Goal: Task Accomplishment & Management: Use online tool/utility

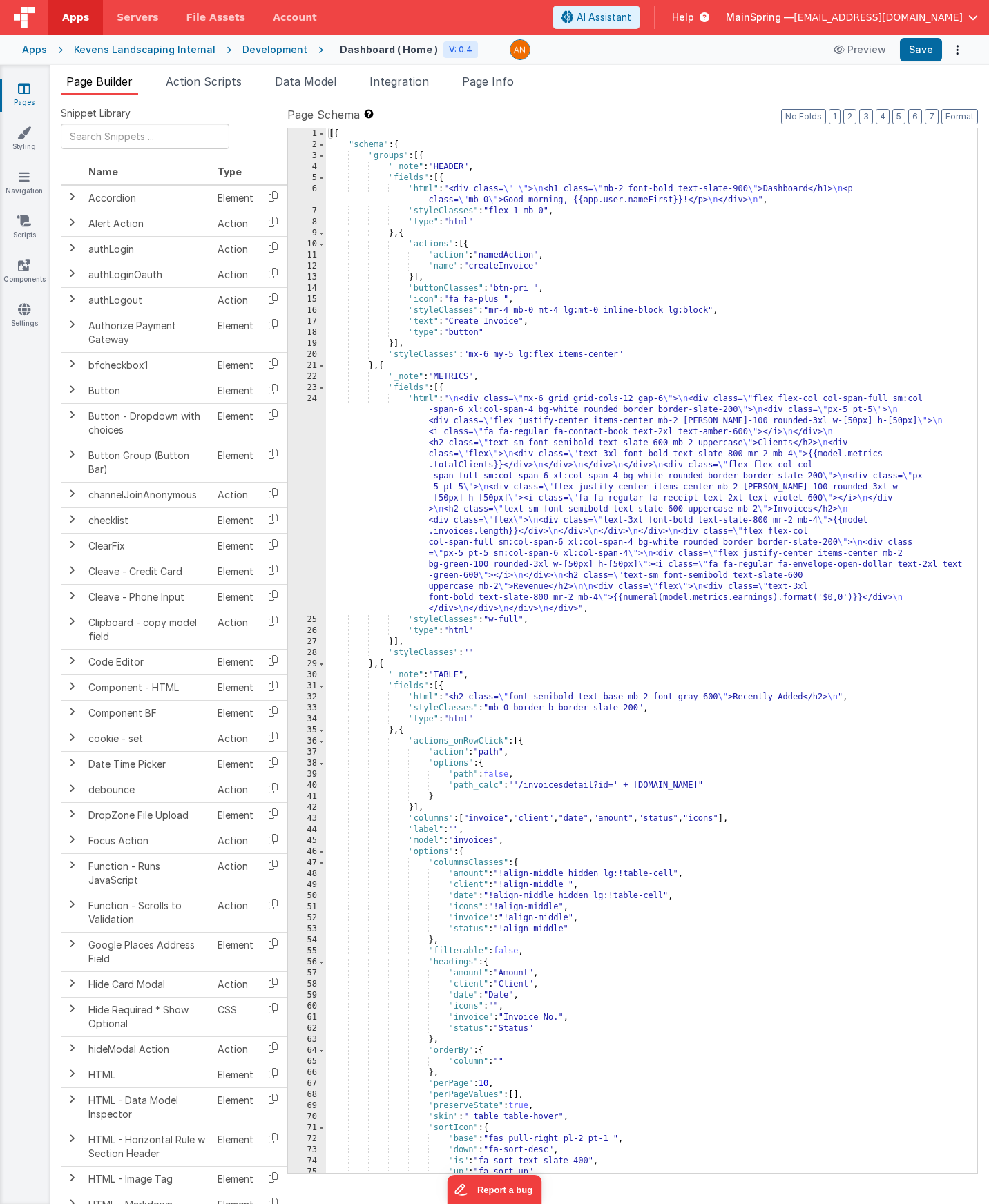
click at [610, 98] on div "Snippet Library Name Type Accordion Element Alert Action Action authLogin Actio…" at bounding box center [519, 660] width 939 height 1131
click at [37, 322] on link "Settings" at bounding box center [24, 316] width 50 height 28
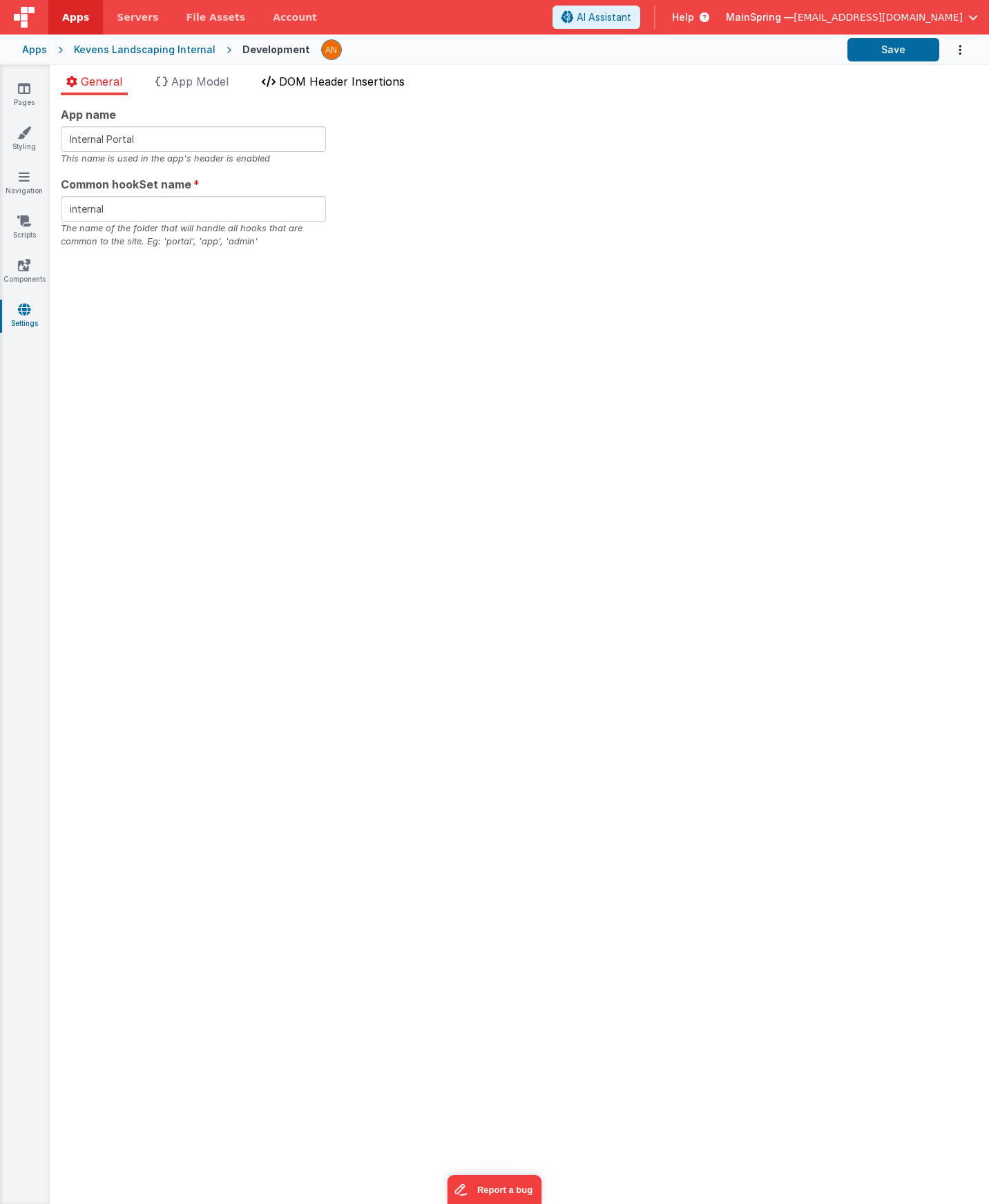
click at [332, 75] on span "DOM Header Insertions" at bounding box center [341, 81] width 126 height 14
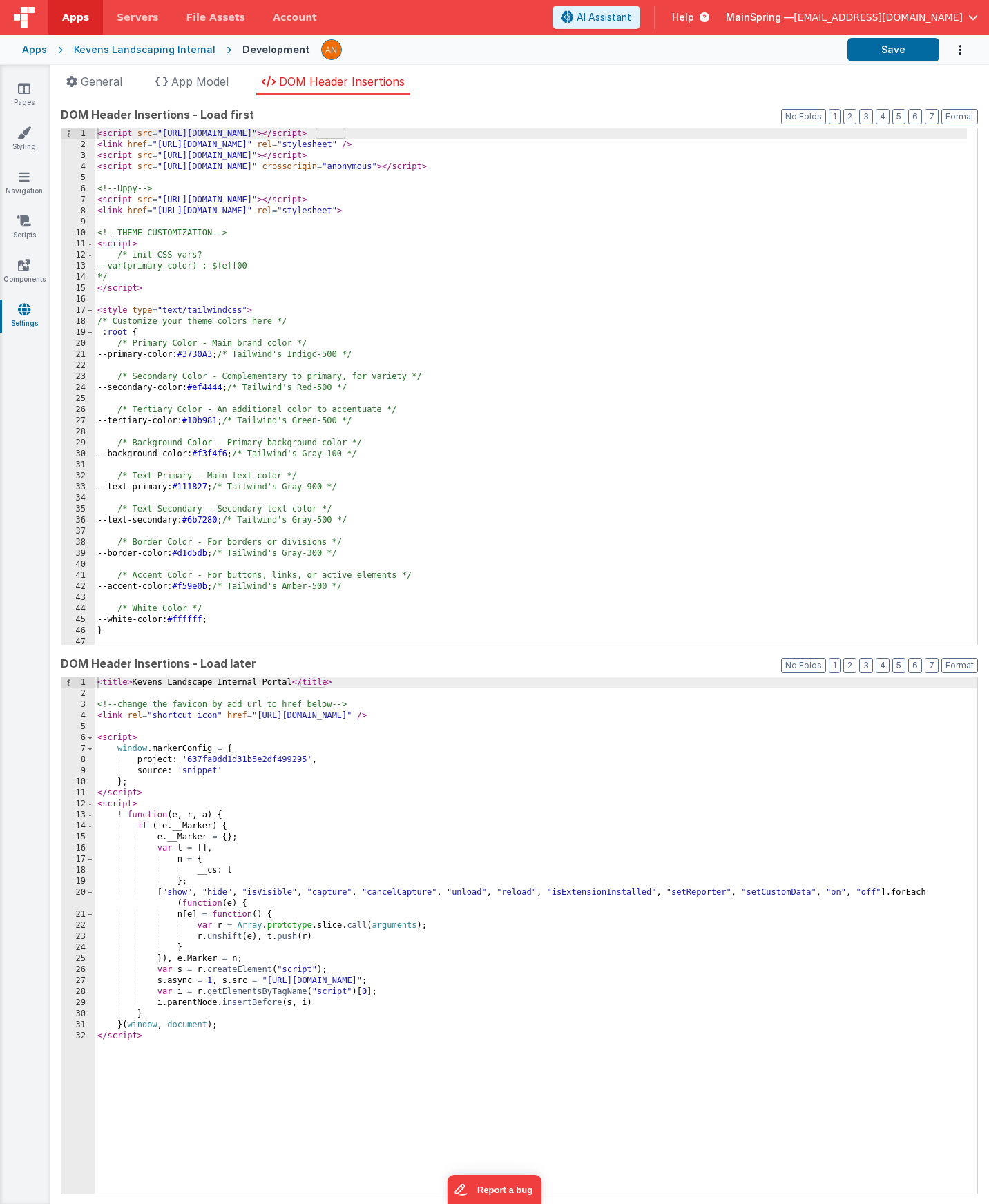
click at [531, 164] on div "< script src = "[URL][DOMAIN_NAME]" > </ script > < link href = "[URL][DOMAIN_N…" at bounding box center [530, 403] width 872 height 549
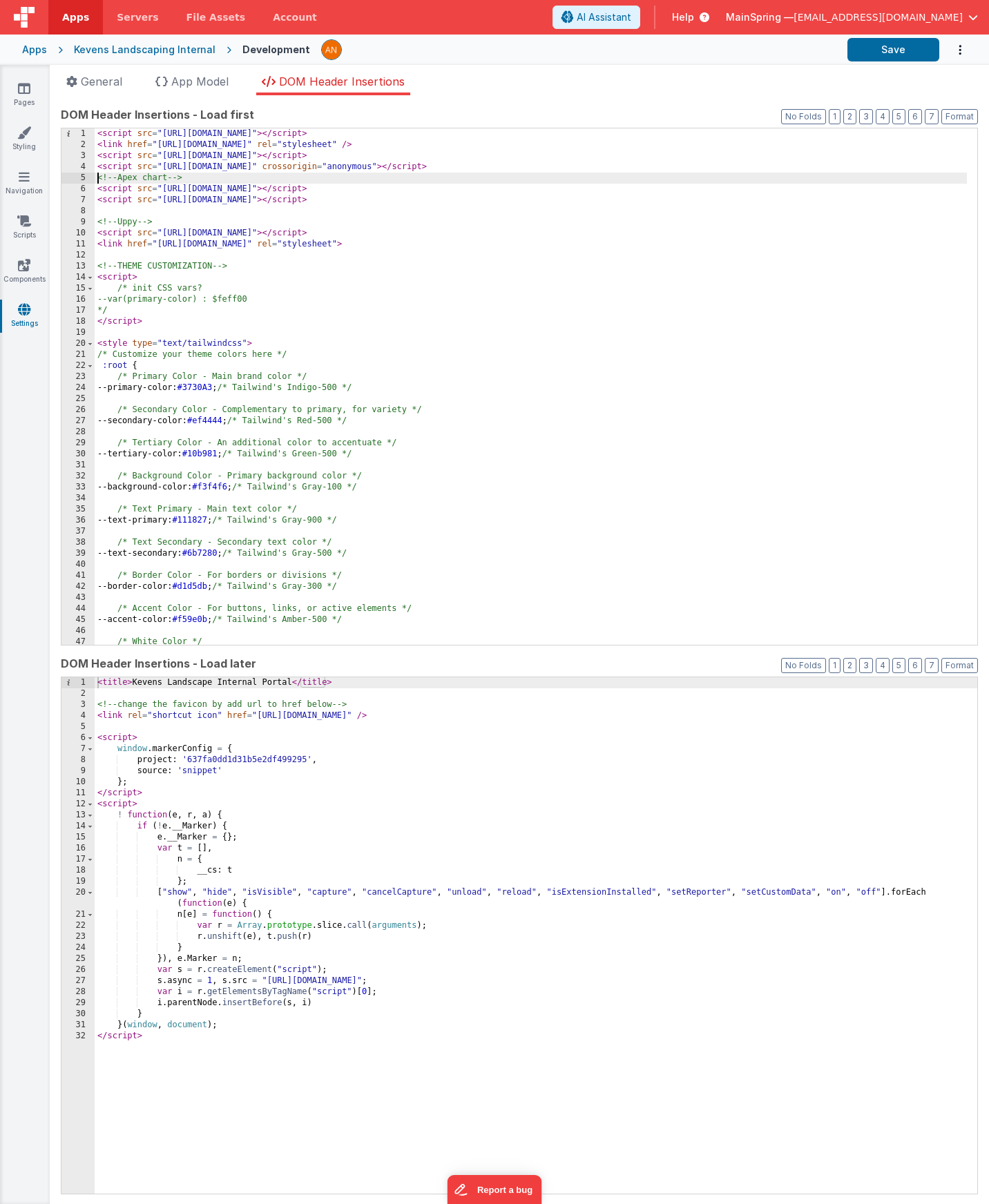
click at [97, 178] on div "< script src = "[URL][DOMAIN_NAME]" > </ script > < link href = "[URL][DOMAIN_N…" at bounding box center [530, 397] width 872 height 539
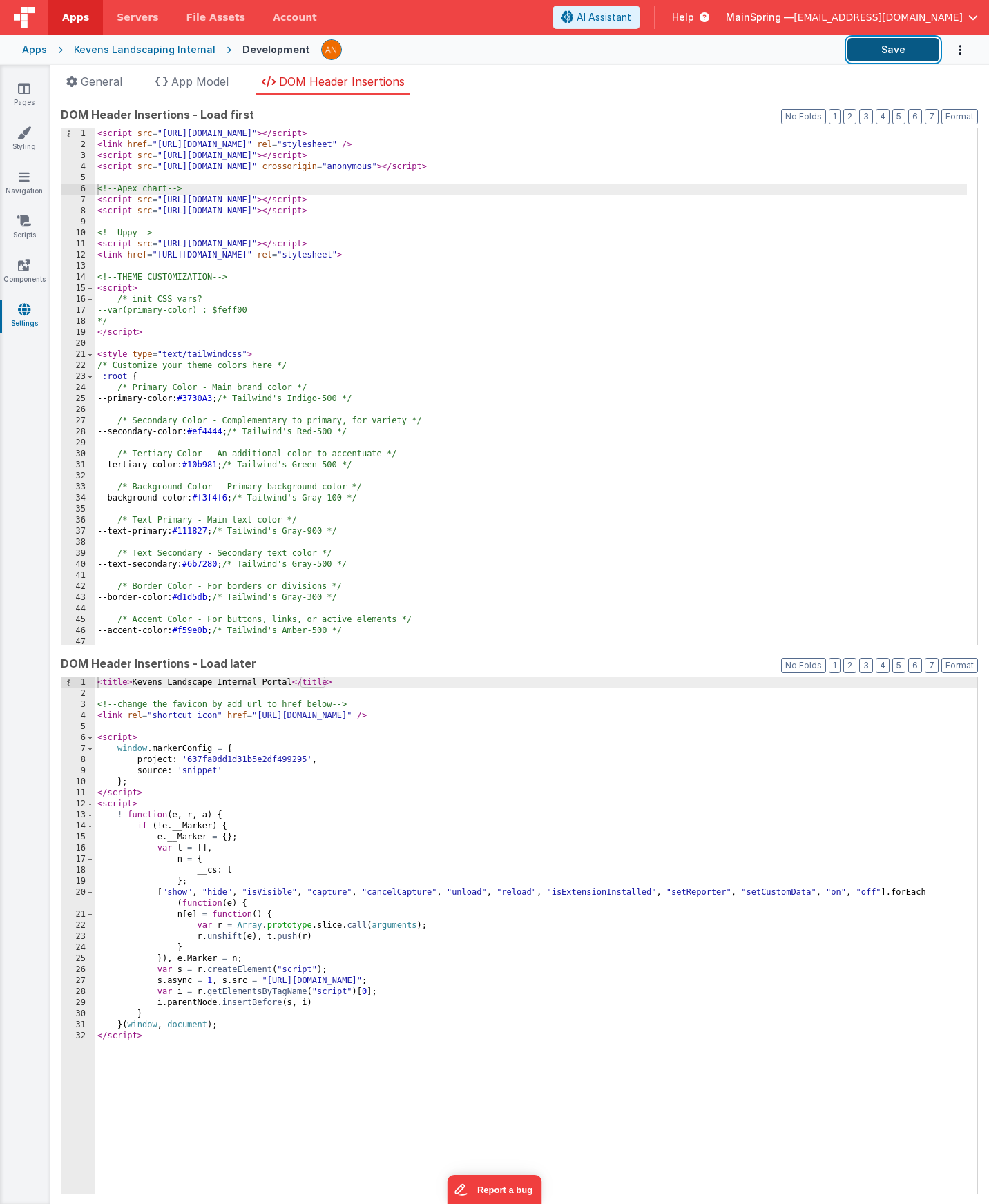
click at [868, 60] on button "Save" at bounding box center [893, 50] width 91 height 24
click at [112, 83] on span "General" at bounding box center [101, 81] width 42 height 14
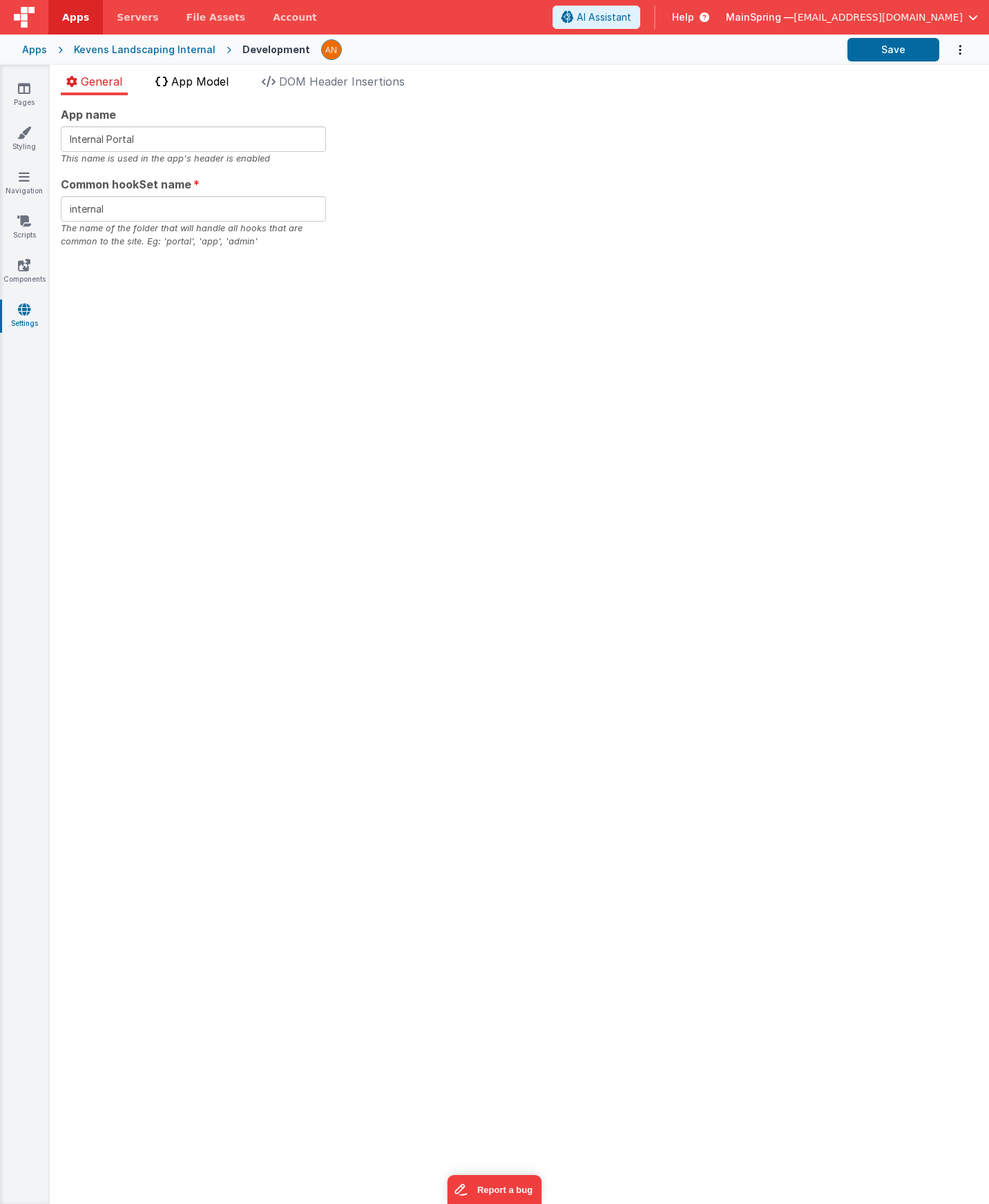
click at [205, 80] on span "App Model" at bounding box center [199, 81] width 57 height 14
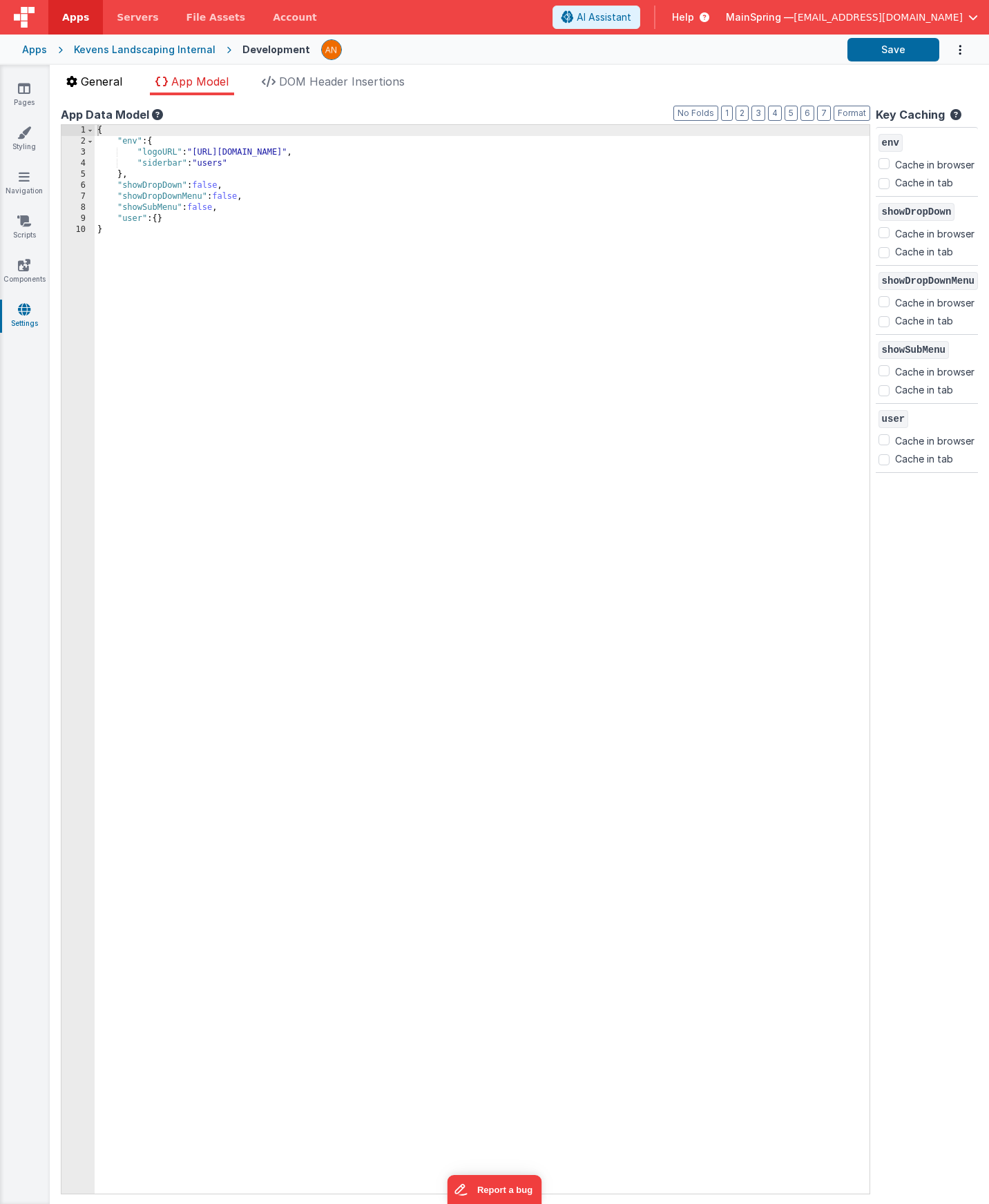
click at [76, 77] on icon at bounding box center [72, 81] width 11 height 11
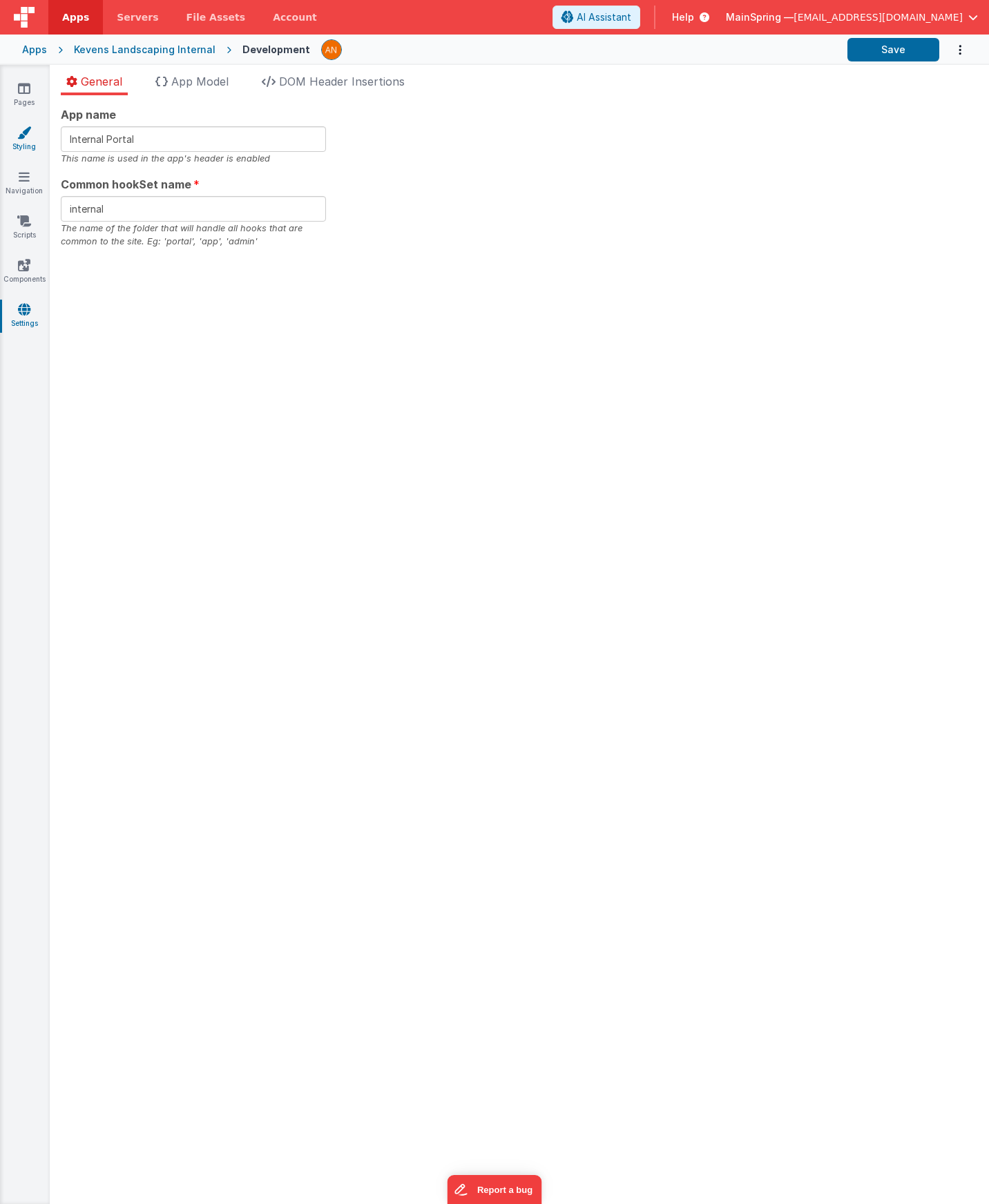
click at [24, 132] on icon at bounding box center [24, 132] width 14 height 14
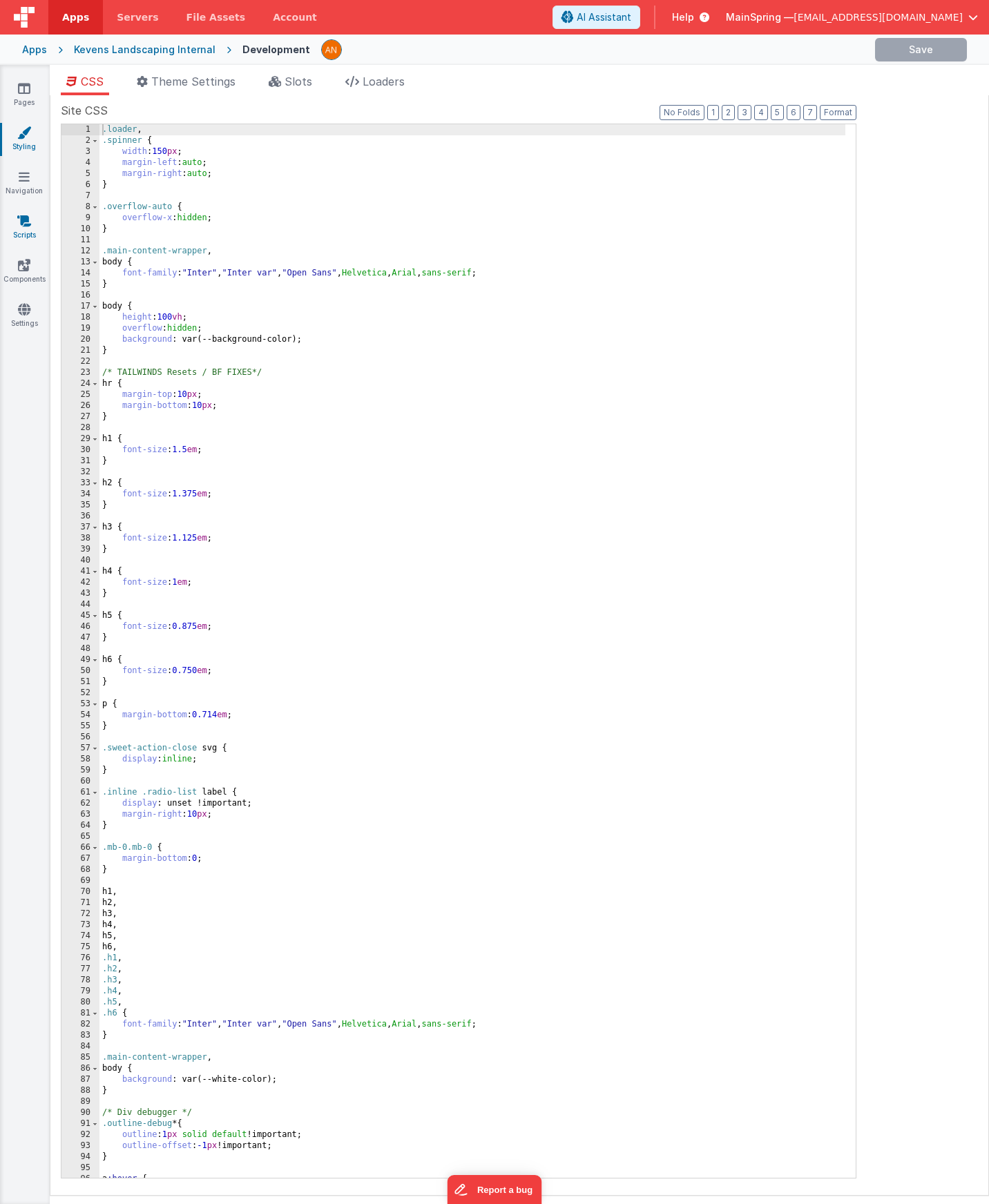
click at [28, 232] on link "Scripts" at bounding box center [24, 227] width 50 height 28
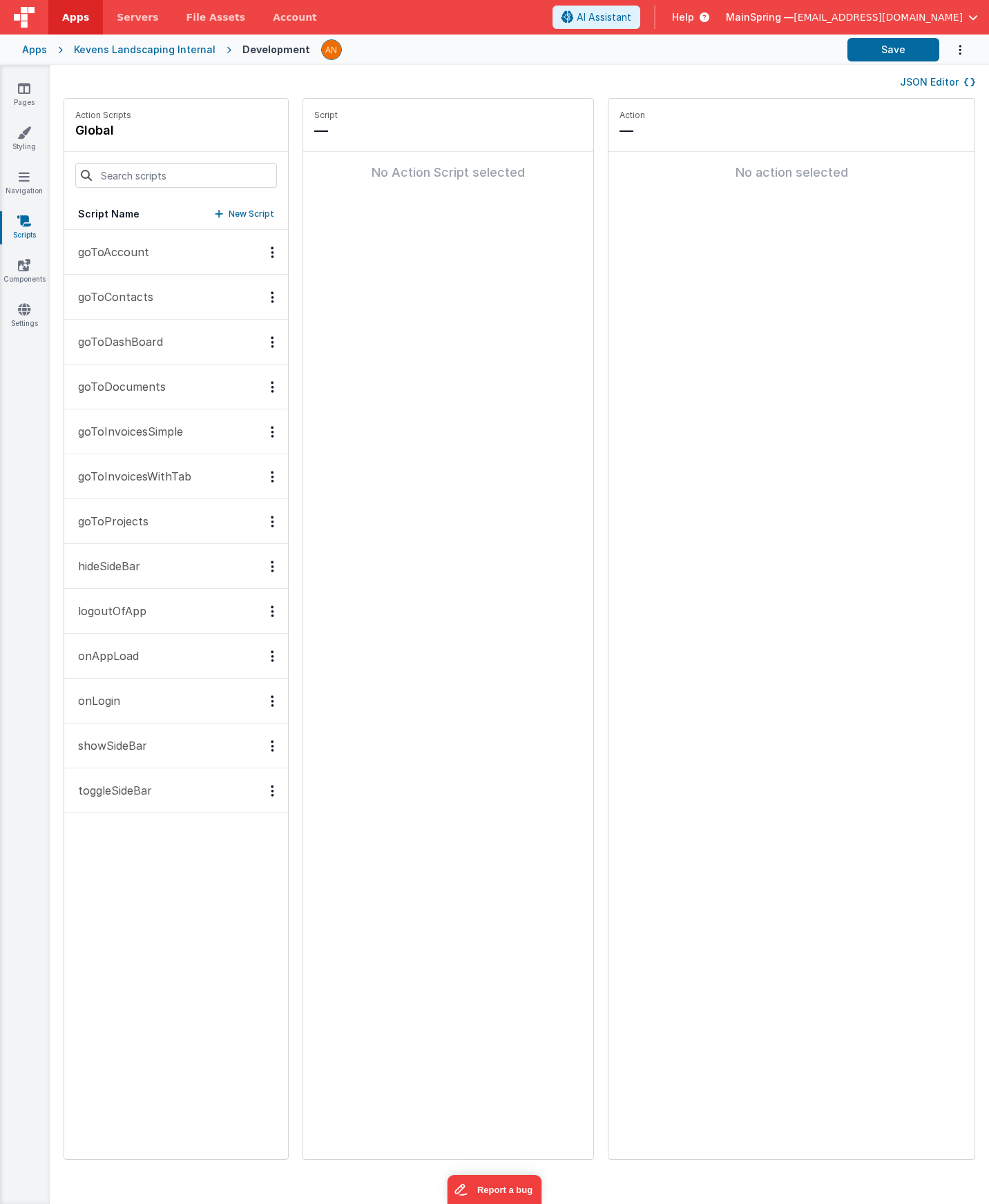
click at [132, 653] on p "onAppLoad" at bounding box center [104, 655] width 69 height 16
click at [376, 202] on button "Add action" at bounding box center [448, 184] width 268 height 42
click at [127, 652] on p "onAppLoad" at bounding box center [104, 655] width 69 height 16
click at [366, 187] on button "Add action" at bounding box center [448, 184] width 268 height 42
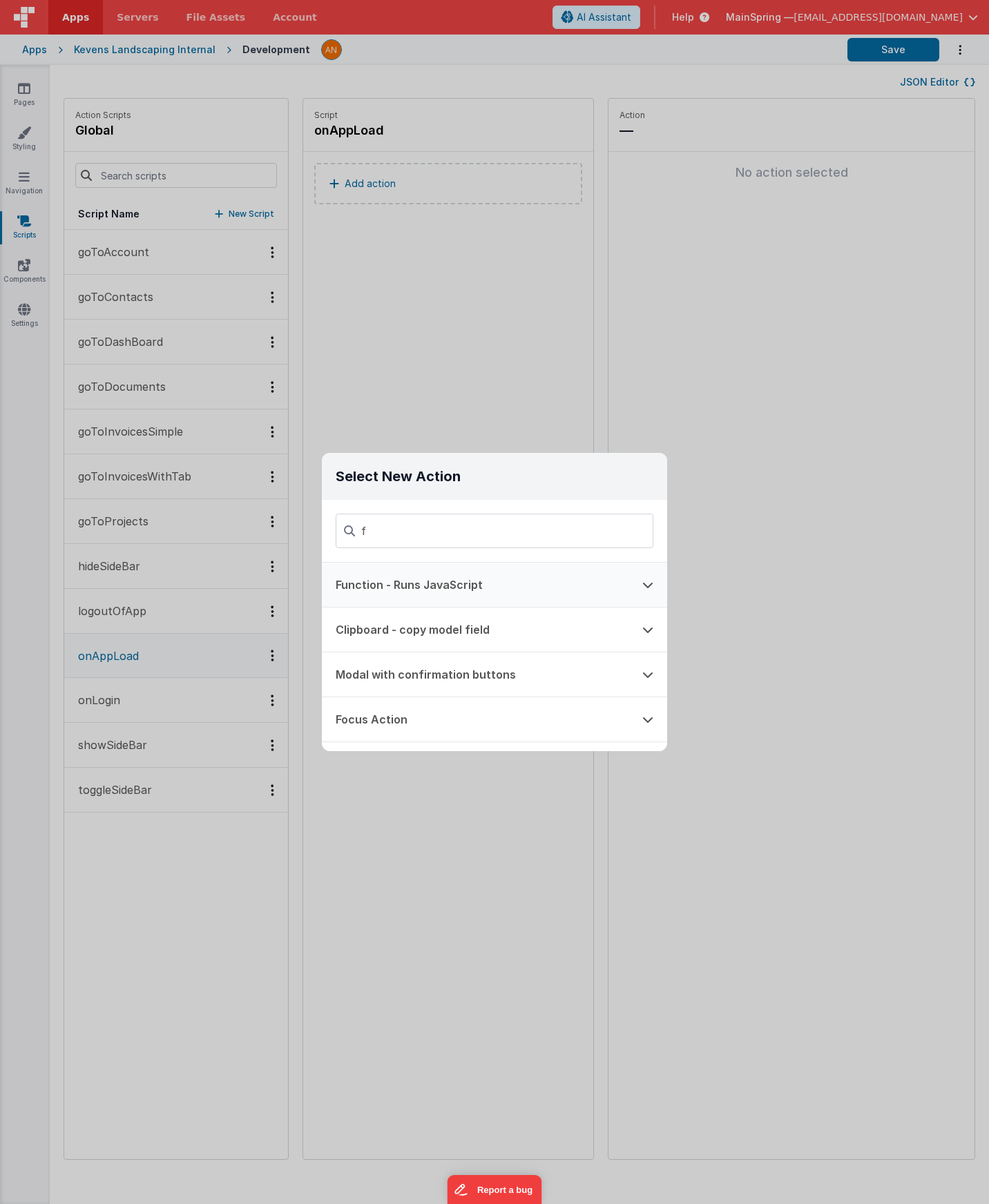
type input "f"
click at [398, 591] on button "Function - Runs JavaScript" at bounding box center [475, 584] width 307 height 44
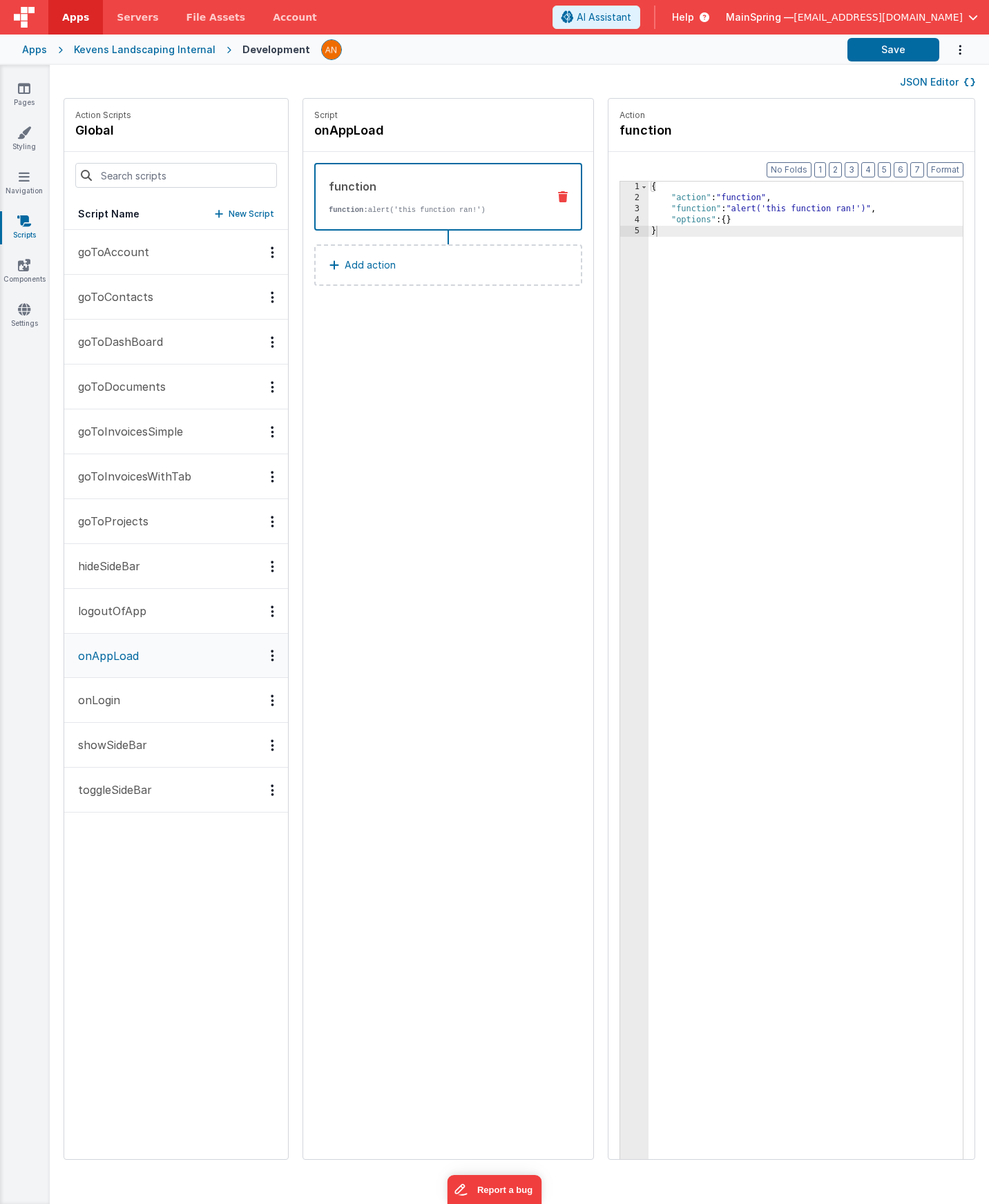
click at [648, 203] on div "{ "action" : "function" , "function" : "alert('this function ran!')" , "options…" at bounding box center [826, 702] width 355 height 1042
click at [619, 206] on div "1 2 3 4 5 { "action" : "function" , "function" : "alert('this function ran!')" …" at bounding box center [792, 692] width 344 height 1022
click at [620, 209] on div "3" at bounding box center [634, 209] width 28 height 11
drag, startPoint x: 629, startPoint y: 205, endPoint x: 645, endPoint y: 210, distance: 16.8
click at [648, 205] on div "{ "action" : "function" , "function" : "alert('this function ran!')" , "options…" at bounding box center [826, 702] width 355 height 1042
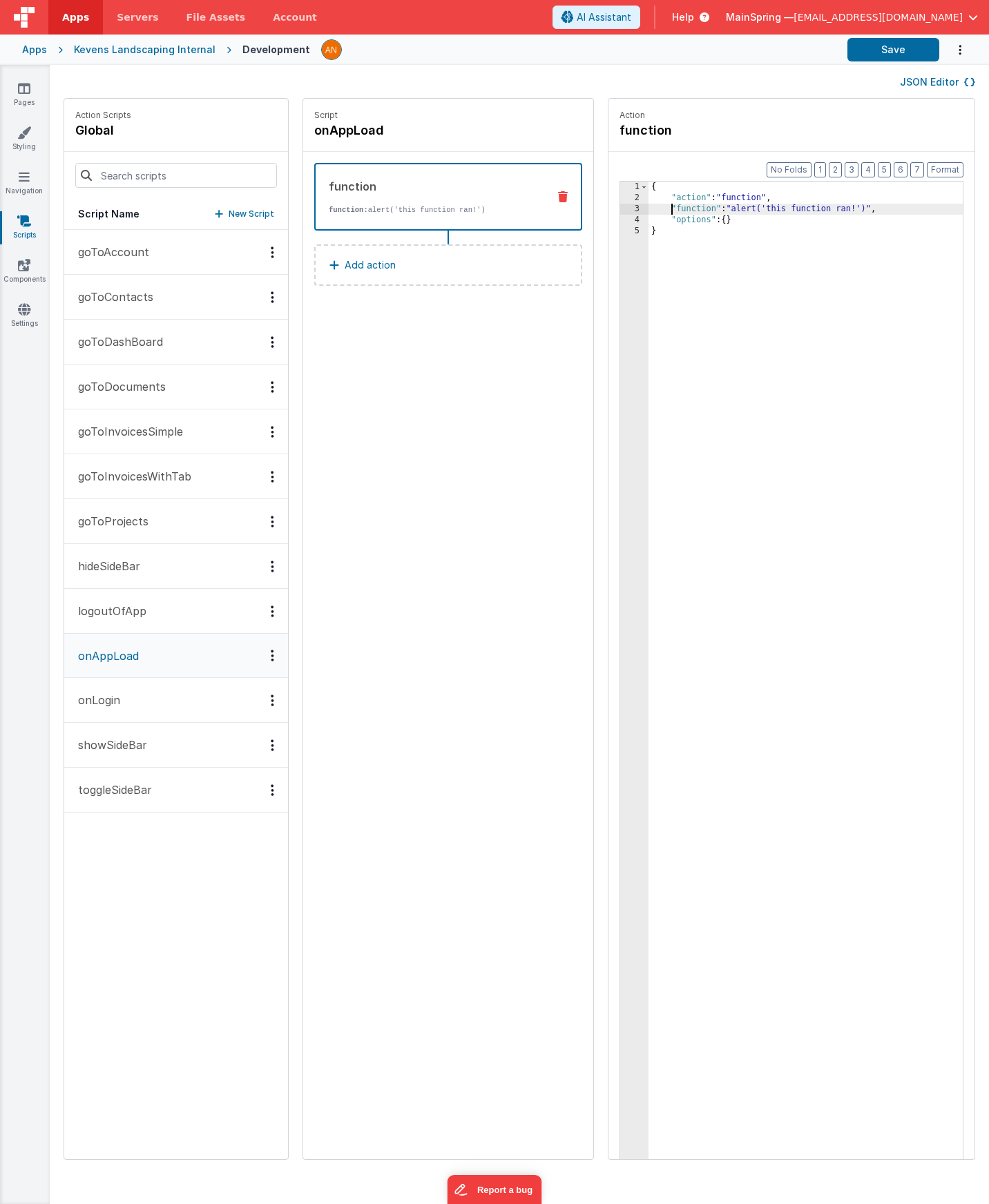
click at [657, 213] on div "{ "action" : "function" , "function" : "alert('this function ran!')" , "options…" at bounding box center [826, 702] width 355 height 1042
click at [609, 211] on div "Format 7 6 5 4 3 2 1 No Folds 1 2 3 4 5 { "action" : "function" , "function" : …" at bounding box center [792, 682] width 366 height 1060
click at [620, 210] on div "3" at bounding box center [634, 209] width 28 height 11
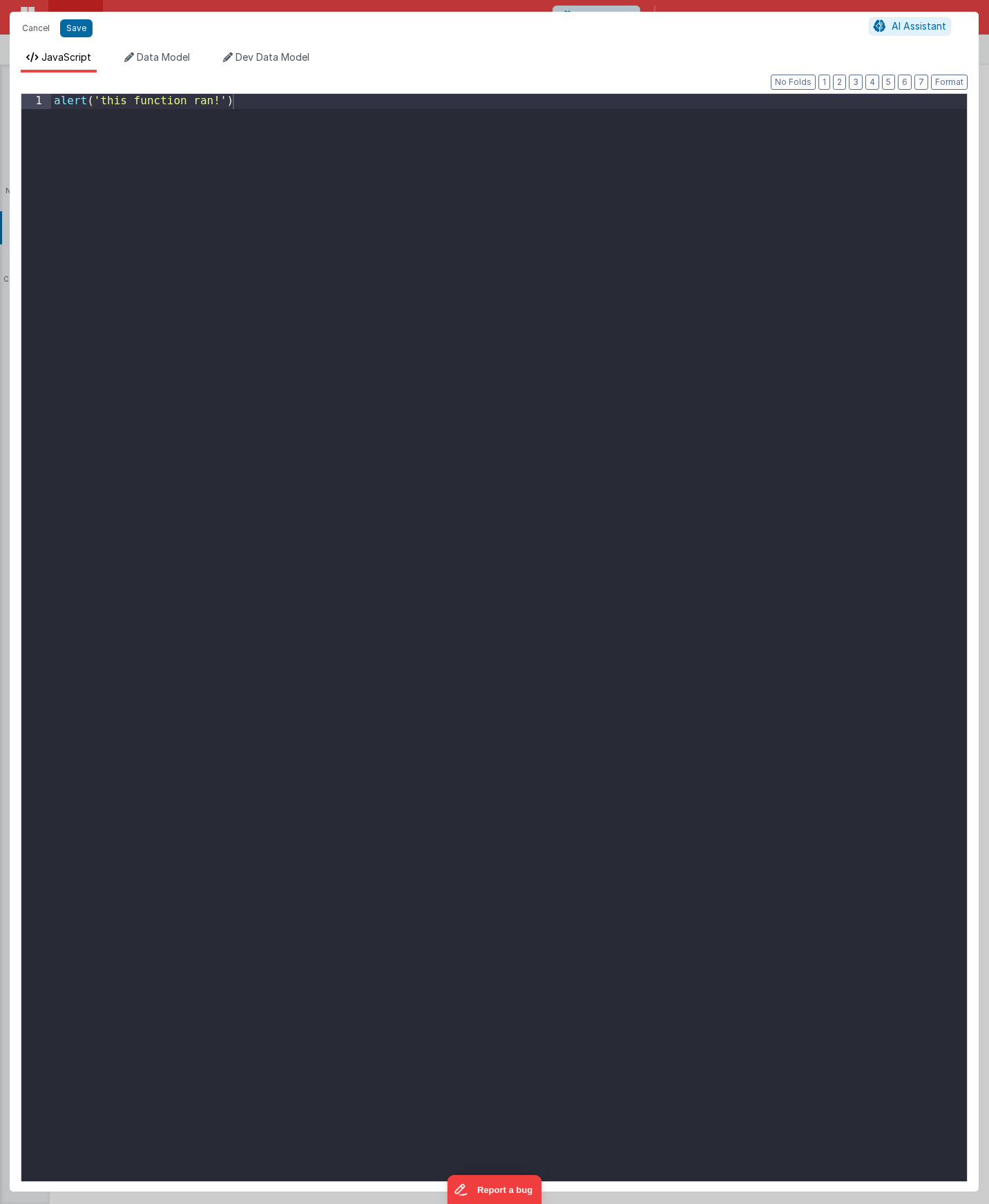
click at [337, 376] on div "alert ( 'this function ran!' )" at bounding box center [508, 652] width 916 height 1115
click at [72, 28] on button "Save" at bounding box center [76, 28] width 33 height 18
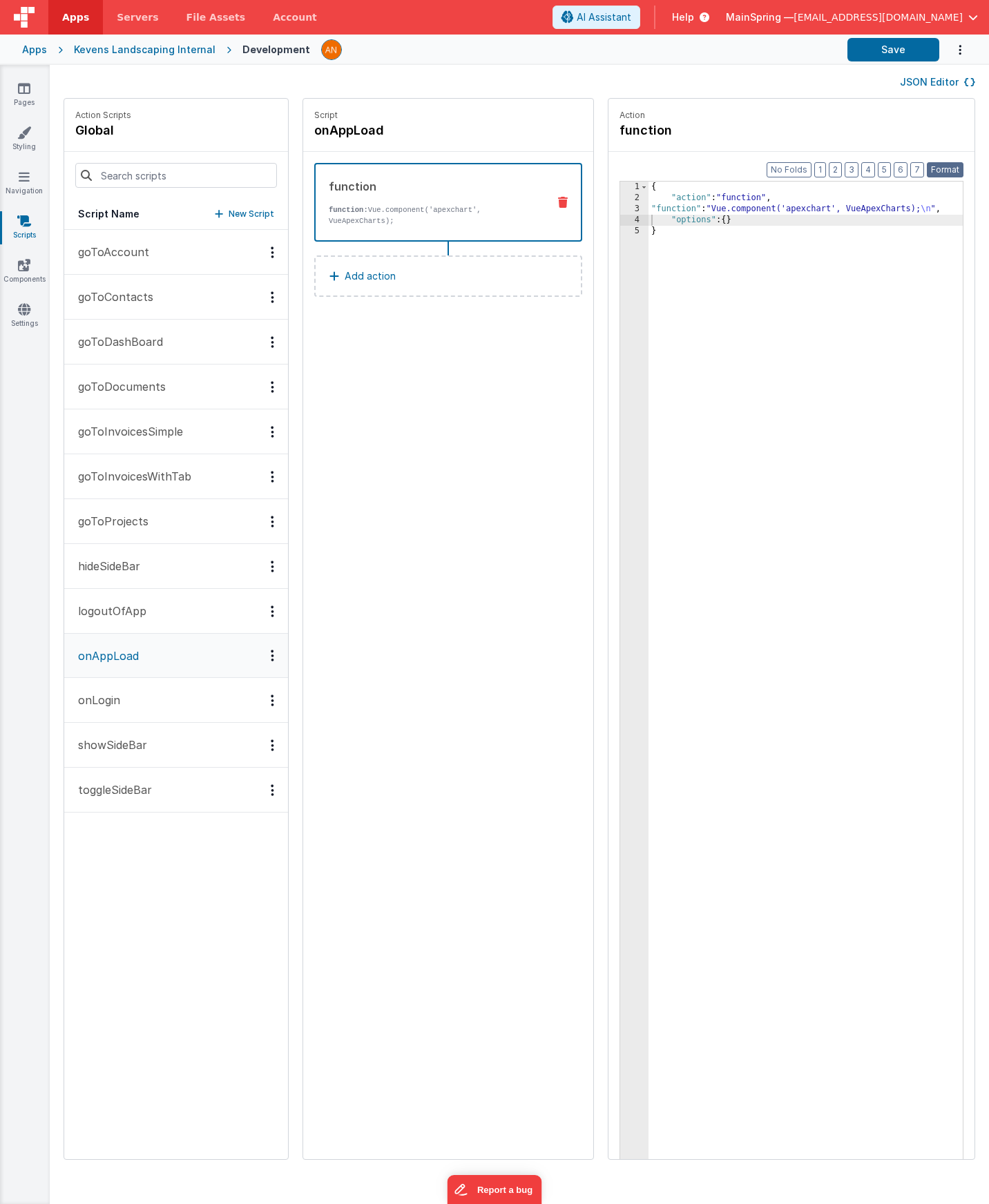
click at [939, 167] on button "Format" at bounding box center [945, 169] width 36 height 15
drag, startPoint x: 883, startPoint y: 46, endPoint x: 860, endPoint y: 43, distance: 23.2
click at [883, 46] on button "Save" at bounding box center [893, 50] width 91 height 24
click at [21, 82] on icon at bounding box center [24, 88] width 13 height 14
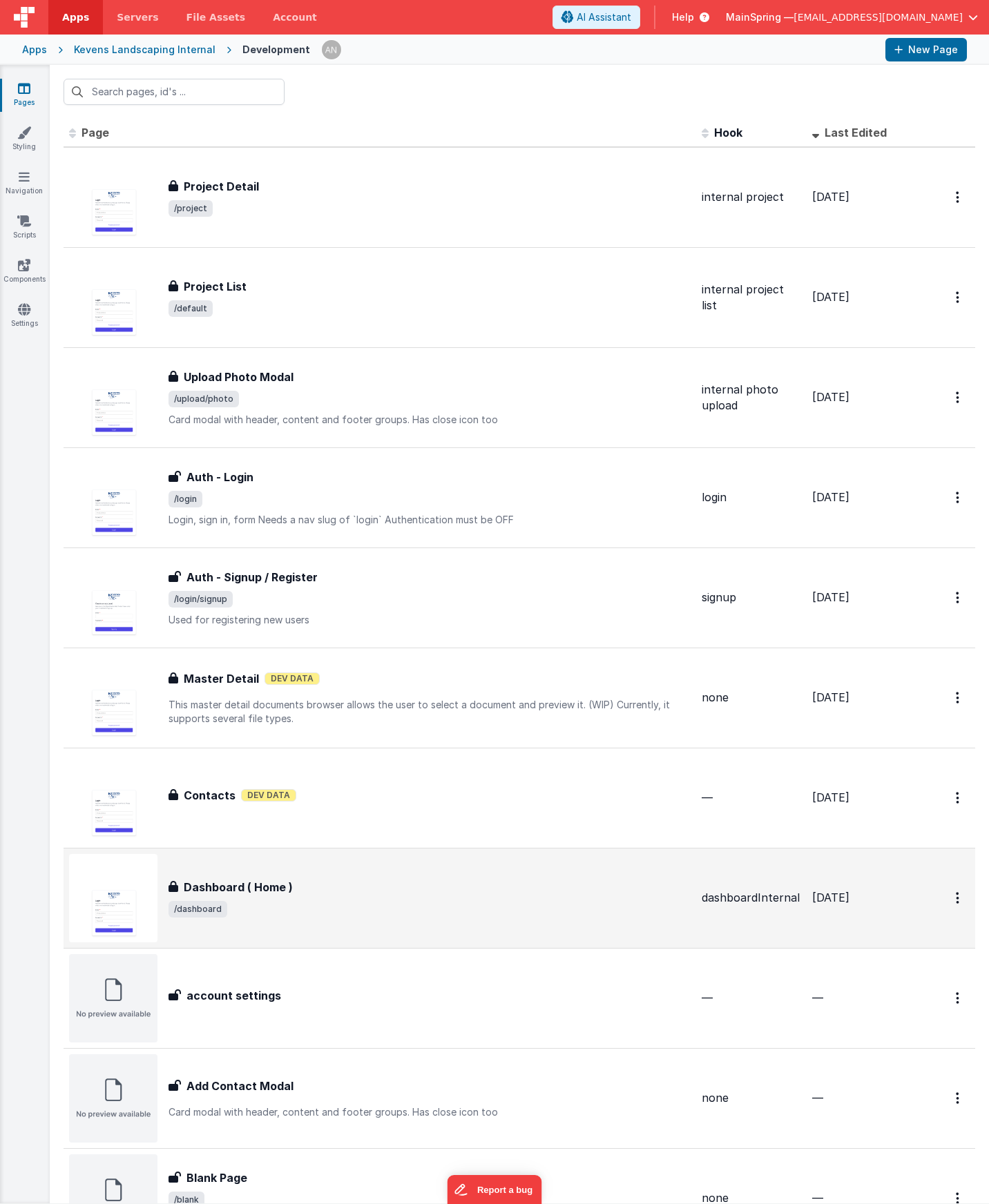
click at [312, 897] on div "Dashboard ( Home ) Dashboard ( Home ) /dashboard" at bounding box center [429, 898] width 522 height 39
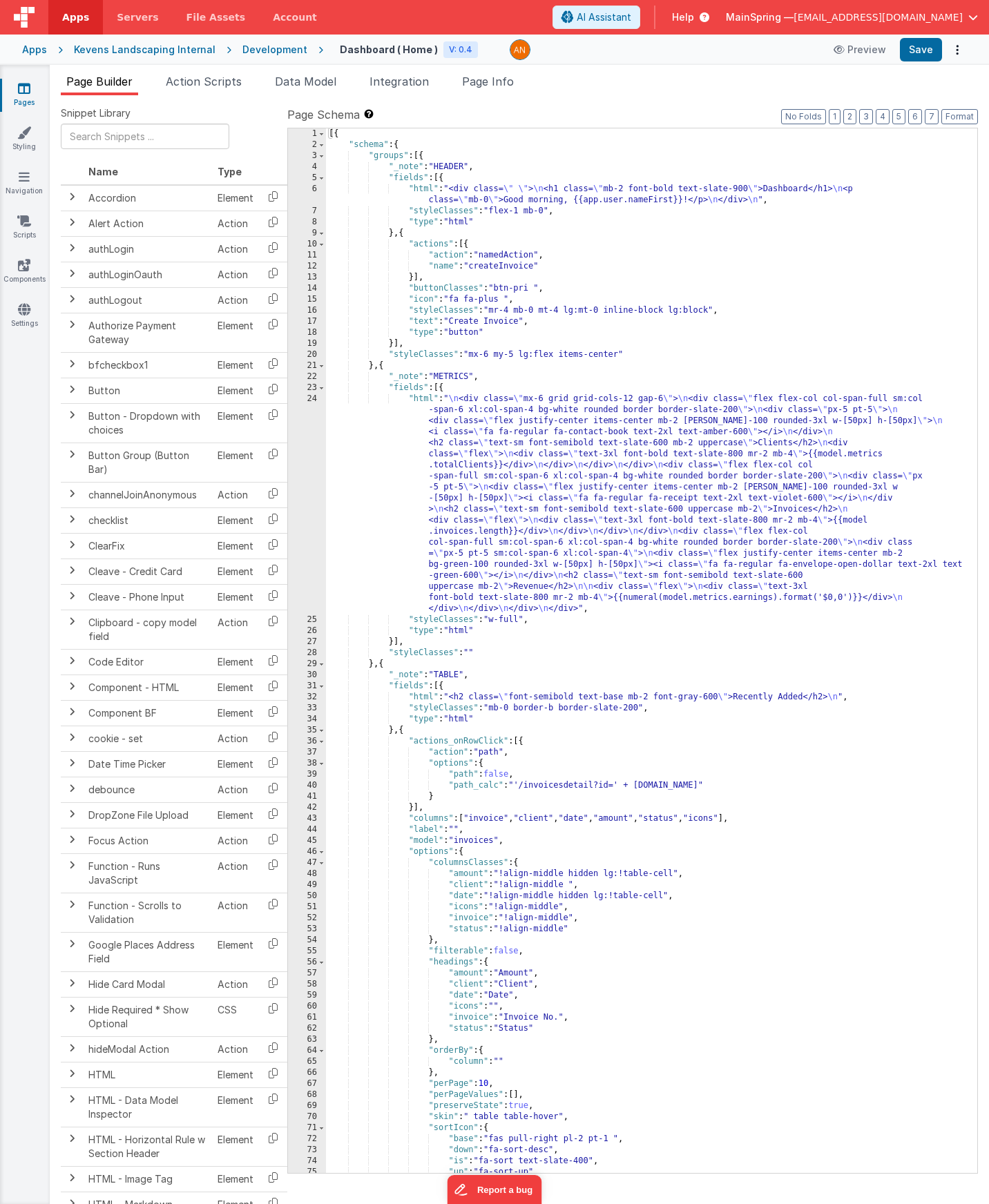
click at [445, 385] on div "[{ "schema" : { "groups" : [{ "_note" : "HEADER" , "fields" : [{ "html" : "<div…" at bounding box center [647, 662] width 641 height 1066
paste textarea
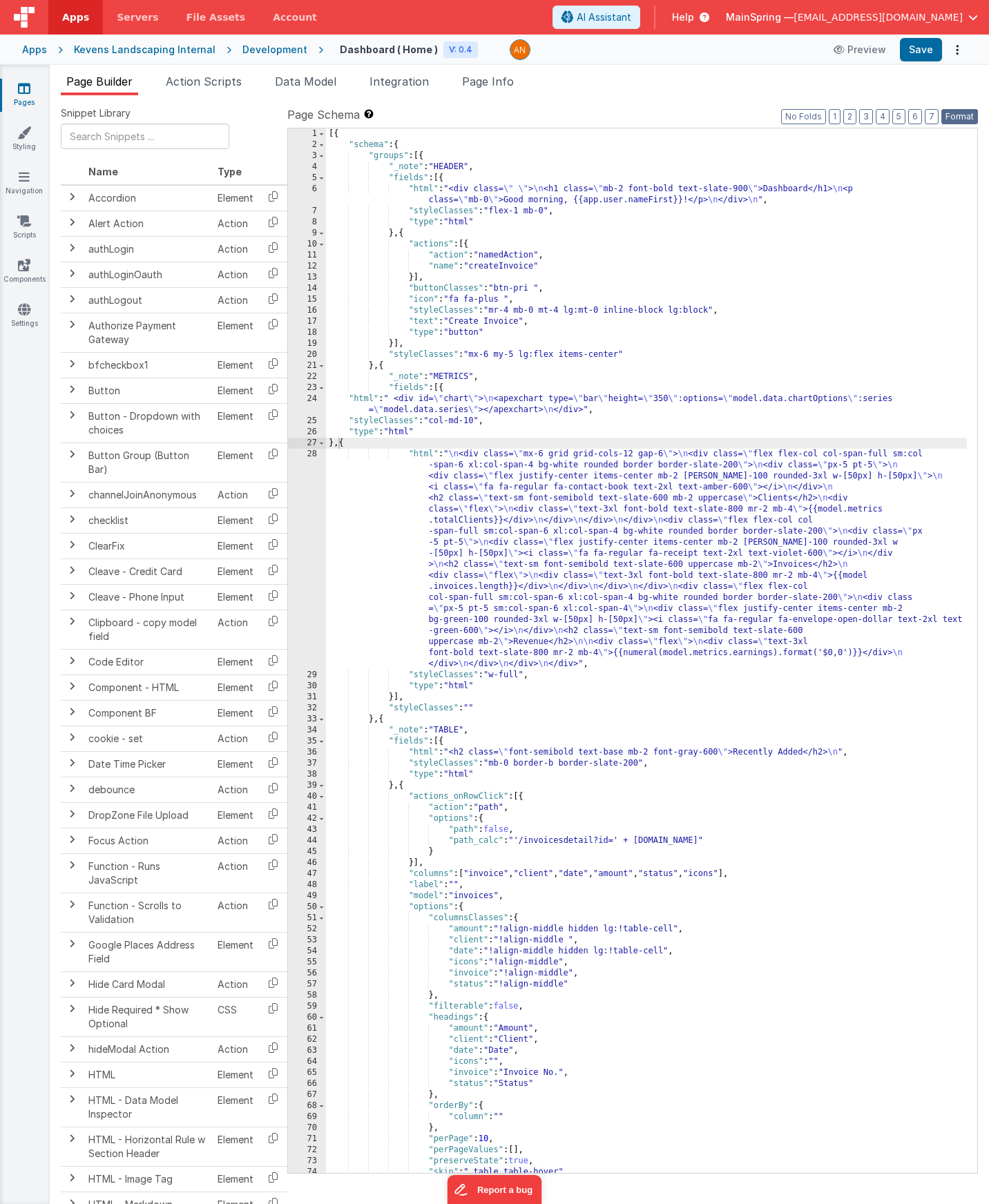
click at [956, 118] on button "Format" at bounding box center [959, 116] width 36 height 15
click at [915, 51] on button "Save" at bounding box center [921, 50] width 43 height 24
click at [298, 80] on span "Data Model" at bounding box center [305, 81] width 62 height 14
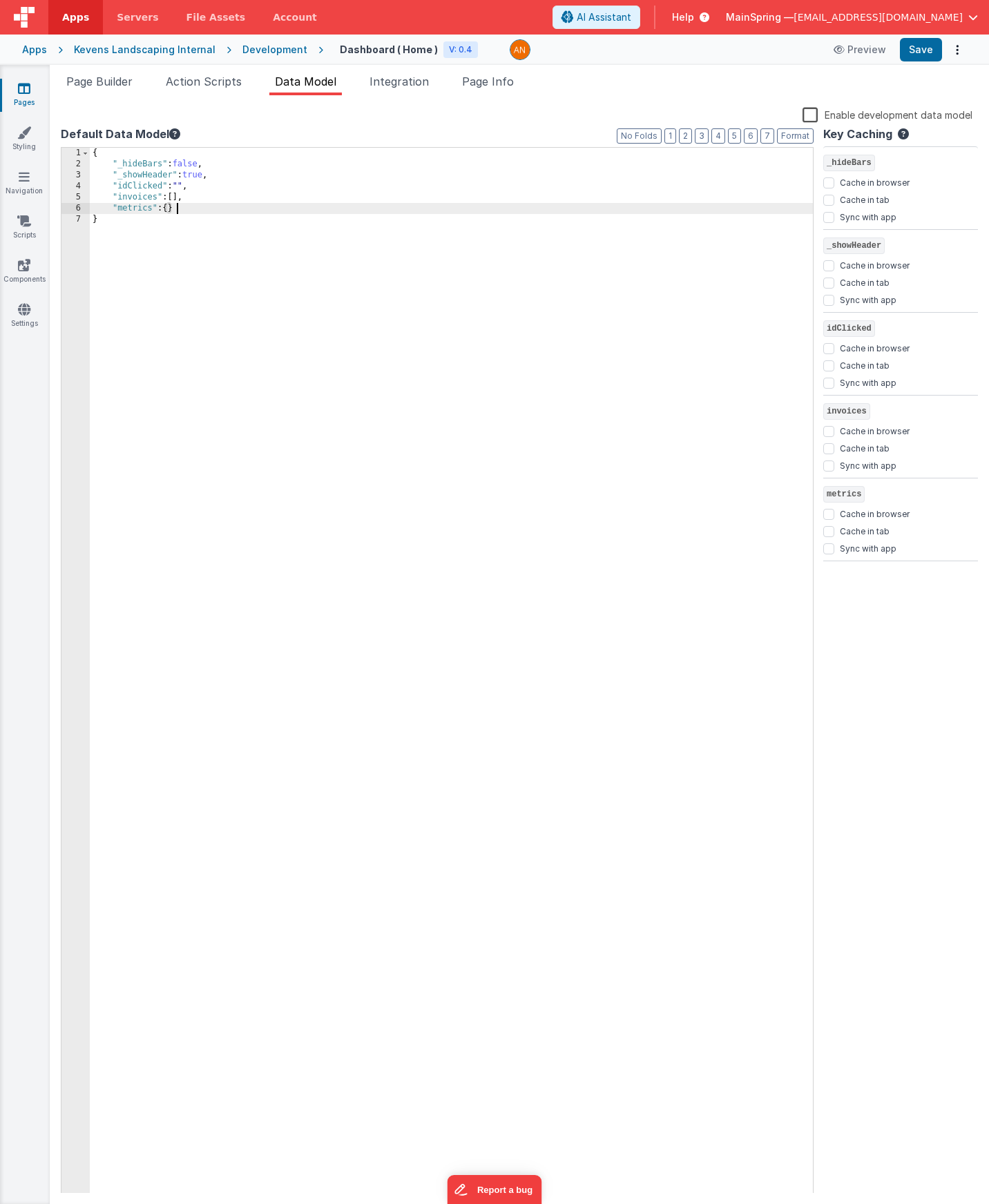
click at [195, 211] on div "{ "_hideBars" : false , "_showHeader" : true , "idClicked" : "" , "invoices" : …" at bounding box center [451, 682] width 723 height 1068
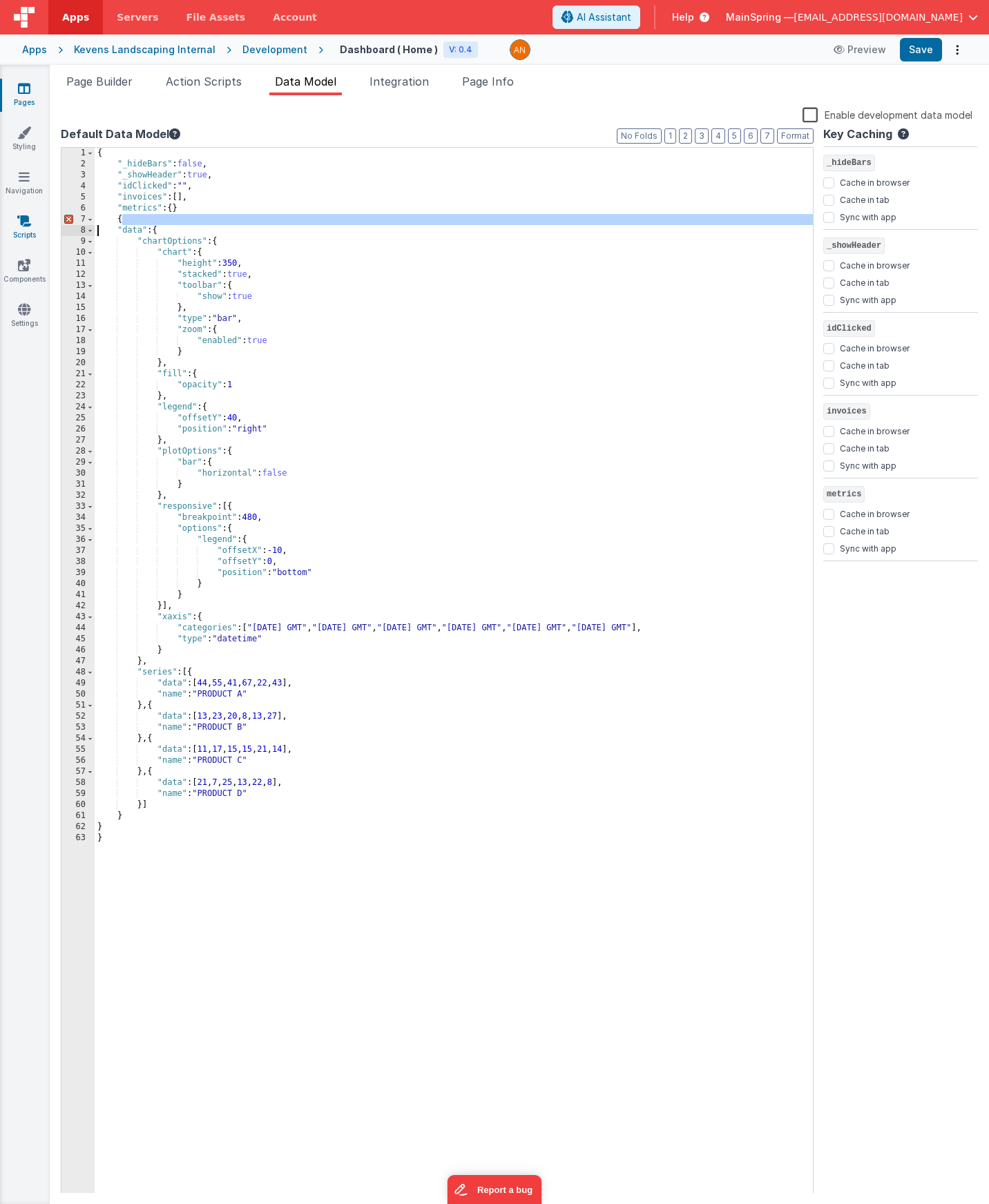
drag, startPoint x: 139, startPoint y: 220, endPoint x: 29, endPoint y: 226, distance: 110.2
click at [29, 226] on section "Pages Styling Navigation Scripts Components Settings Page Builder Action Script…" at bounding box center [494, 635] width 989 height 1139
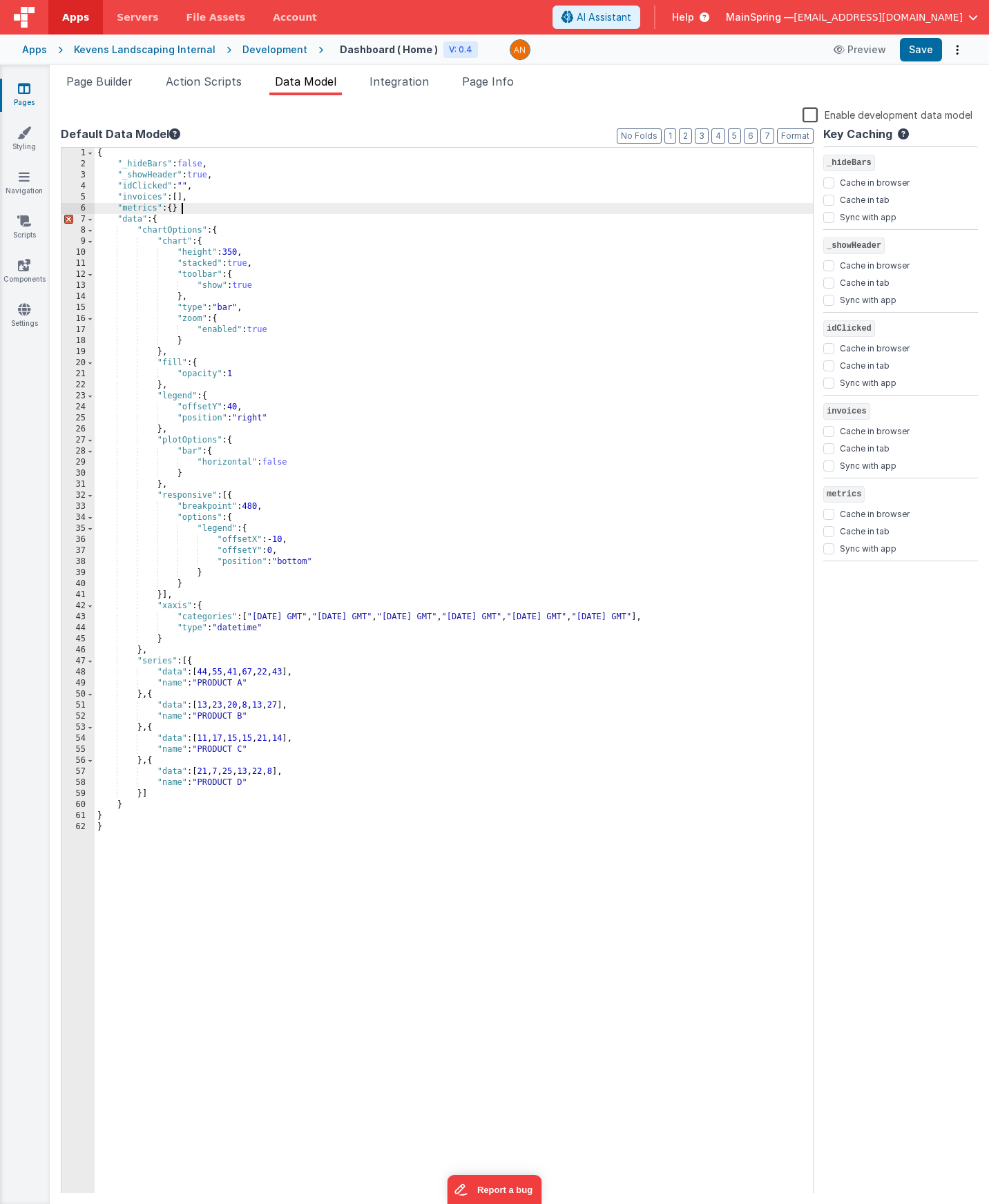
click at [230, 209] on div "{ "_hideBars" : false , "_showHeader" : true , "idClicked" : "" , "invoices" : …" at bounding box center [453, 682] width 718 height 1068
click at [926, 59] on button "Save" at bounding box center [921, 50] width 43 height 24
click at [101, 86] on span "Page Builder" at bounding box center [99, 81] width 66 height 14
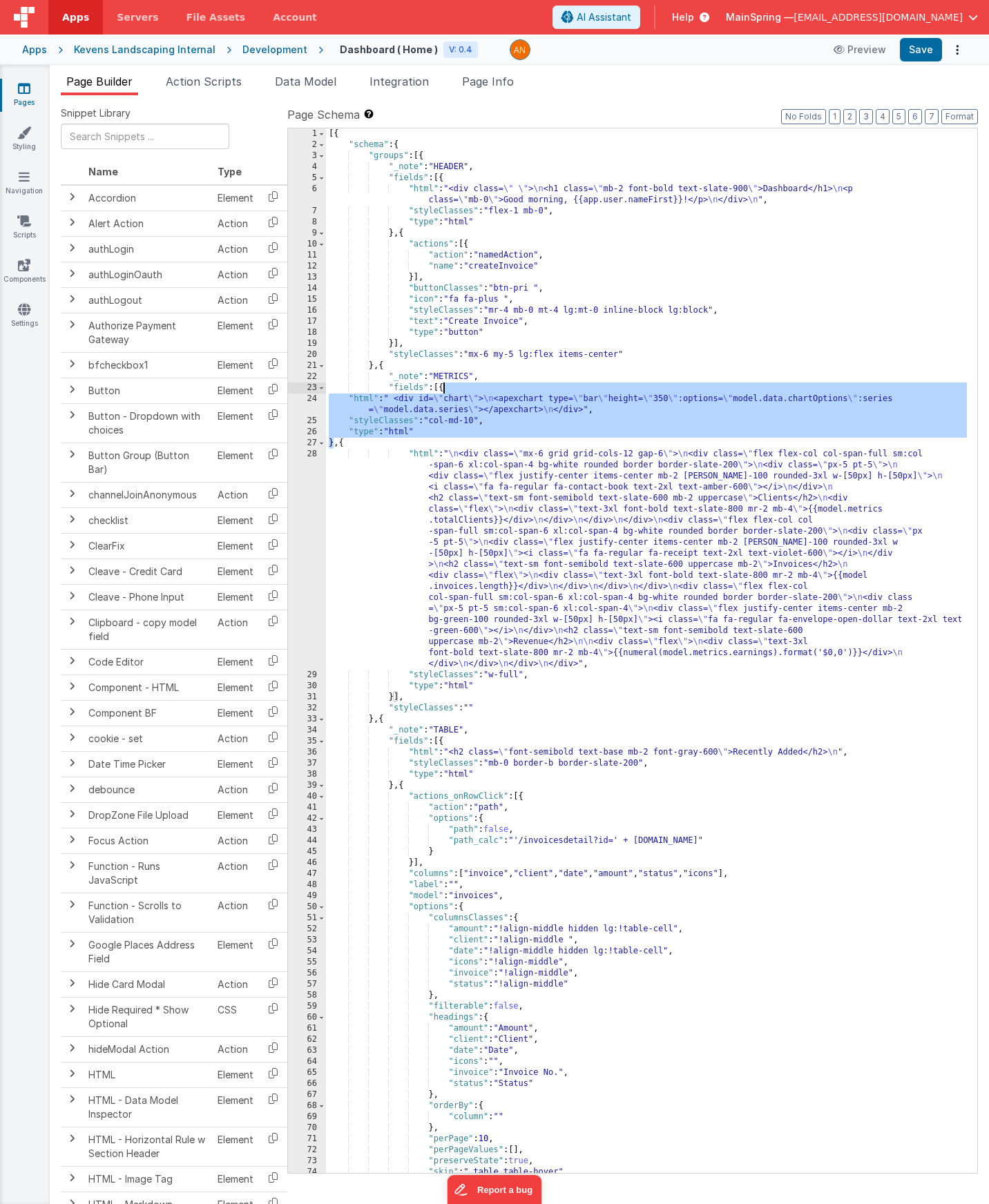
drag, startPoint x: 333, startPoint y: 442, endPoint x: 444, endPoint y: 386, distance: 124.3
click at [444, 386] on div "[{ "schema" : { "groups" : [{ "_note" : "HEADER" , "fields" : [{ "html" : "<div…" at bounding box center [647, 662] width 641 height 1066
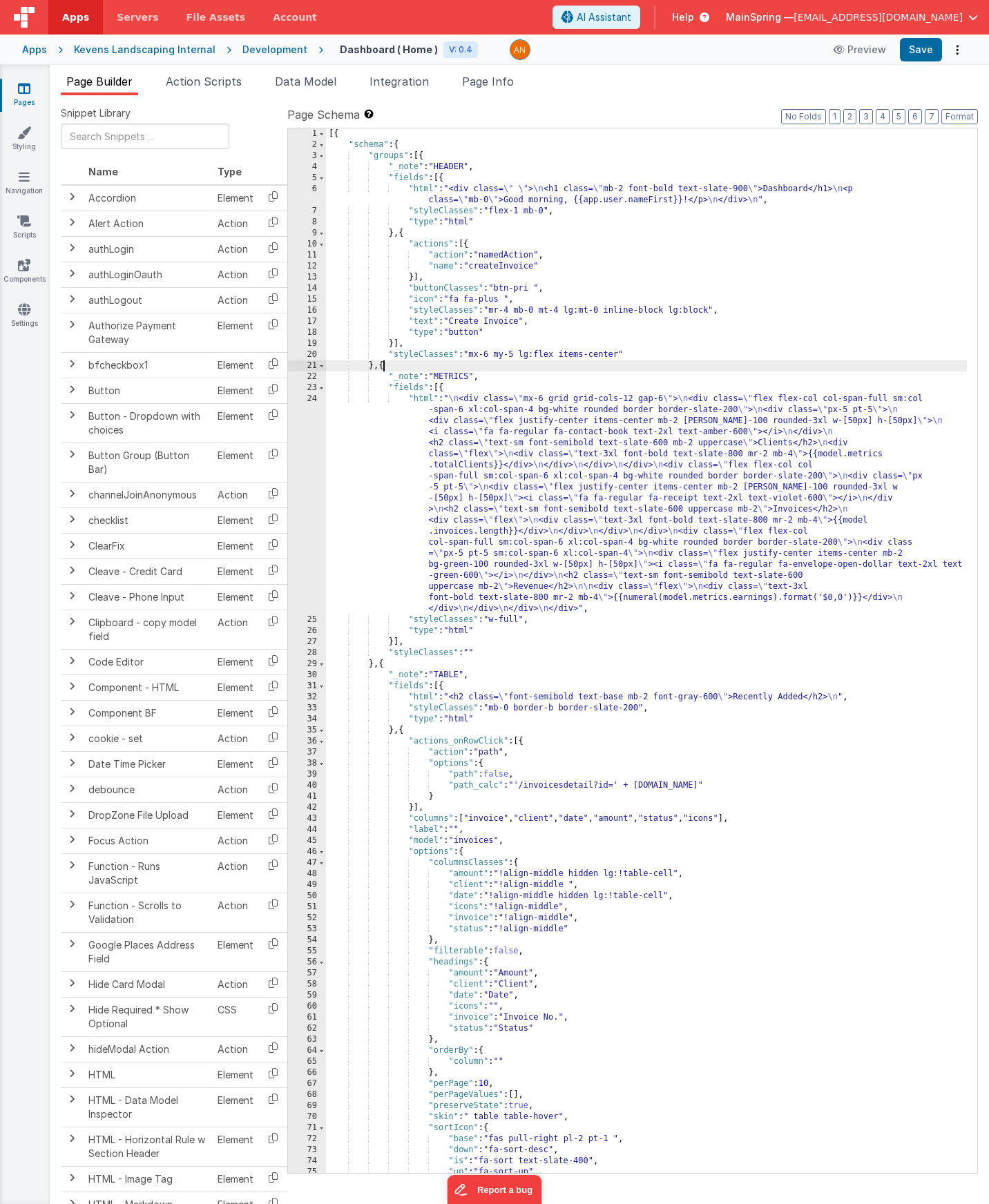
click at [382, 365] on div "[{ "schema" : { "groups" : [{ "_note" : "HEADER" , "fields" : [{ "html" : "<div…" at bounding box center [647, 662] width 641 height 1066
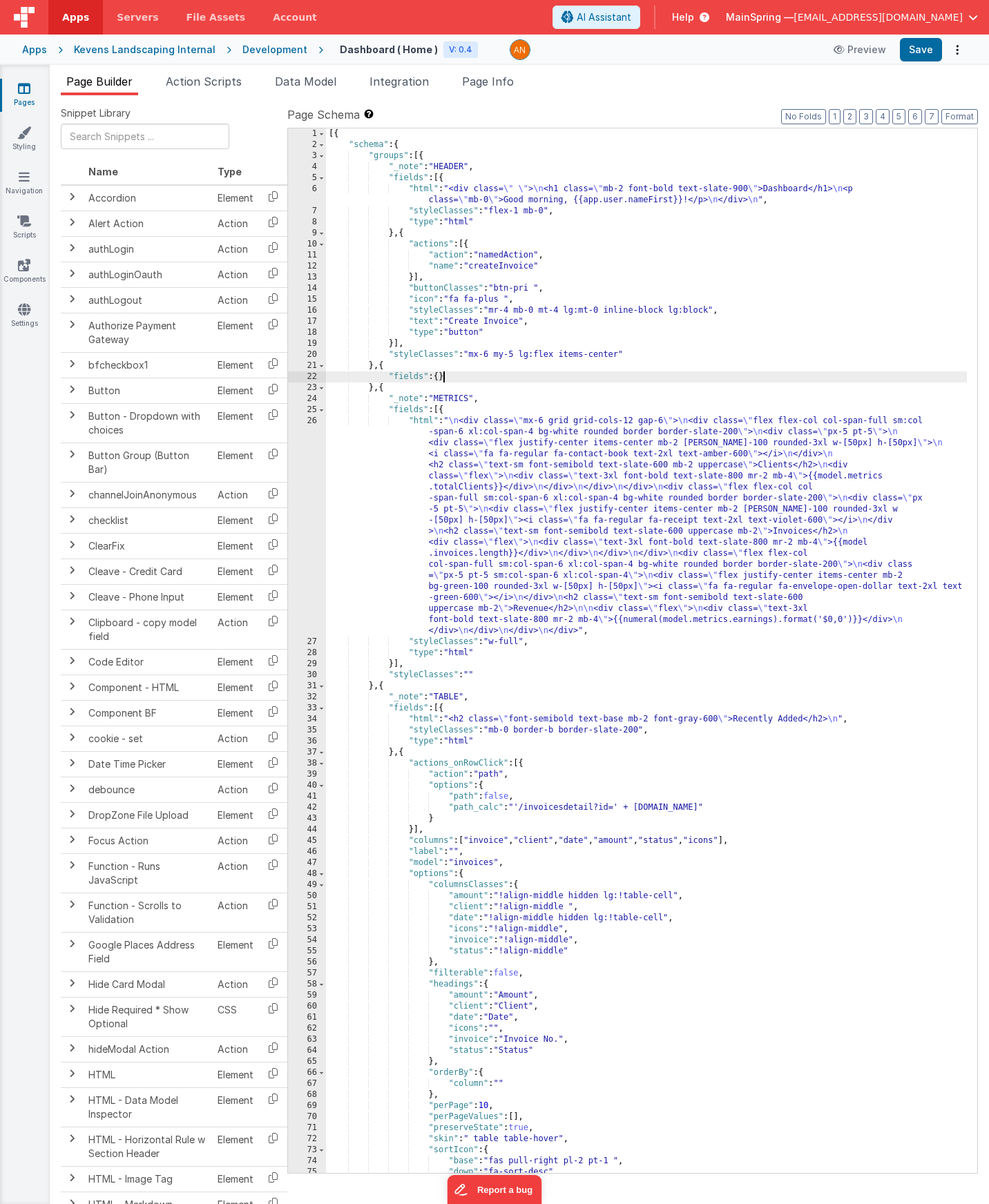
drag, startPoint x: 444, startPoint y: 377, endPoint x: 516, endPoint y: 513, distance: 153.9
click at [444, 377] on div "[{ "schema" : { "groups" : [{ "_note" : "HEADER" , "fields" : [{ "html" : "<div…" at bounding box center [647, 662] width 641 height 1066
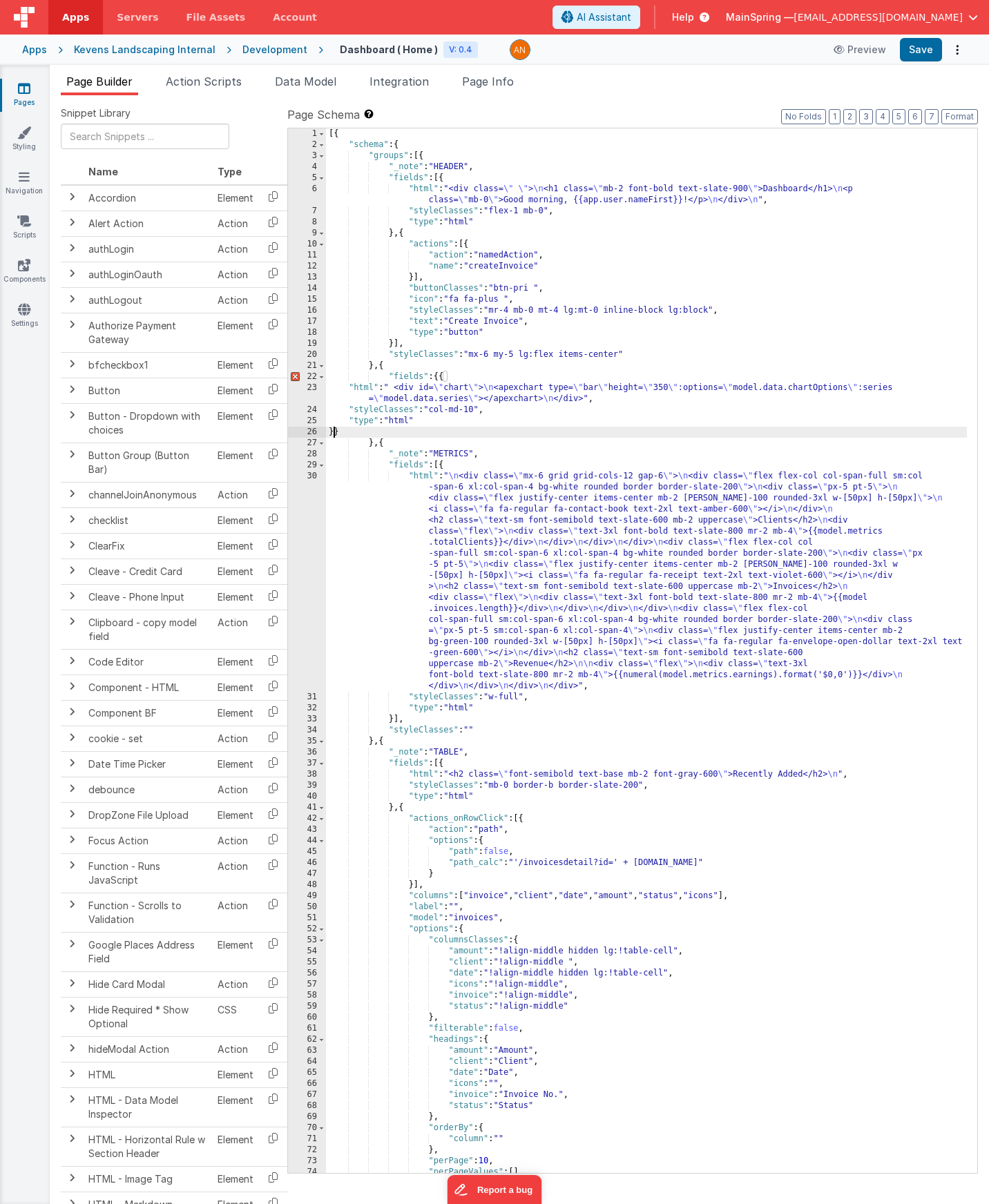
click at [440, 377] on div "[{ "schema" : { "groups" : [{ "_note" : "HEADER" , "fields" : [{ "html" : "<div…" at bounding box center [647, 662] width 641 height 1066
click at [341, 432] on div "[{ "schema" : { "groups" : [{ "_note" : "HEADER" , "fields" : [{ "html" : "<div…" at bounding box center [647, 662] width 641 height 1066
click at [961, 115] on button "Format" at bounding box center [959, 116] width 36 height 15
click at [473, 435] on div "[{ "schema" : { "groups" : [{ "_note" : "HEADER" , "fields" : [{ "html" : "<div…" at bounding box center [647, 662] width 641 height 1066
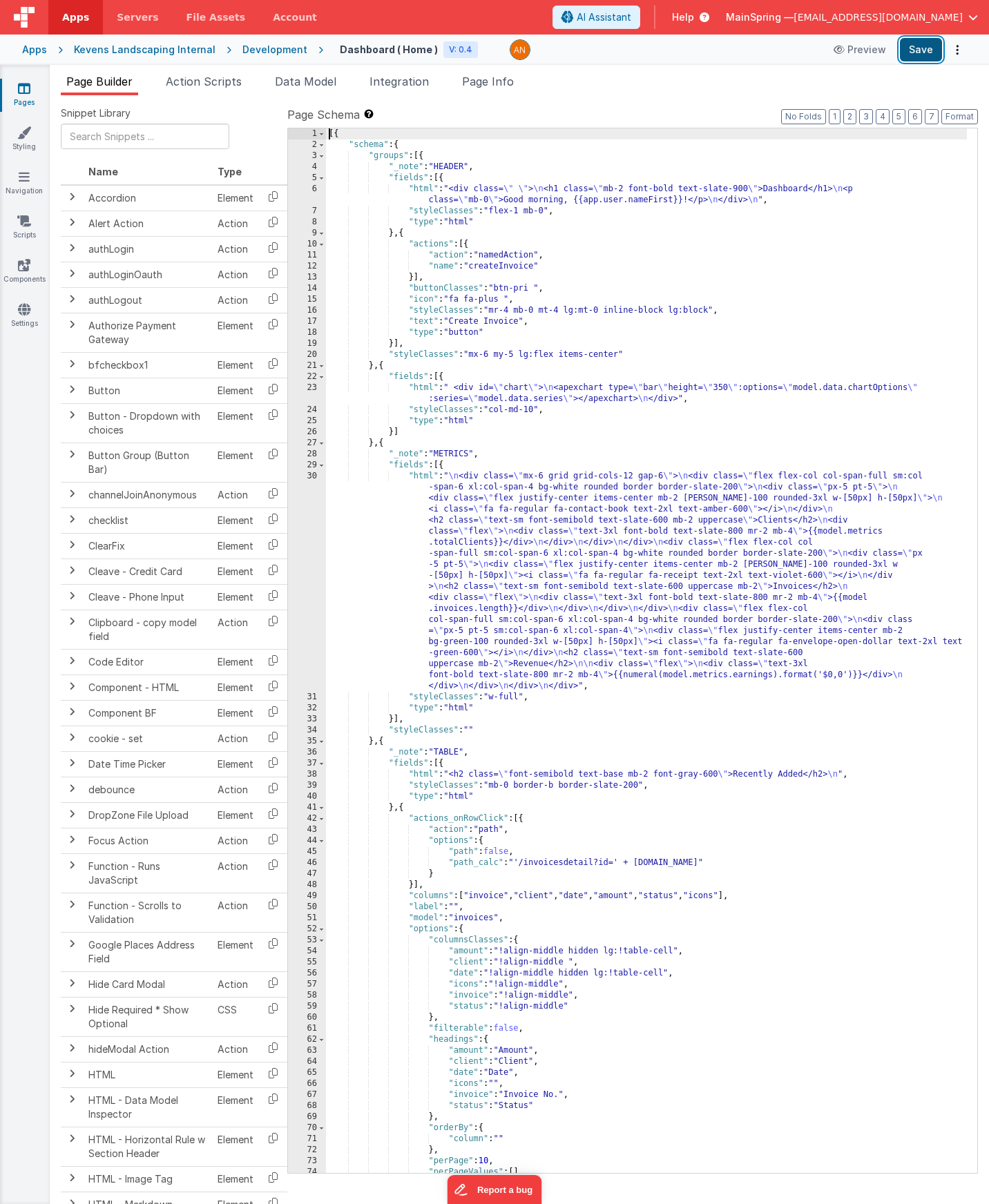
click at [929, 51] on button "Save" at bounding box center [921, 50] width 43 height 24
click at [562, 389] on div "[{ "schema" : { "groups" : [{ "_note" : "HEADER" , "fields" : [{ "html" : "<div…" at bounding box center [647, 662] width 641 height 1066
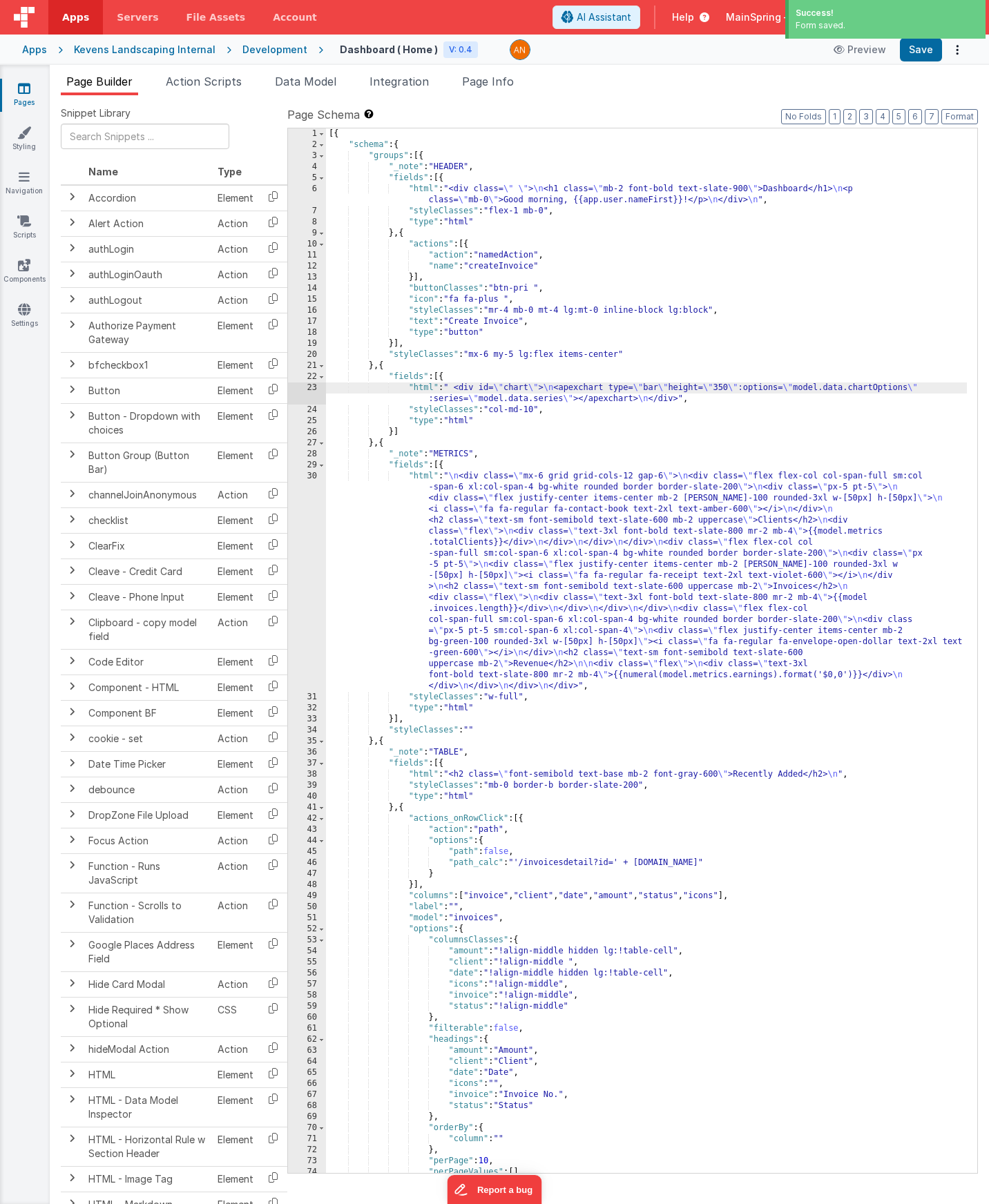
click at [297, 391] on div "23" at bounding box center [307, 393] width 38 height 22
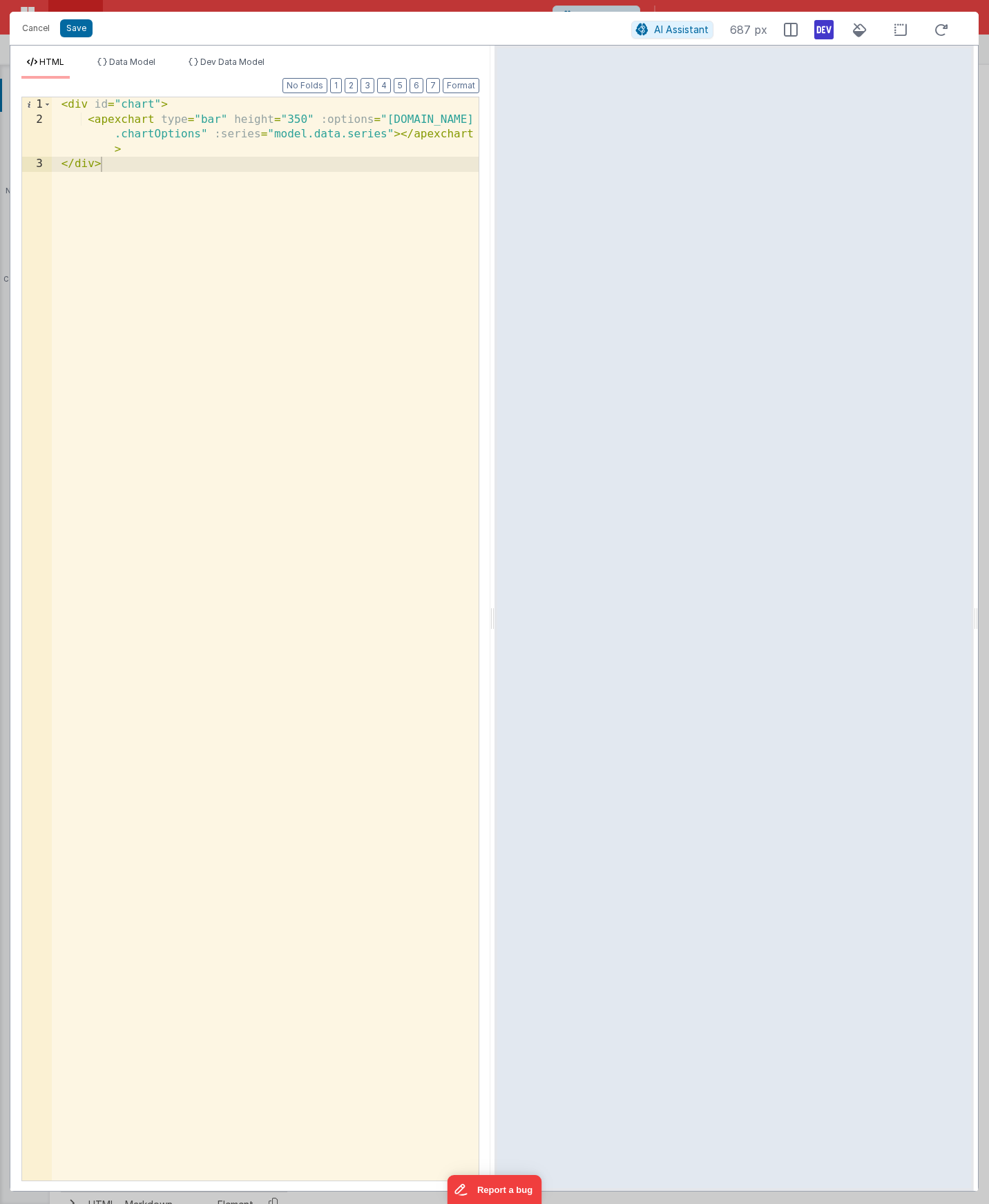
click at [828, 34] on icon at bounding box center [823, 30] width 19 height 22
click at [216, 72] on li "Dev Data Model" at bounding box center [226, 68] width 87 height 22
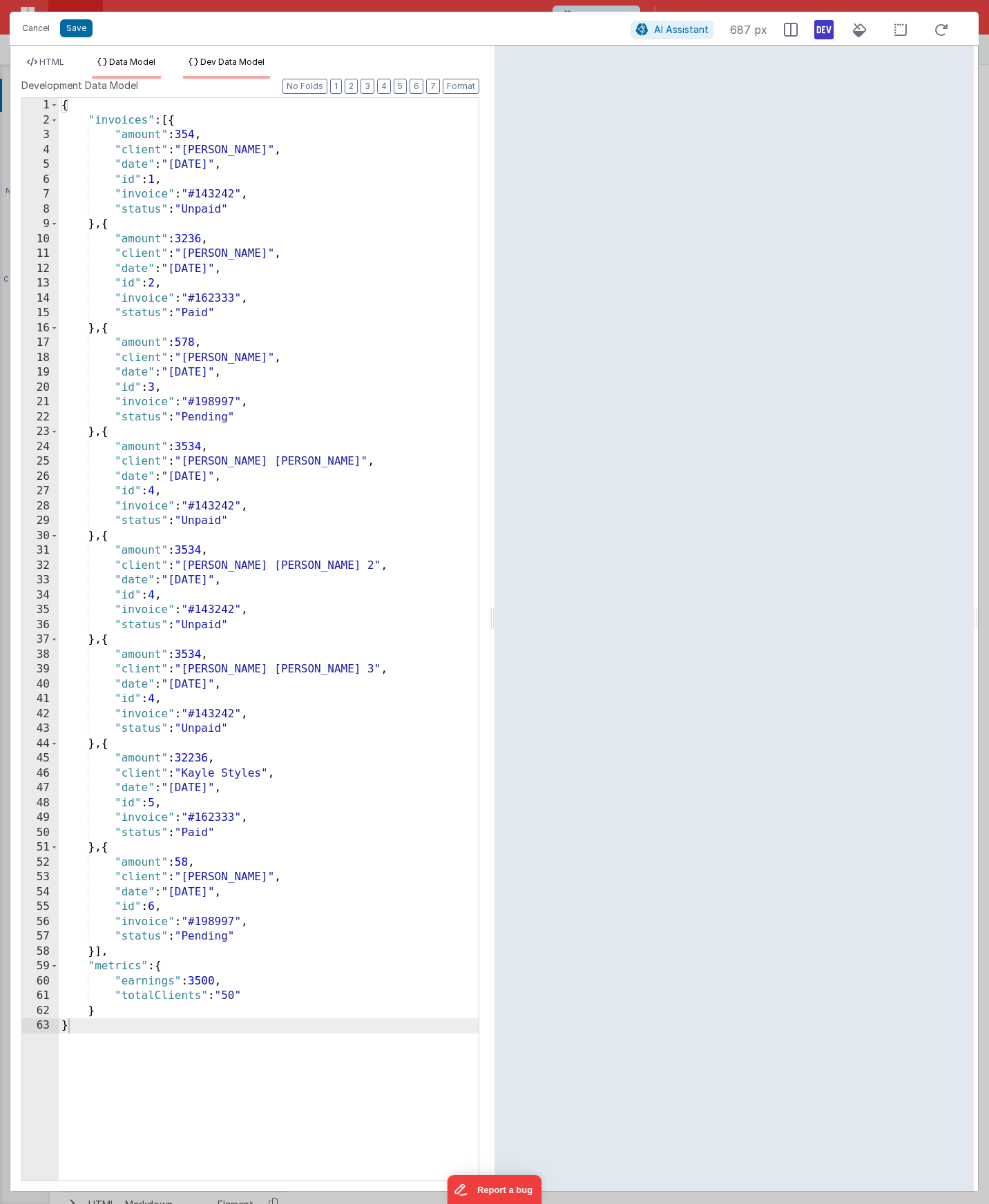
click at [113, 62] on span "Data Model" at bounding box center [131, 62] width 46 height 10
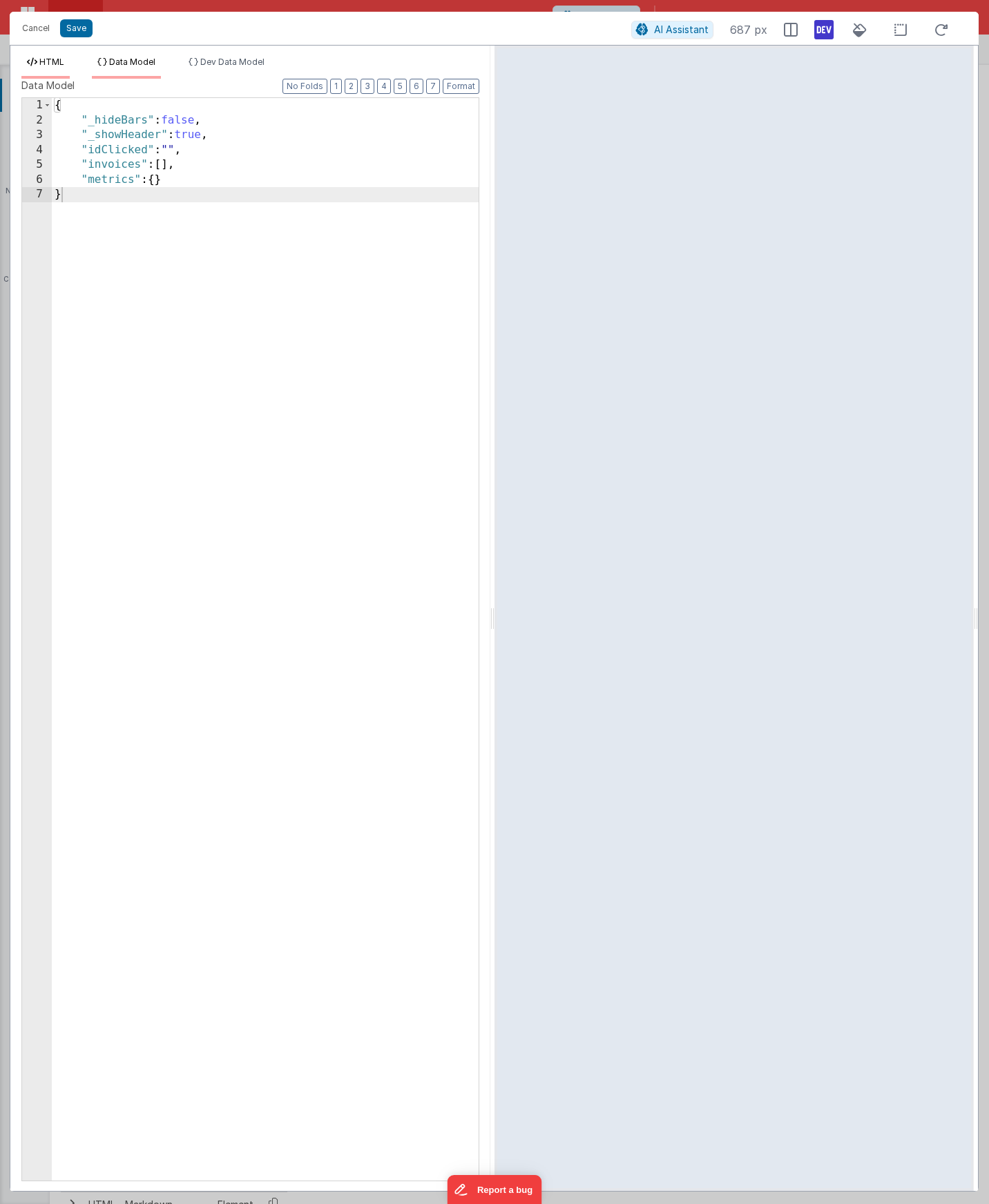
click at [59, 61] on span "HTML" at bounding box center [51, 62] width 24 height 10
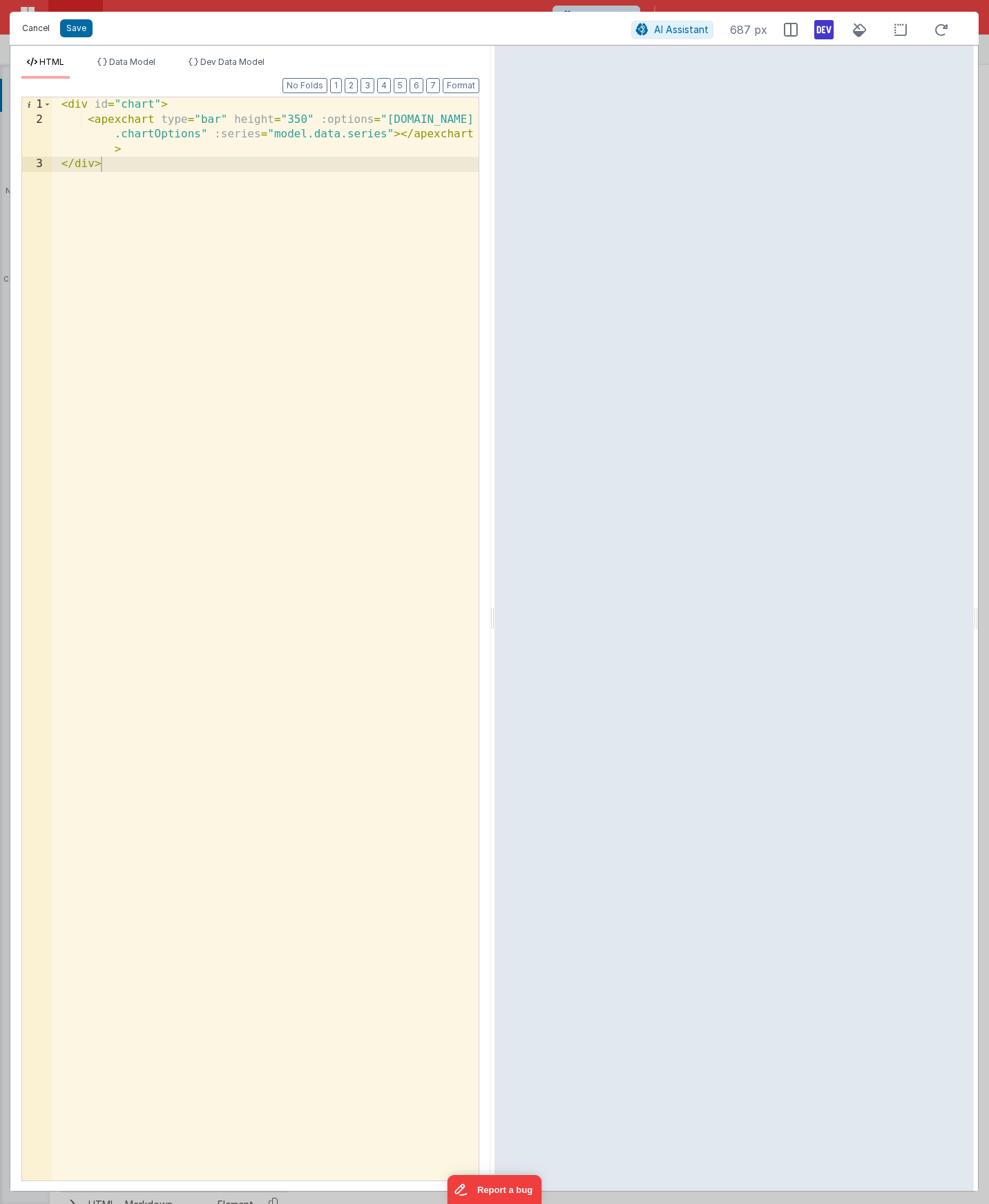
click at [36, 22] on button "Cancel" at bounding box center [36, 28] width 42 height 19
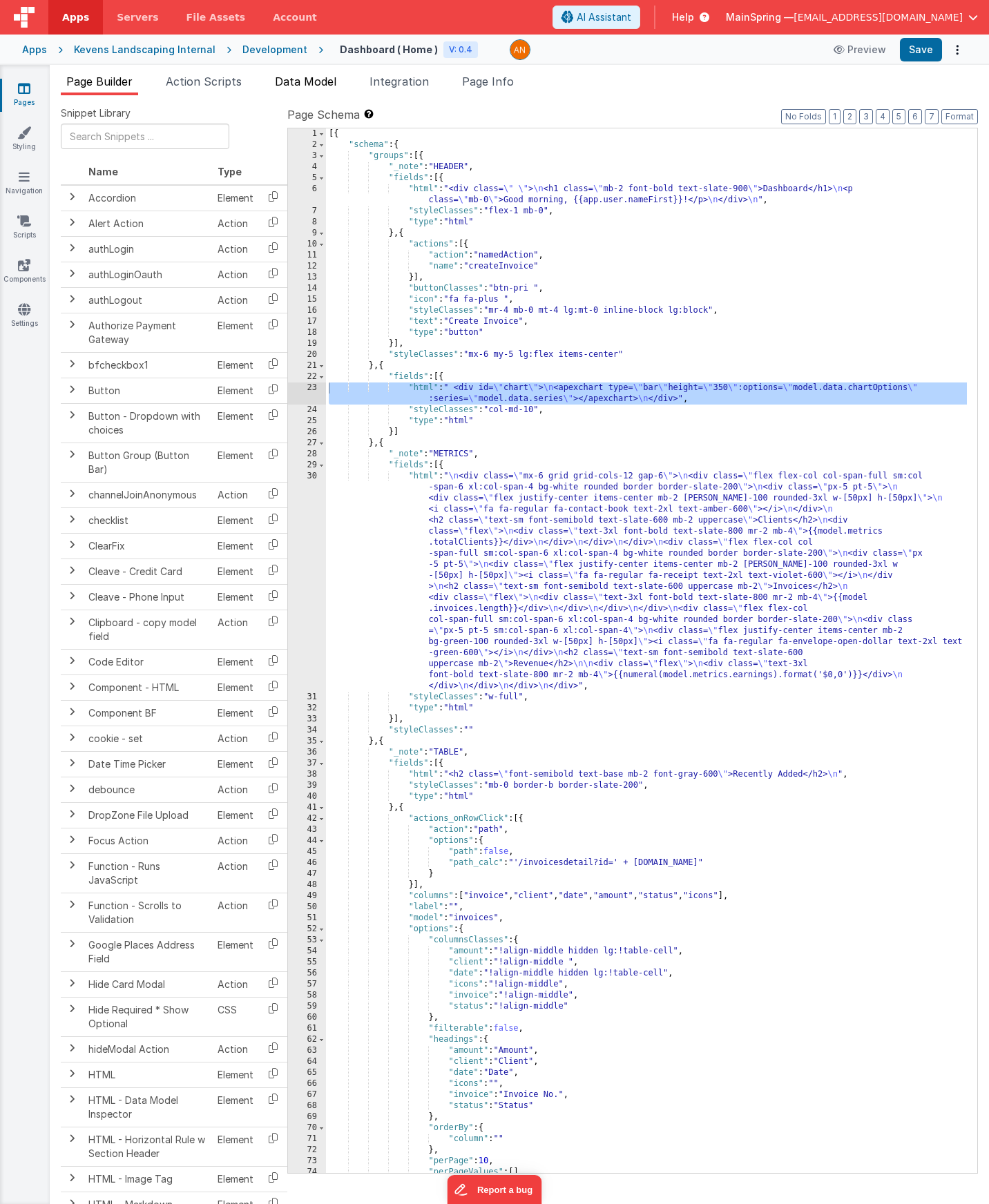
click at [341, 82] on li "Data Model" at bounding box center [305, 84] width 72 height 22
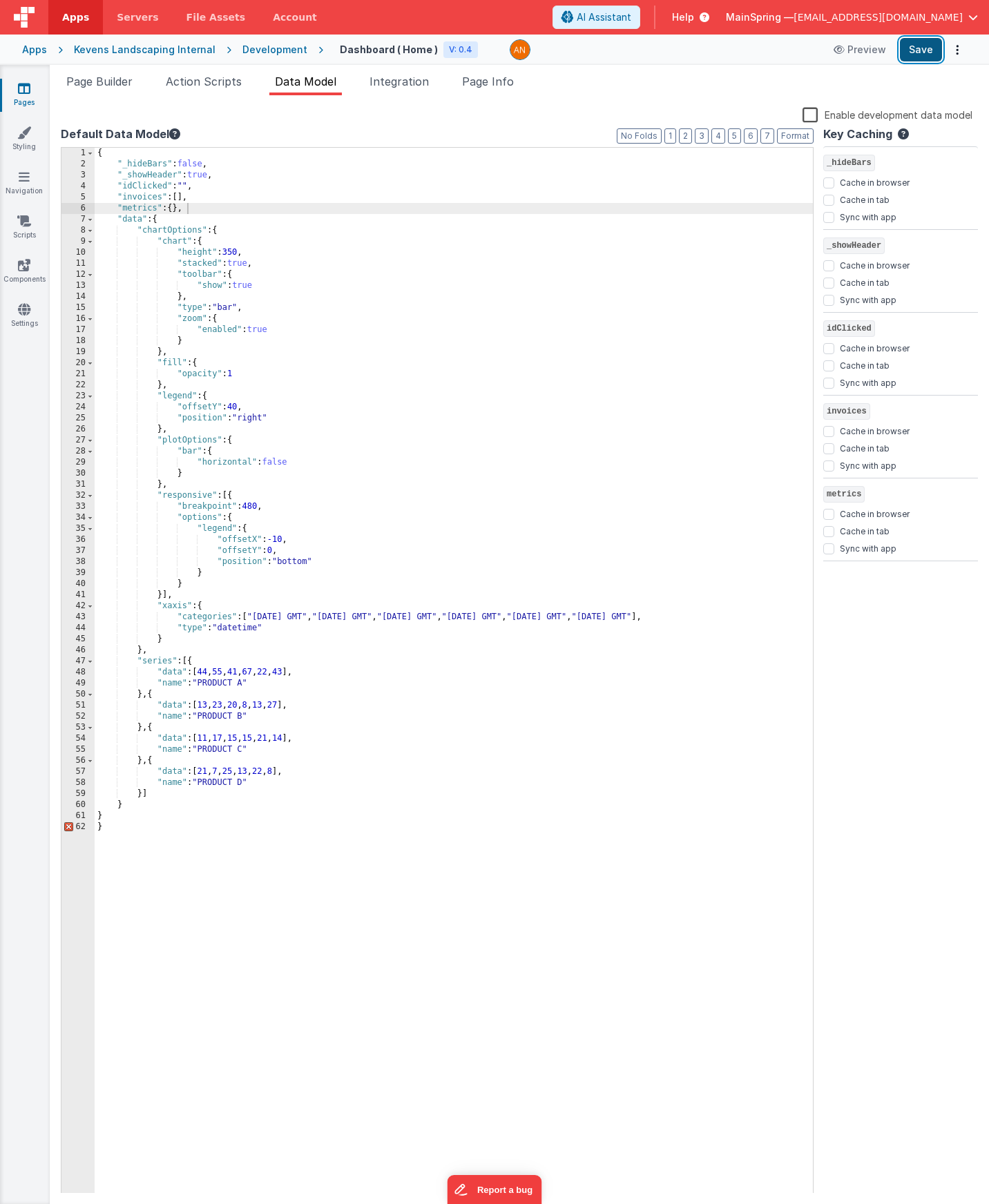
click at [924, 52] on button "Save" at bounding box center [921, 50] width 43 height 24
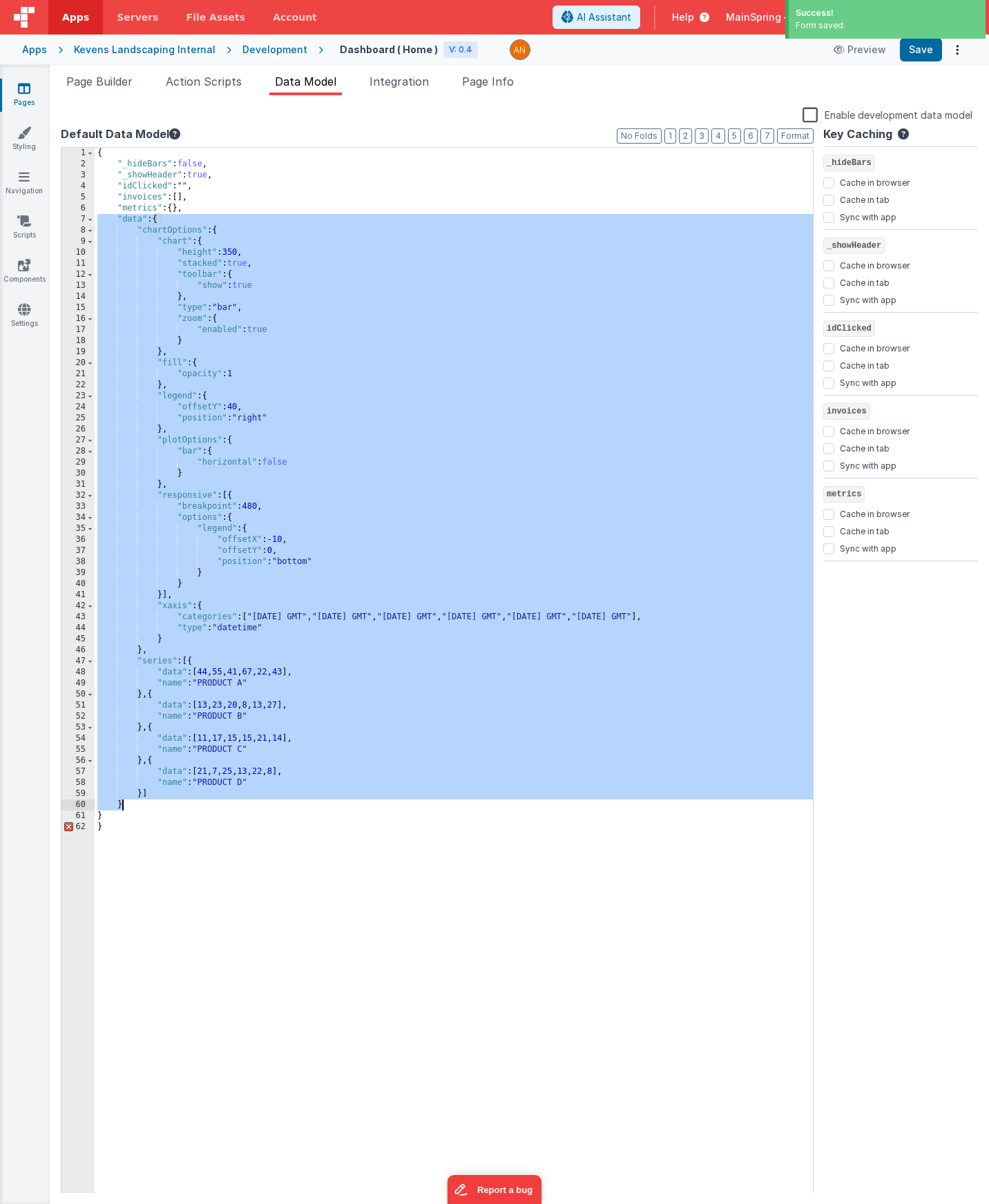
drag, startPoint x: 112, startPoint y: 217, endPoint x: 675, endPoint y: 804, distance: 813.3
click at [673, 804] on div "{ "_hideBars" : false , "_showHeader" : true , "idClicked" : "" , "invoices" : …" at bounding box center [453, 682] width 718 height 1068
click at [168, 825] on div "{ "_hideBars" : false , "_showHeader" : true , "idClicked" : "" , "invoices" : …" at bounding box center [453, 682] width 718 height 1068
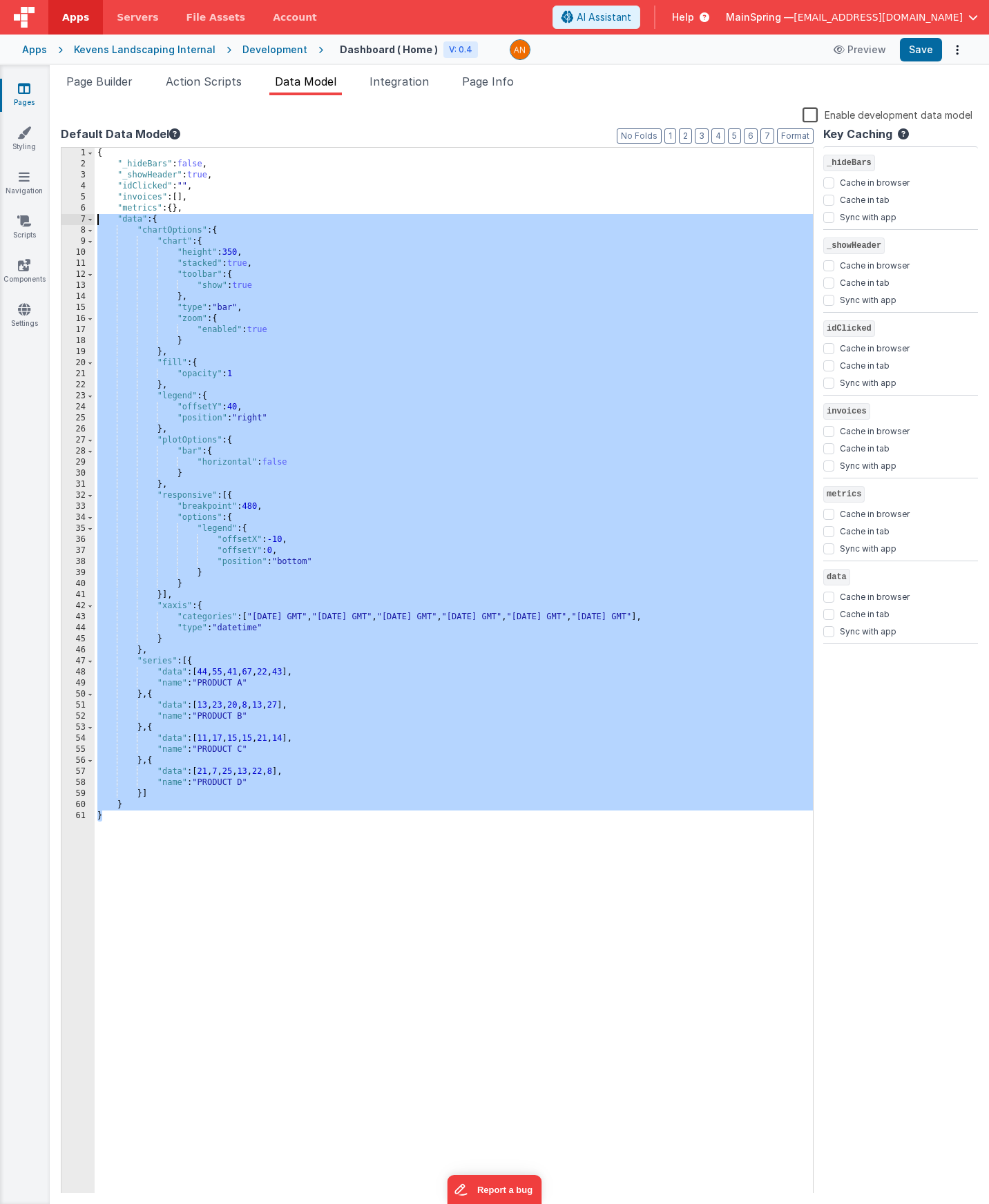
drag, startPoint x: 115, startPoint y: 822, endPoint x: 71, endPoint y: 224, distance: 599.6
click at [60, 218] on div "Snippet Library Name Type Accordion Element Alert Action Action authLogin Actio…" at bounding box center [519, 649] width 939 height 1109
click at [815, 109] on label "Enable development data model" at bounding box center [888, 114] width 170 height 16
click at [0, 0] on input "Enable development data model" at bounding box center [0, 0] width 0 height 0
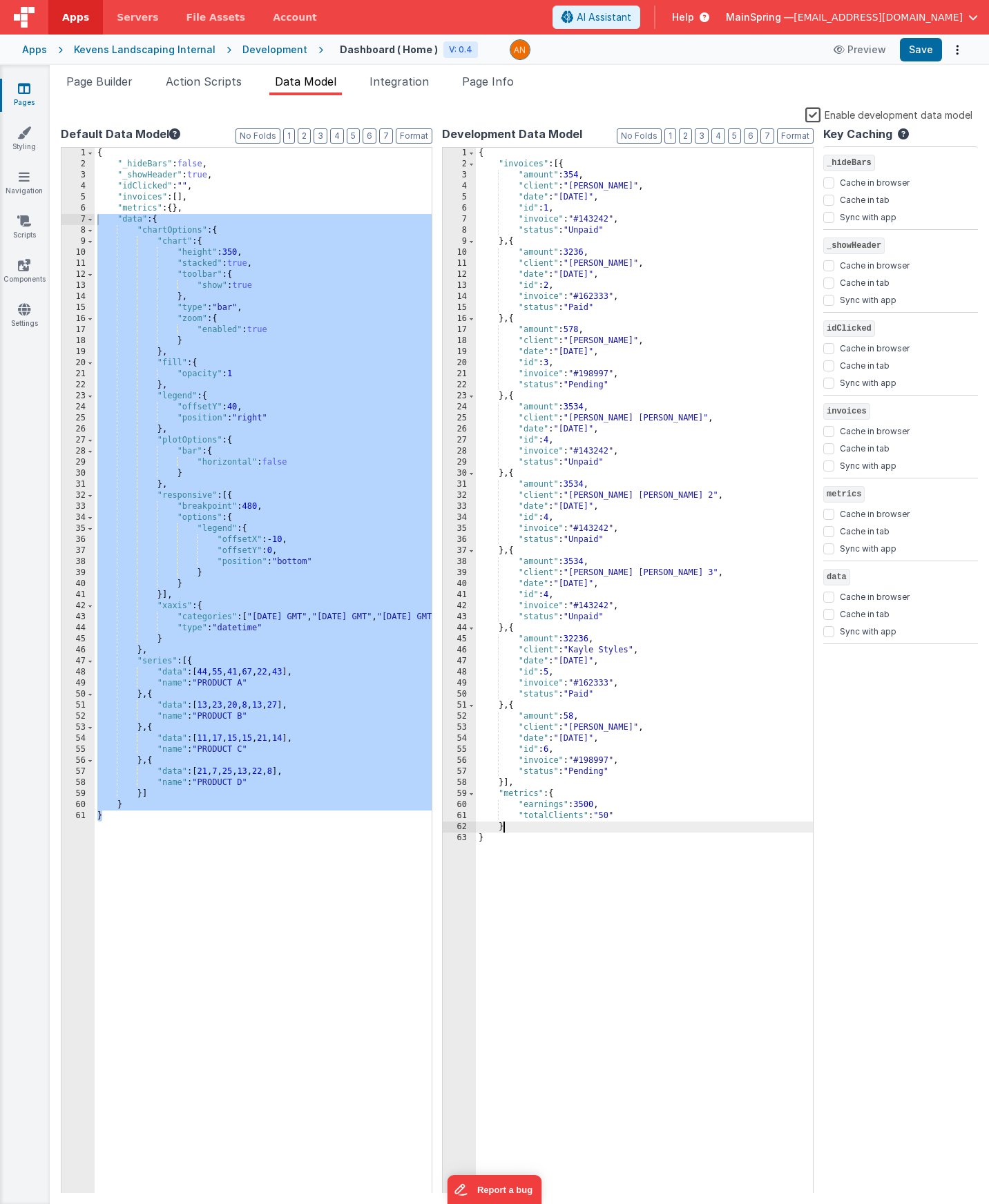
click at [514, 831] on div "{ "invoices" : [{ "amount" : 354 , "client" : "[PERSON_NAME]" , "date" : "[DATE…" at bounding box center [644, 682] width 337 height 1068
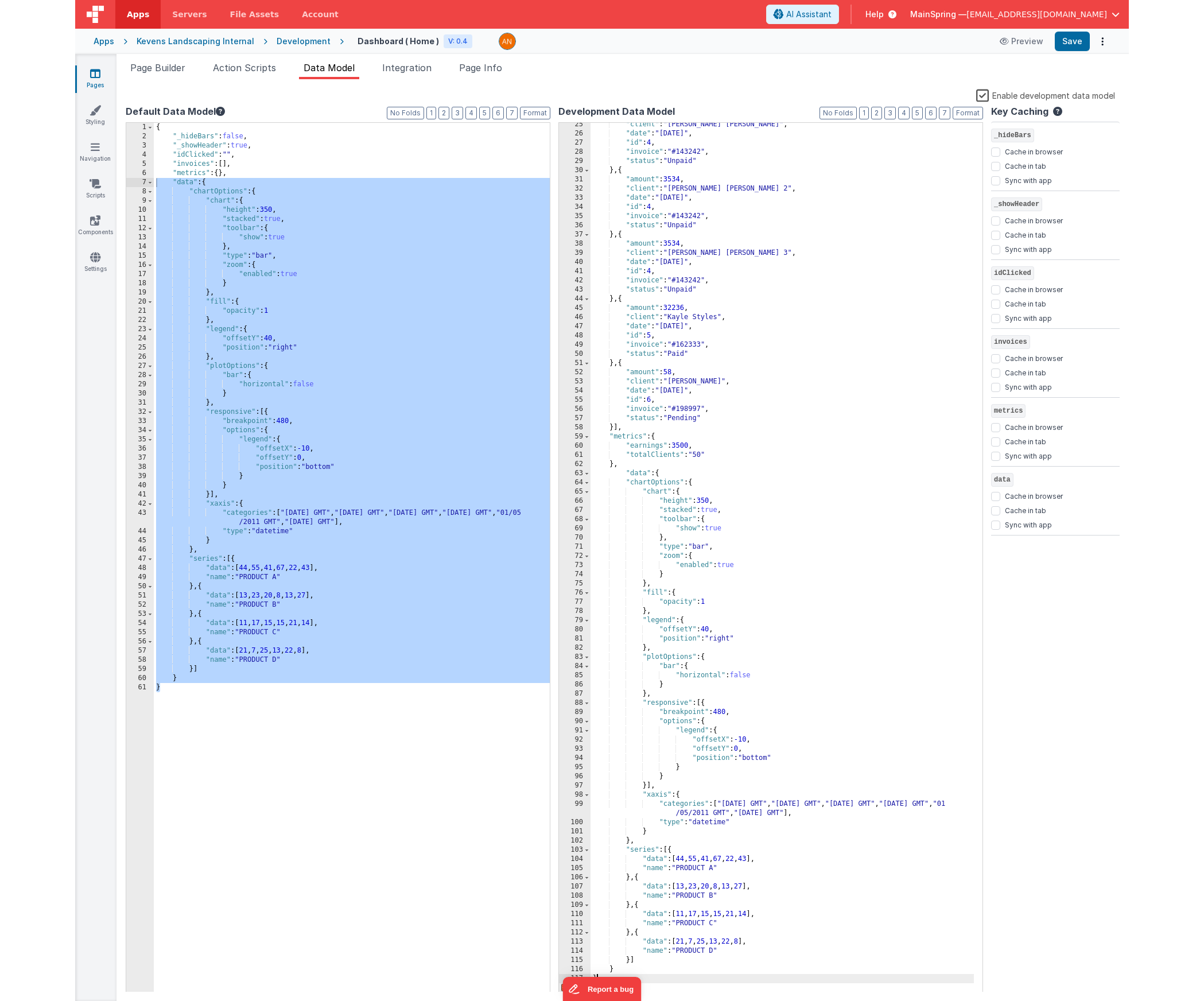
scroll to position [224, 0]
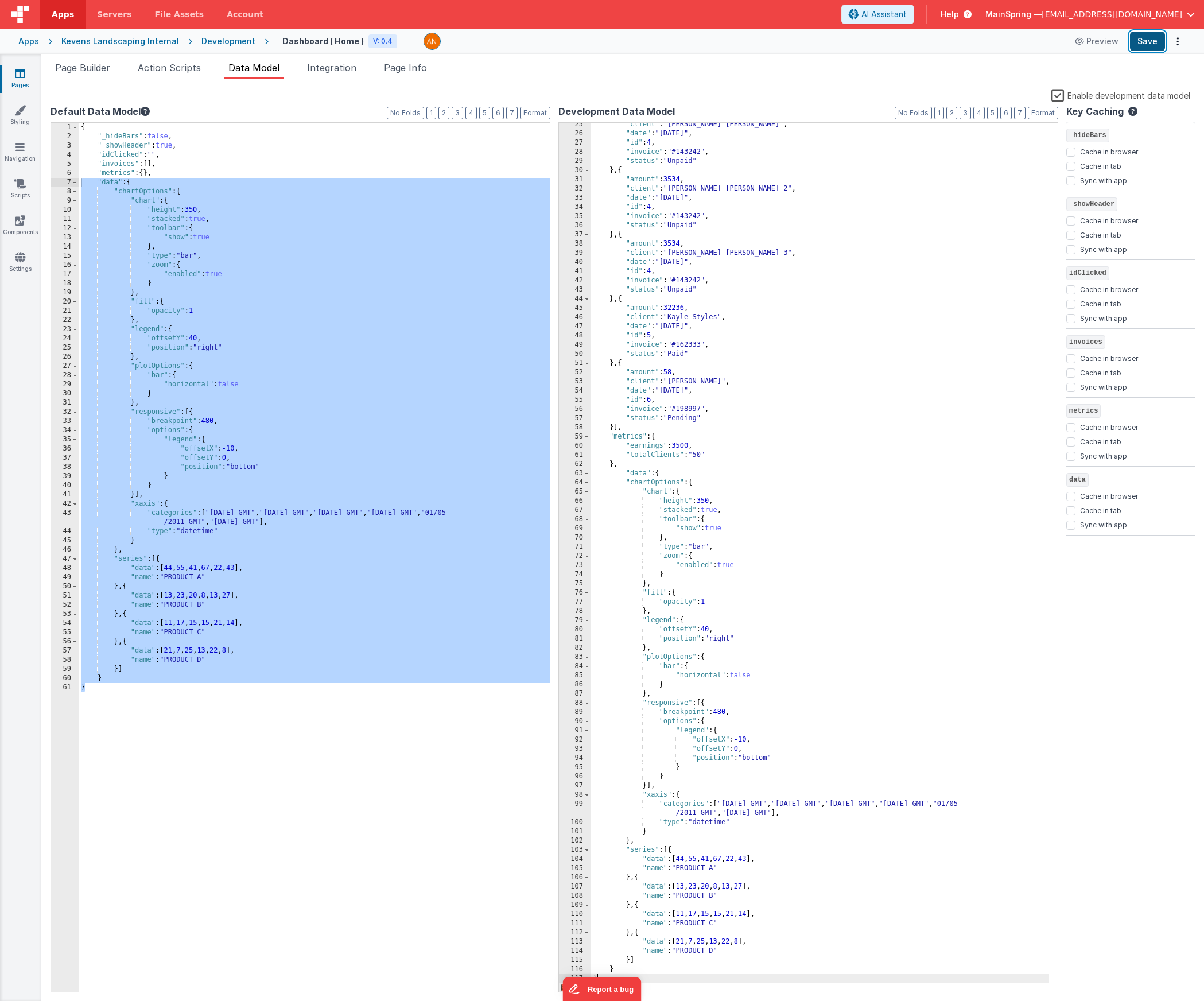
click at [821, 40] on button "Save" at bounding box center [1147, 41] width 35 height 20
drag, startPoint x: 598, startPoint y: 987, endPoint x: 405, endPoint y: 957, distance: 195.3
click html "Report a bug"
click at [607, 992] on button "Report a bug" at bounding box center [601, 989] width 78 height 24
click at [613, 980] on div ""client" : "[PERSON_NAME] [PERSON_NAME]" , "date" : "[DATE]" , "id" : 4 , "invo…" at bounding box center [819, 564] width 458 height 888
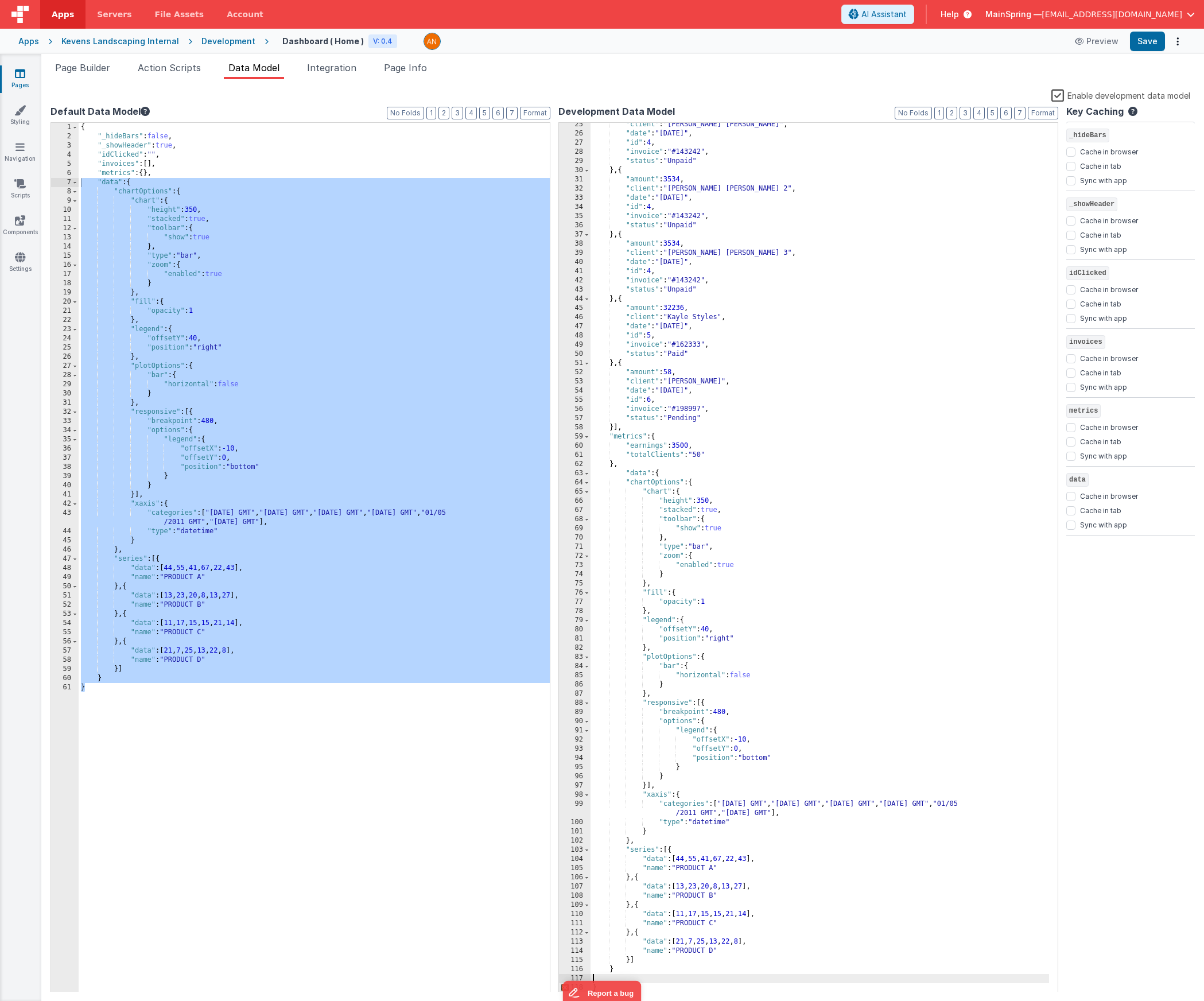
scroll to position [214, 0]
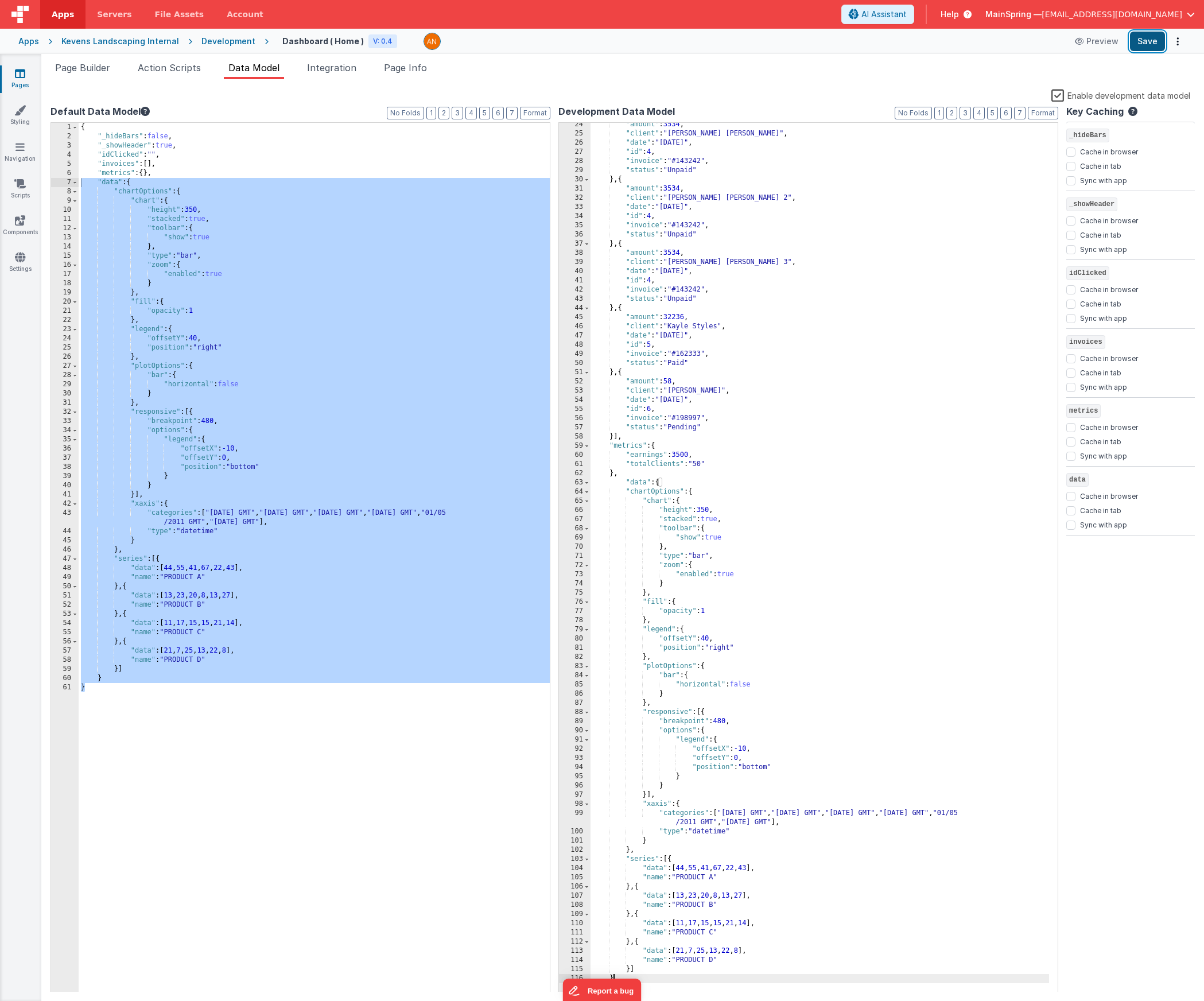
click at [821, 36] on button "Save" at bounding box center [1147, 41] width 35 height 20
click at [813, 645] on div ""amount" : 3534 , "client" : "[PERSON_NAME] [PERSON_NAME]" , "date" : "[DATE]" …" at bounding box center [819, 564] width 458 height 888
drag, startPoint x: 681, startPoint y: 349, endPoint x: 673, endPoint y: 345, distance: 8.9
click at [680, 349] on div ""amount" : 3534 , "client" : "[PERSON_NAME] [PERSON_NAME]" , "date" : "[DATE]" …" at bounding box center [819, 564] width 458 height 888
click at [65, 69] on span "Page Builder" at bounding box center [82, 67] width 55 height 11
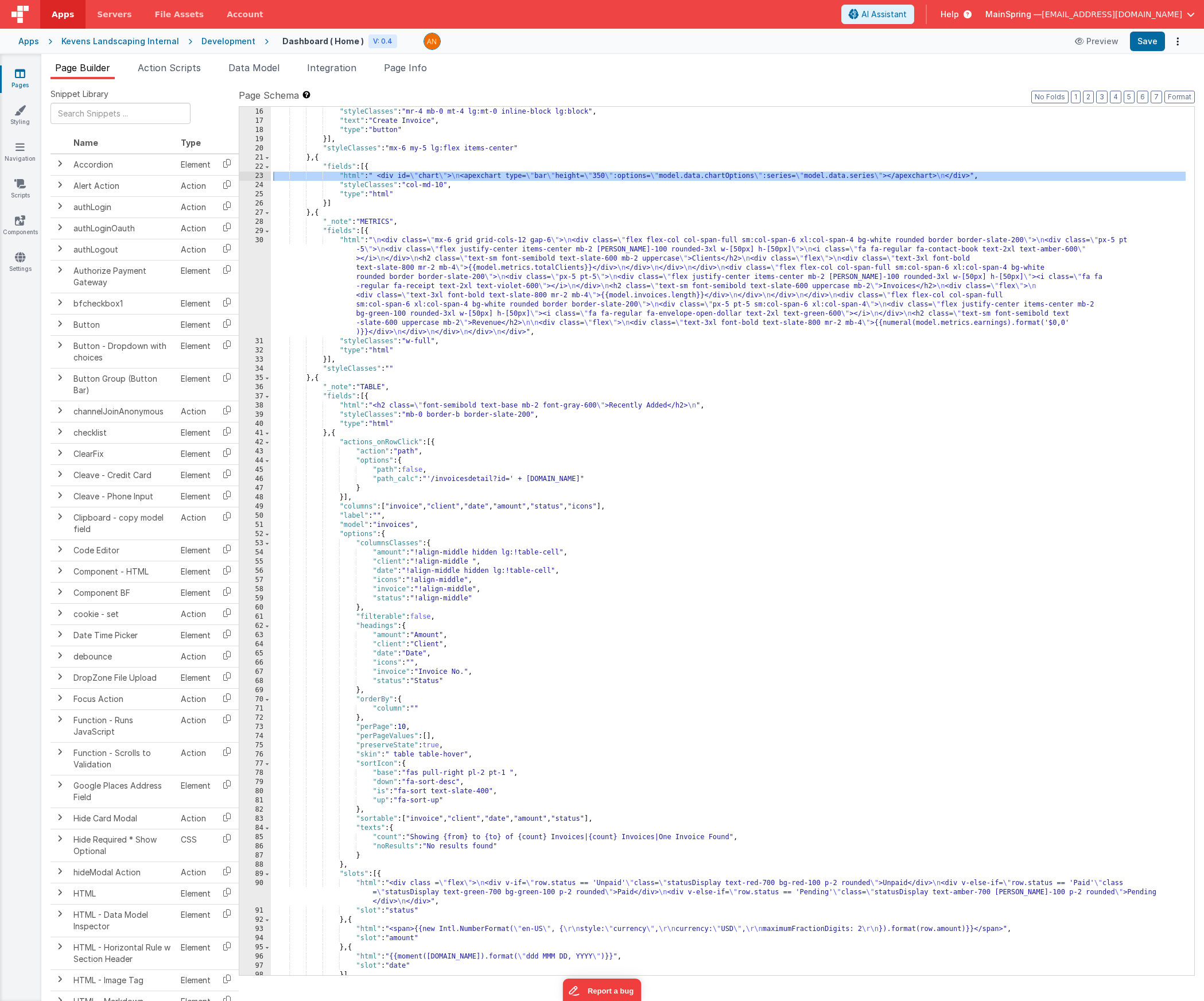
scroll to position [0, 0]
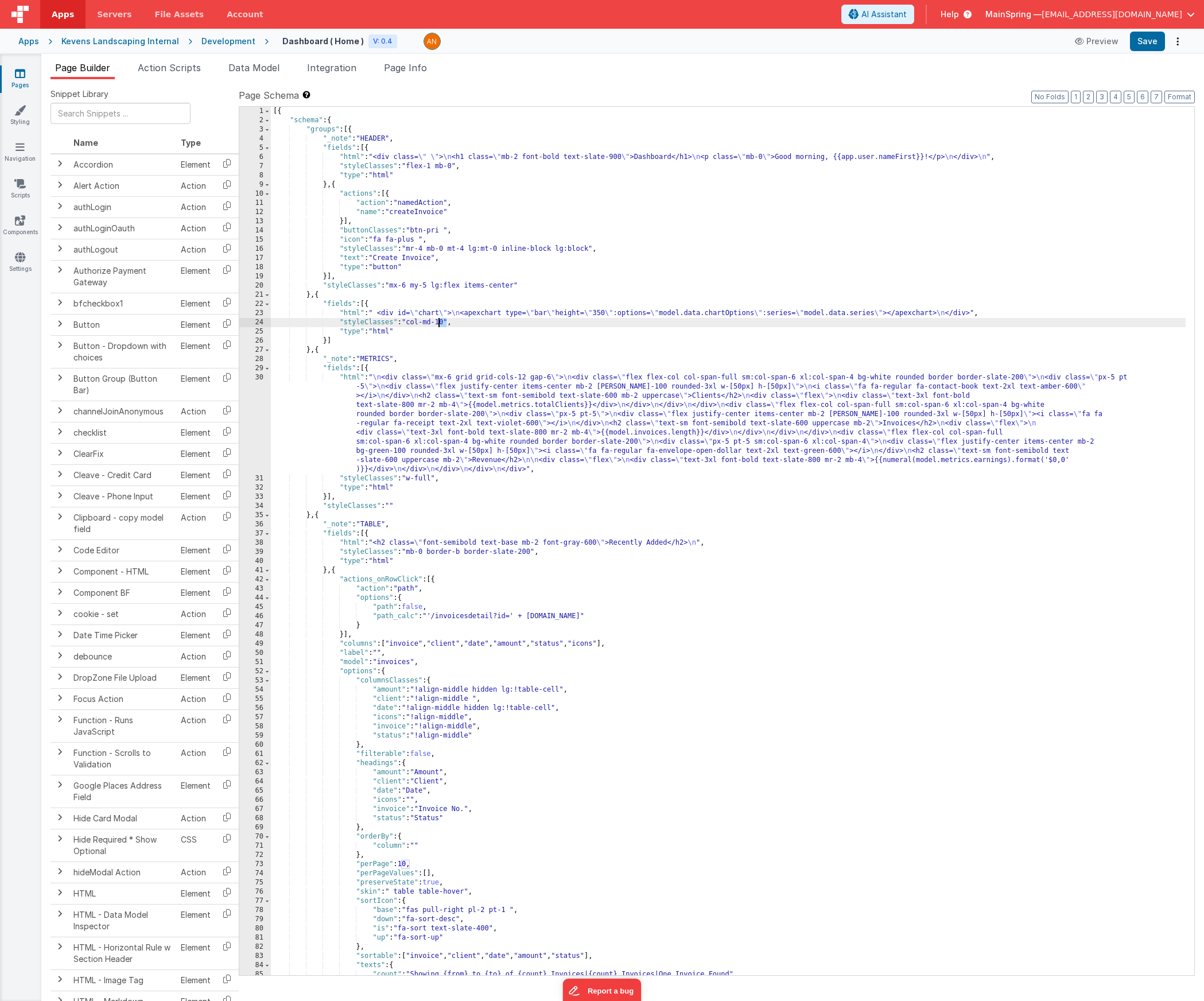
drag, startPoint x: 445, startPoint y: 325, endPoint x: 439, endPoint y: 325, distance: 6.0
click at [439, 325] on div "[{ "schema" : { "groups" : [{ "_note" : "HEADER" , "fields" : [{ "html" : "<div…" at bounding box center [728, 550] width 914 height 887
drag, startPoint x: 409, startPoint y: 323, endPoint x: 447, endPoint y: 321, distance: 38.1
click at [447, 321] on div "[{ "schema" : { "groups" : [{ "_note" : "HEADER" , "fields" : [{ "html" : "<div…" at bounding box center [728, 550] width 914 height 887
click at [821, 47] on button "Save" at bounding box center [1147, 41] width 35 height 20
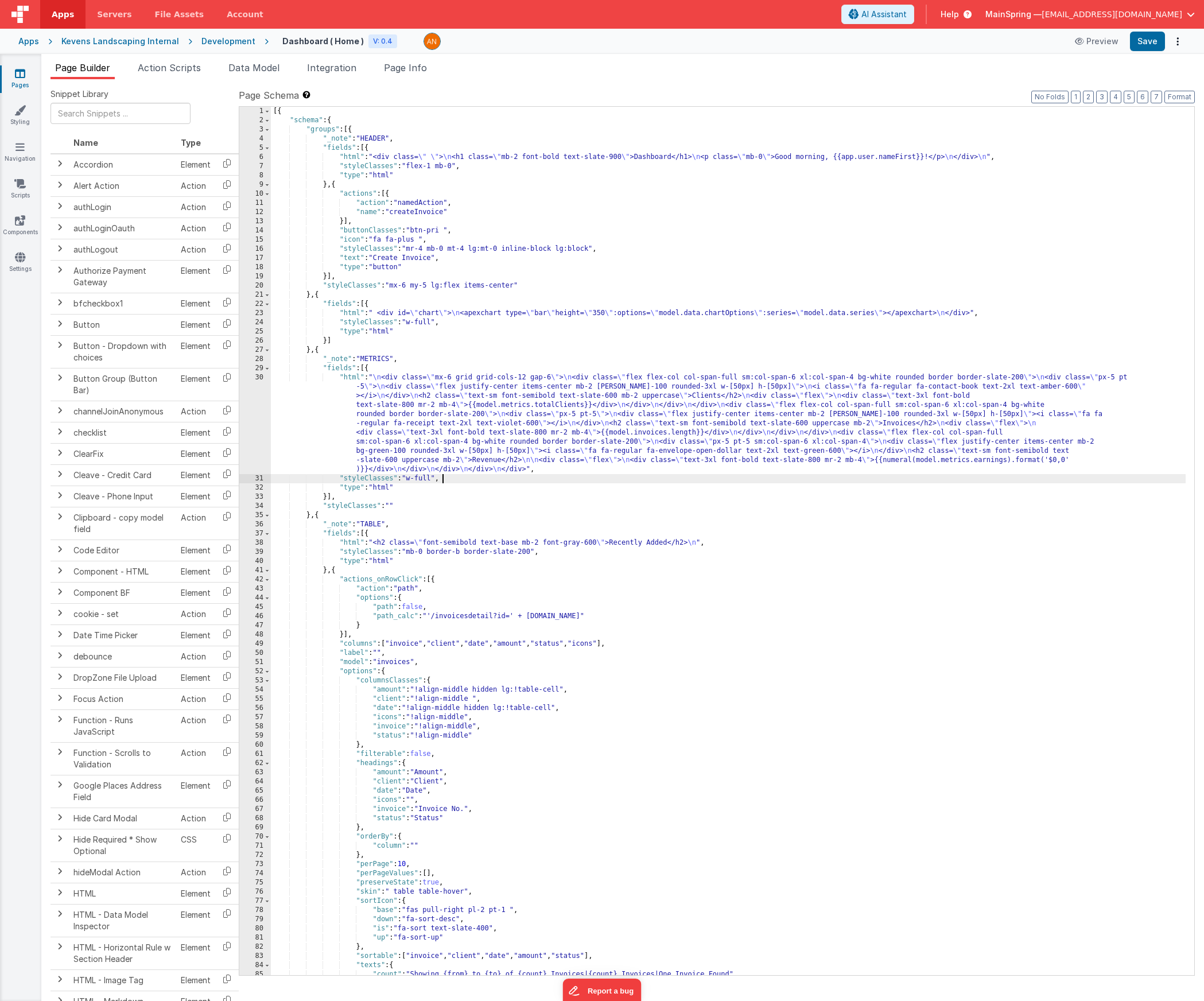
click at [470, 474] on div "[{ "schema" : { "groups" : [{ "_note" : "HEADER" , "fields" : [{ "html" : "<div…" at bounding box center [728, 550] width 914 height 887
click at [259, 409] on div "30" at bounding box center [255, 424] width 32 height 101
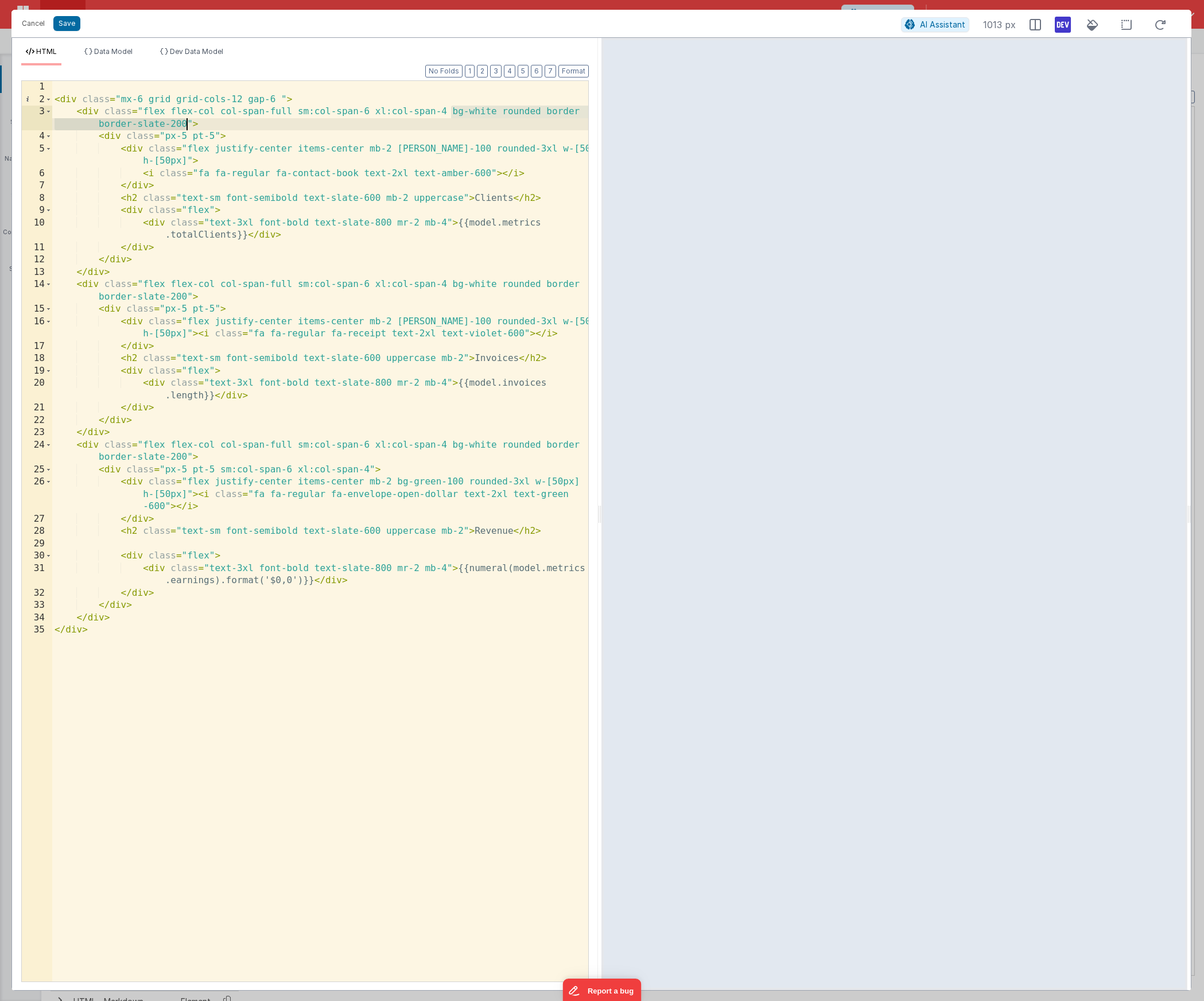
drag, startPoint x: 451, startPoint y: 112, endPoint x: 187, endPoint y: 122, distance: 264.2
click at [185, 122] on div "< div class = "mx-6 grid grid-cols-12 gap-6 " > < div class = "flex flex-col co…" at bounding box center [320, 543] width 536 height 925
click at [28, 20] on button "Cancel" at bounding box center [33, 23] width 35 height 16
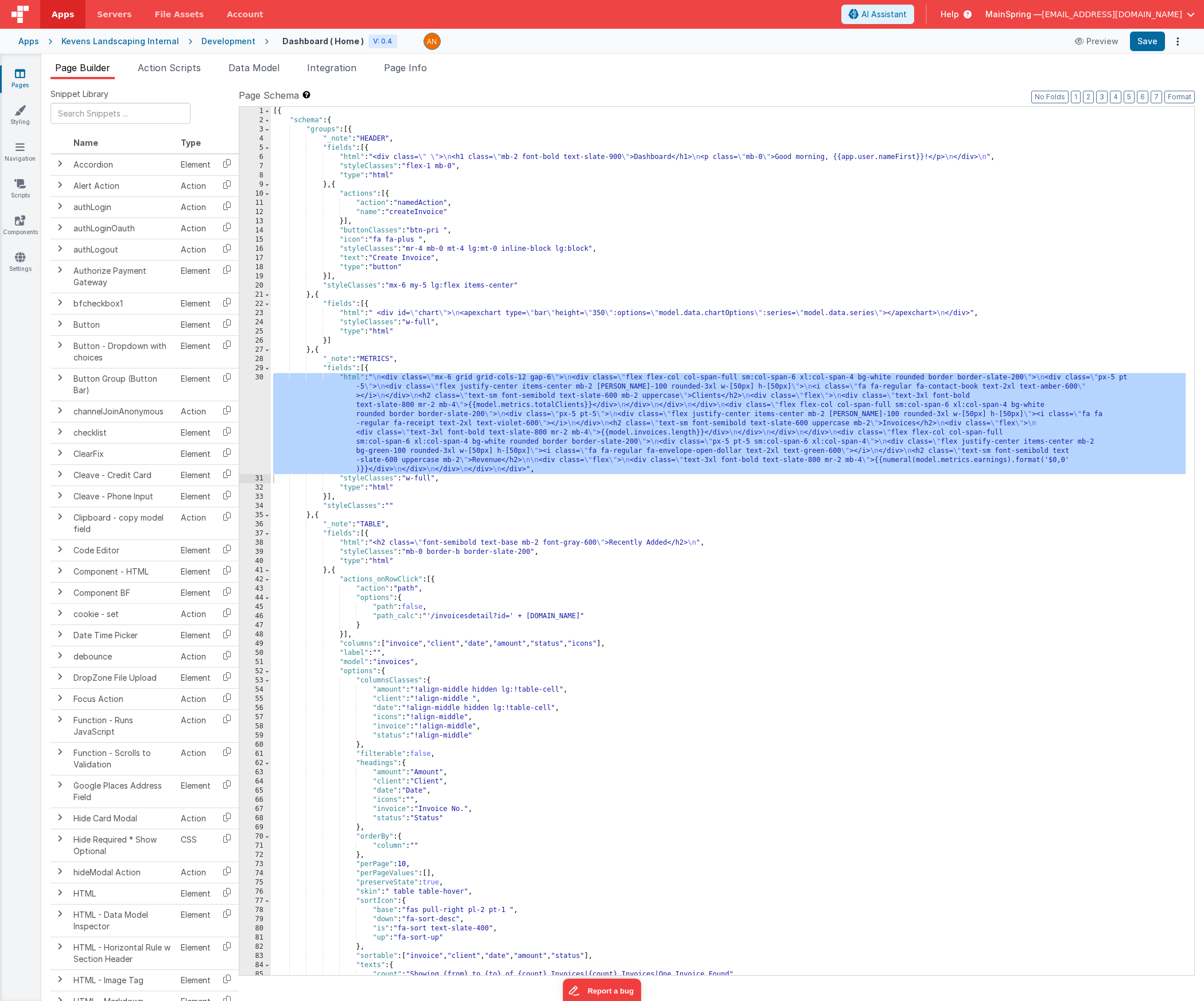
click at [400, 323] on div "[{ "schema" : { "groups" : [{ "_note" : "HEADER" , "fields" : [{ "html" : "<div…" at bounding box center [728, 550] width 914 height 887
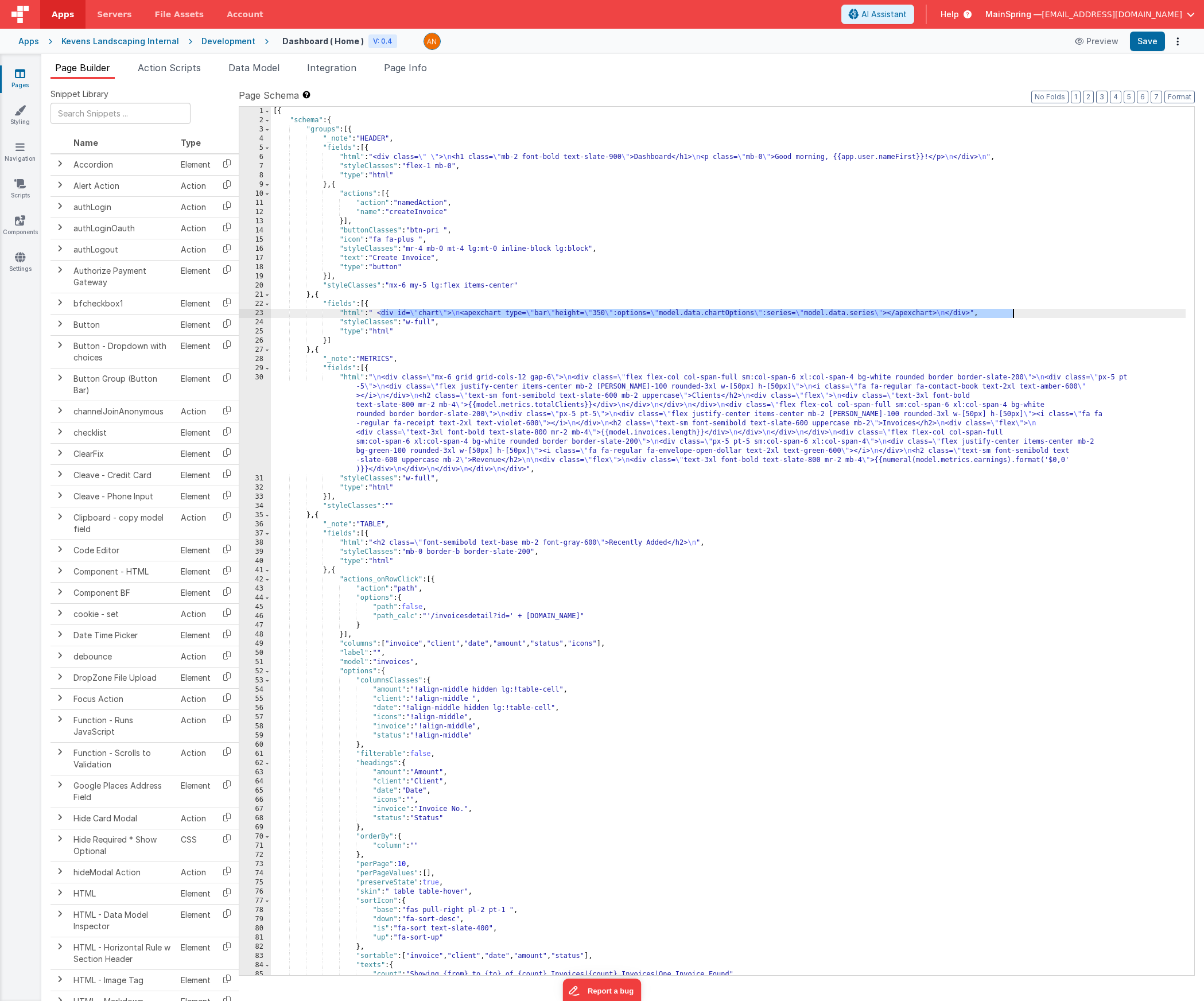
drag, startPoint x: 381, startPoint y: 315, endPoint x: 1009, endPoint y: 313, distance: 628.0
click at [821, 313] on div "[{ "schema" : { "groups" : [{ "_note" : "HEADER" , "fields" : [{ "html" : "<div…" at bounding box center [728, 550] width 914 height 887
click at [403, 312] on div "[{ "schema" : { "groups" : [{ "_note" : "HEADER" , "fields" : [{ "html" : "<div…" at bounding box center [728, 550] width 914 height 887
paste textarea
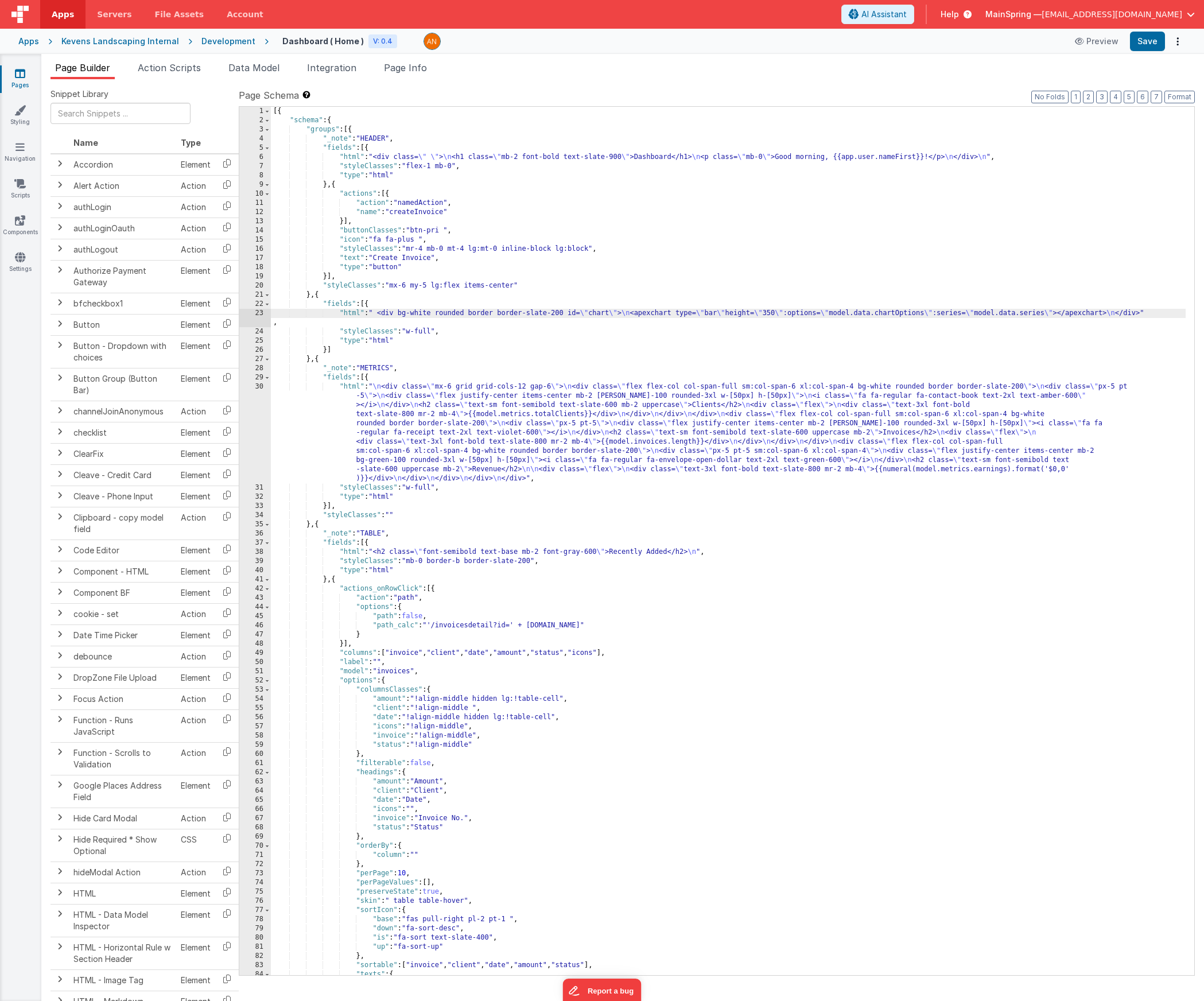
click at [248, 315] on div "23" at bounding box center [255, 318] width 32 height 18
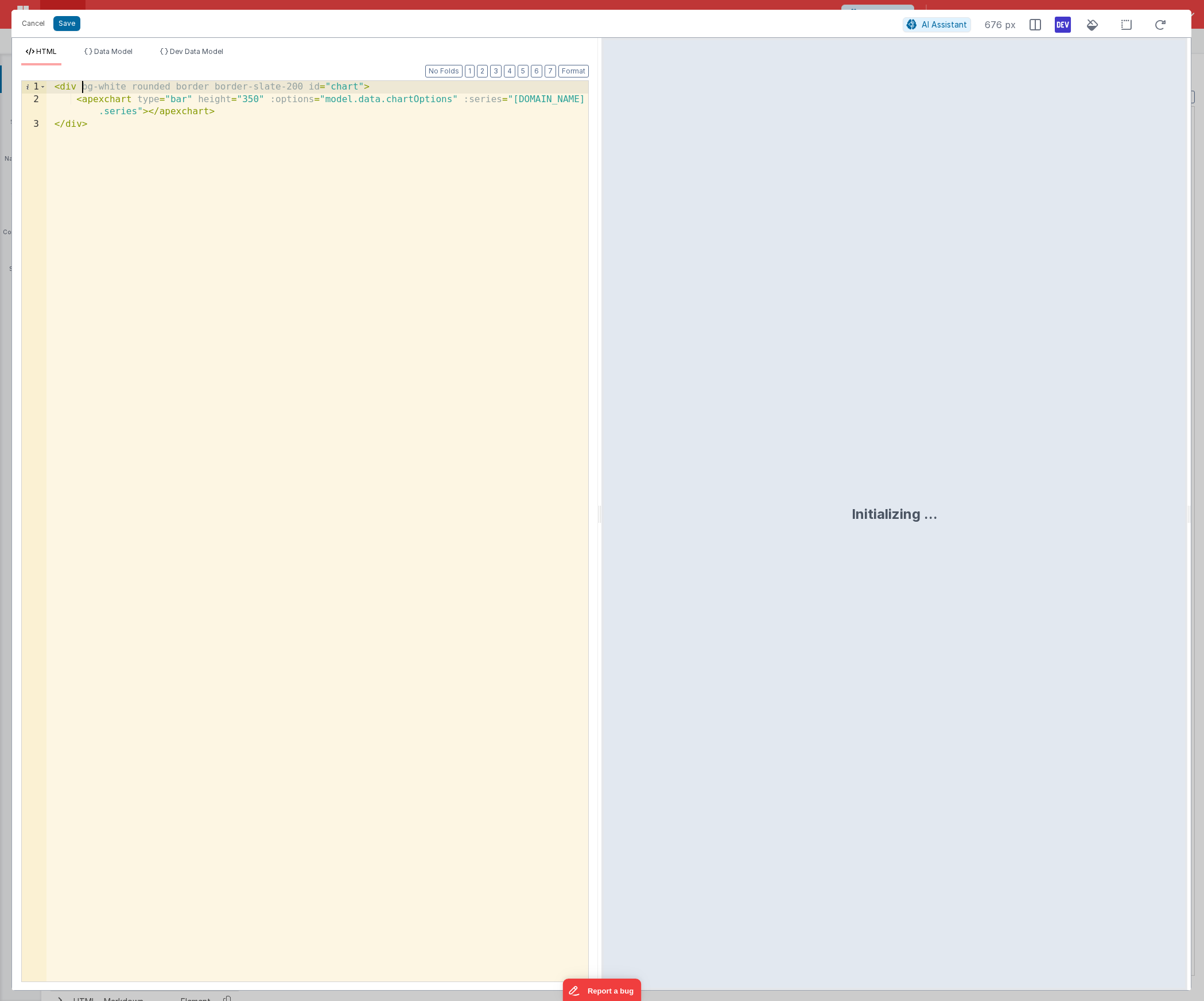
drag, startPoint x: 79, startPoint y: 85, endPoint x: 100, endPoint y: 108, distance: 31.1
click at [85, 87] on div "< div bg-white rounded border border-slate-200 id = "chart" > < apexchart type …" at bounding box center [318, 543] width 542 height 925
click at [340, 86] on div "< div class = "bg-white rounded border border-slate-200 id=" chart "> <apexchar…" at bounding box center [318, 543] width 542 height 925
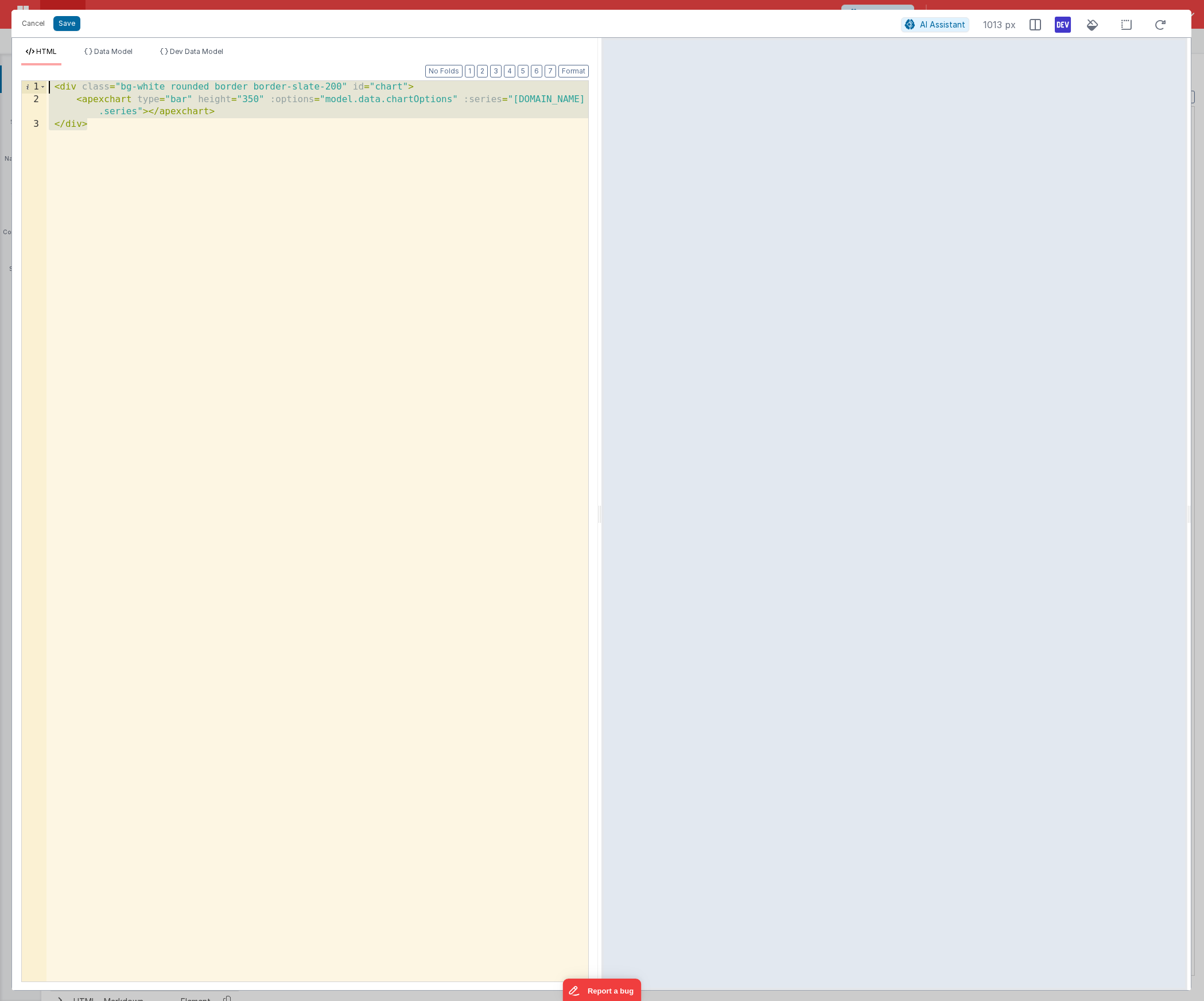
drag, startPoint x: 117, startPoint y: 135, endPoint x: -40, endPoint y: 30, distance: 188.9
click at [0, 30] on html "Cancel Save AI Assistant 1013 px HTML Data Model Dev Data Model Format 7 6 5 4 …" at bounding box center [602, 500] width 1204 height 1001
click at [66, 23] on button "Save" at bounding box center [67, 23] width 27 height 15
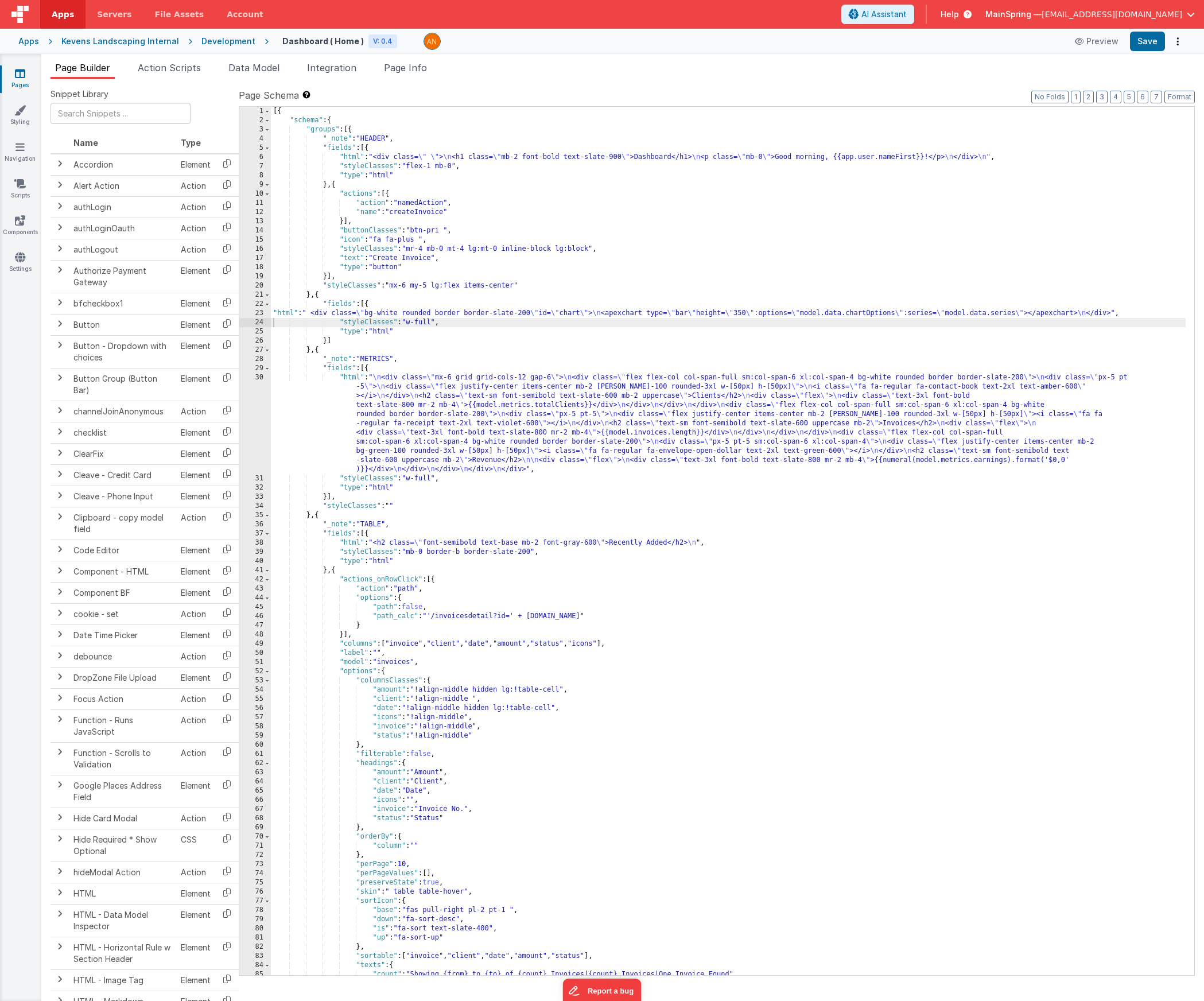
click at [537, 430] on div "[{ "schema" : { "groups" : [{ "_note" : "HEADER" , "fields" : [{ "html" : "<div…" at bounding box center [728, 550] width 914 height 887
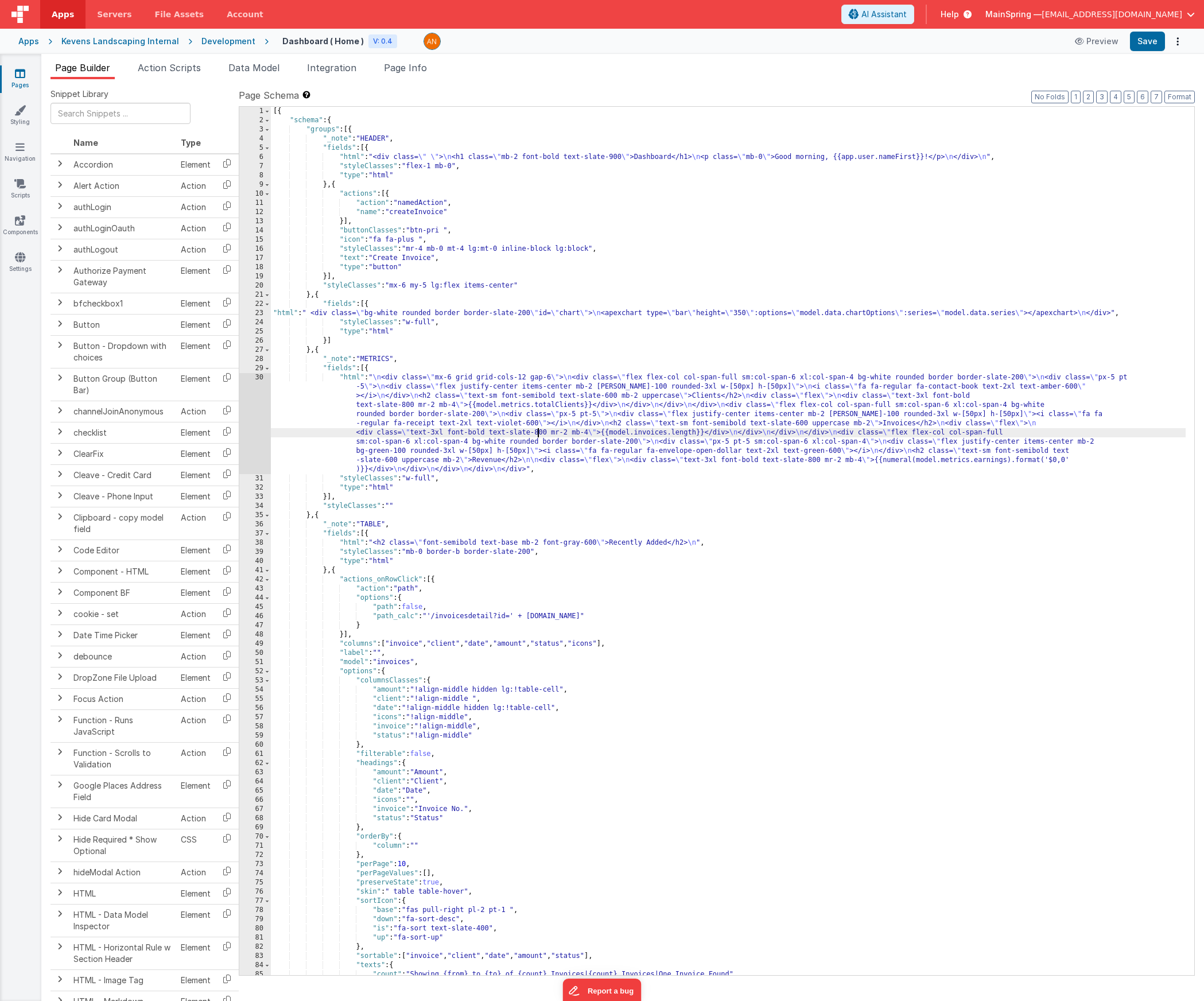
click at [248, 408] on div "30" at bounding box center [255, 424] width 32 height 101
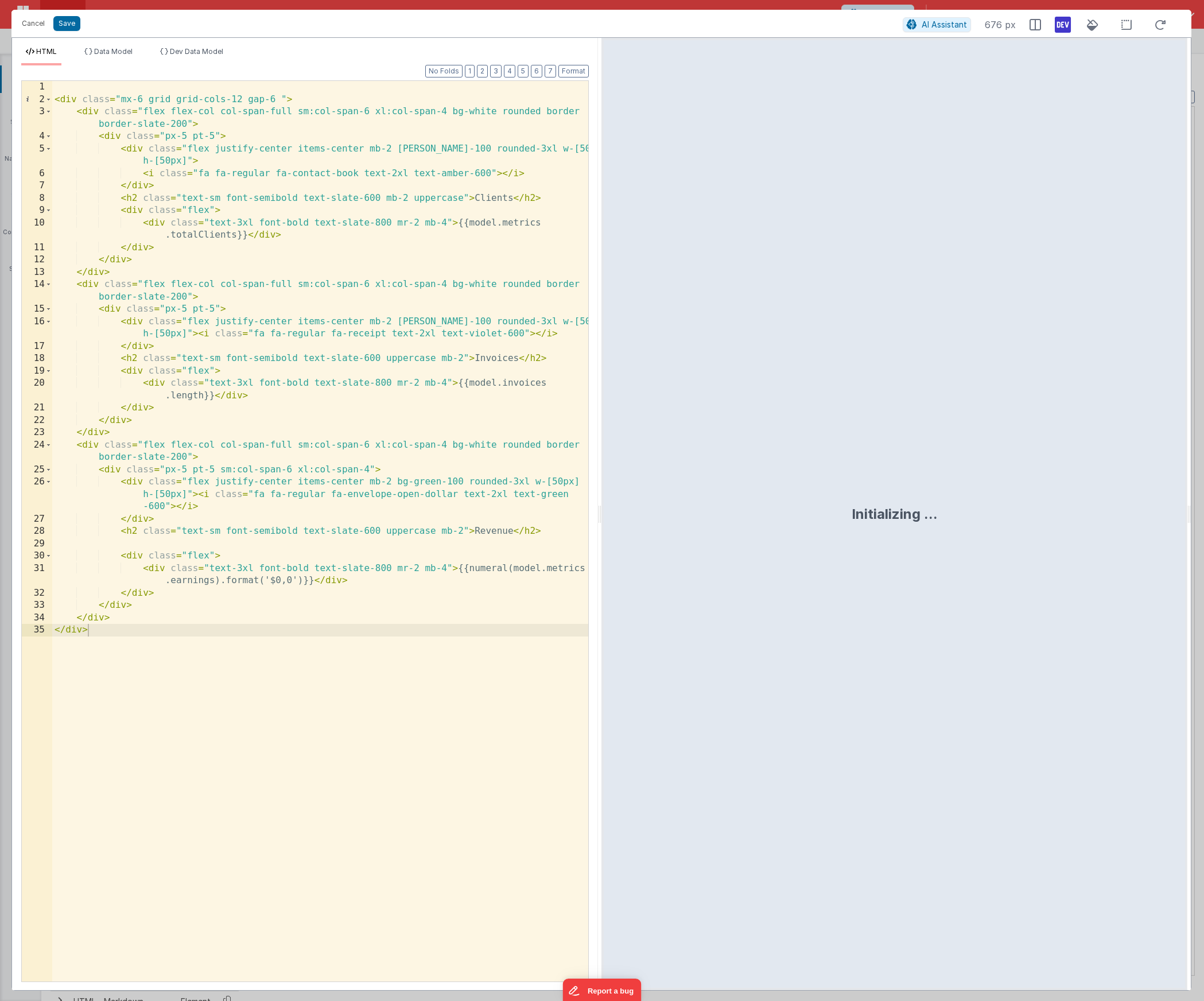
click at [313, 95] on div "< div class = "mx-6 grid grid-cols-12 gap-6 " > < div class = "flex flex-col co…" at bounding box center [320, 543] width 536 height 925
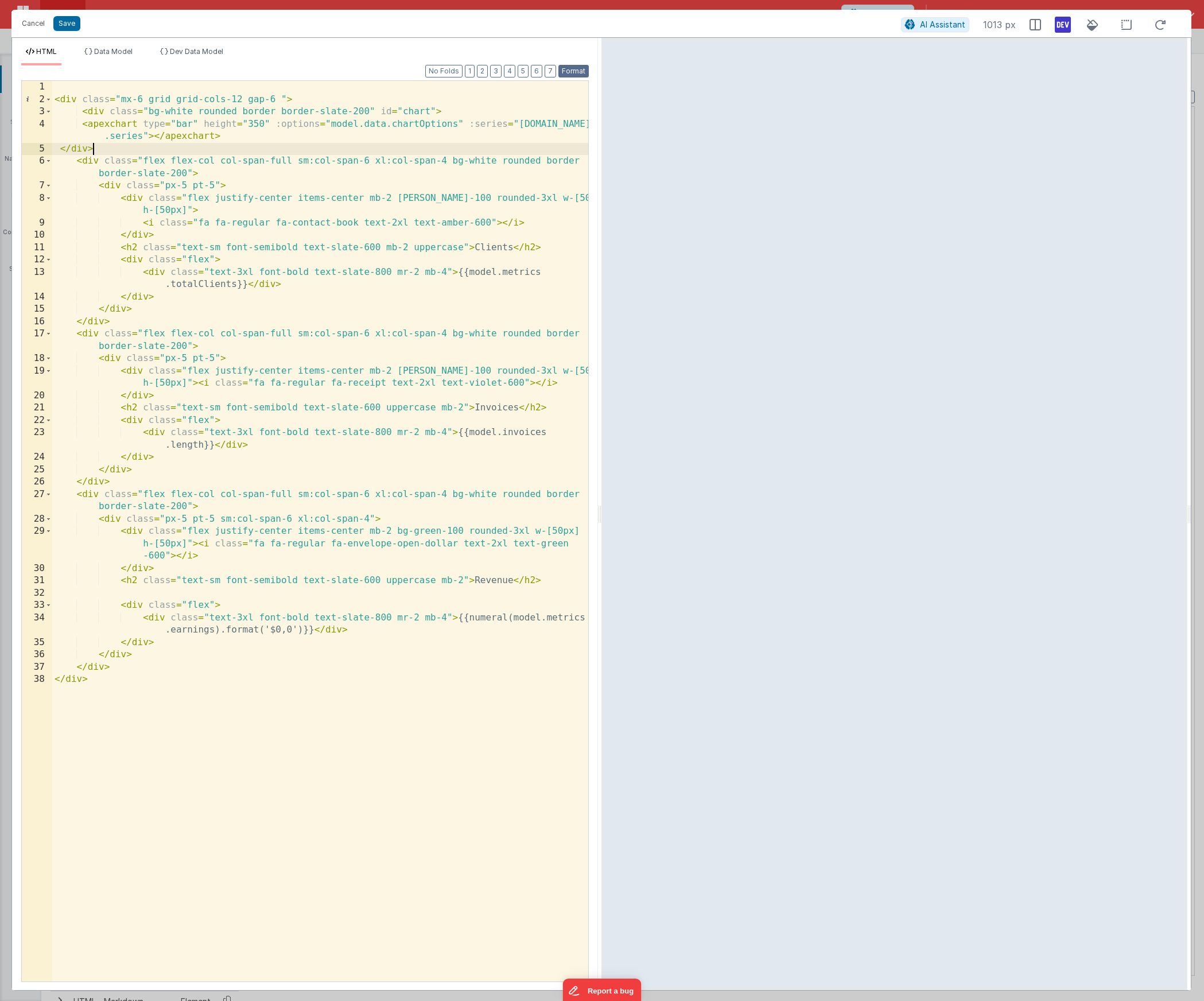
click at [577, 72] on button "Format" at bounding box center [573, 71] width 30 height 13
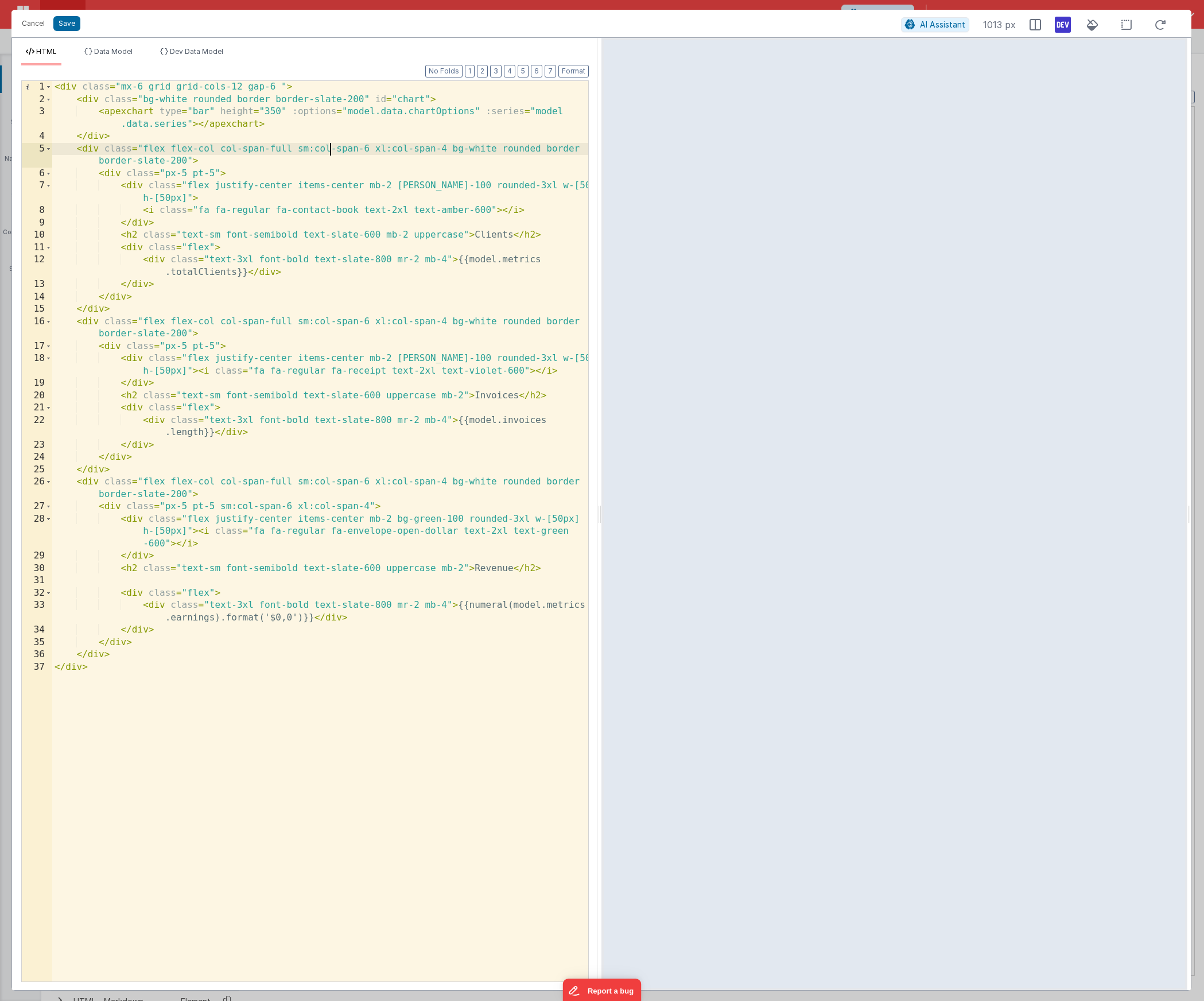
click at [327, 151] on div "< div class = "mx-6 grid grid-cols-12 gap-6 " > < div class = "bg-white rounded…" at bounding box center [320, 543] width 536 height 925
click at [115, 132] on div "< div class = "mx-6 grid grid-cols-12 gap-6 " > < div class = "bg-white rounded…" at bounding box center [320, 543] width 536 height 925
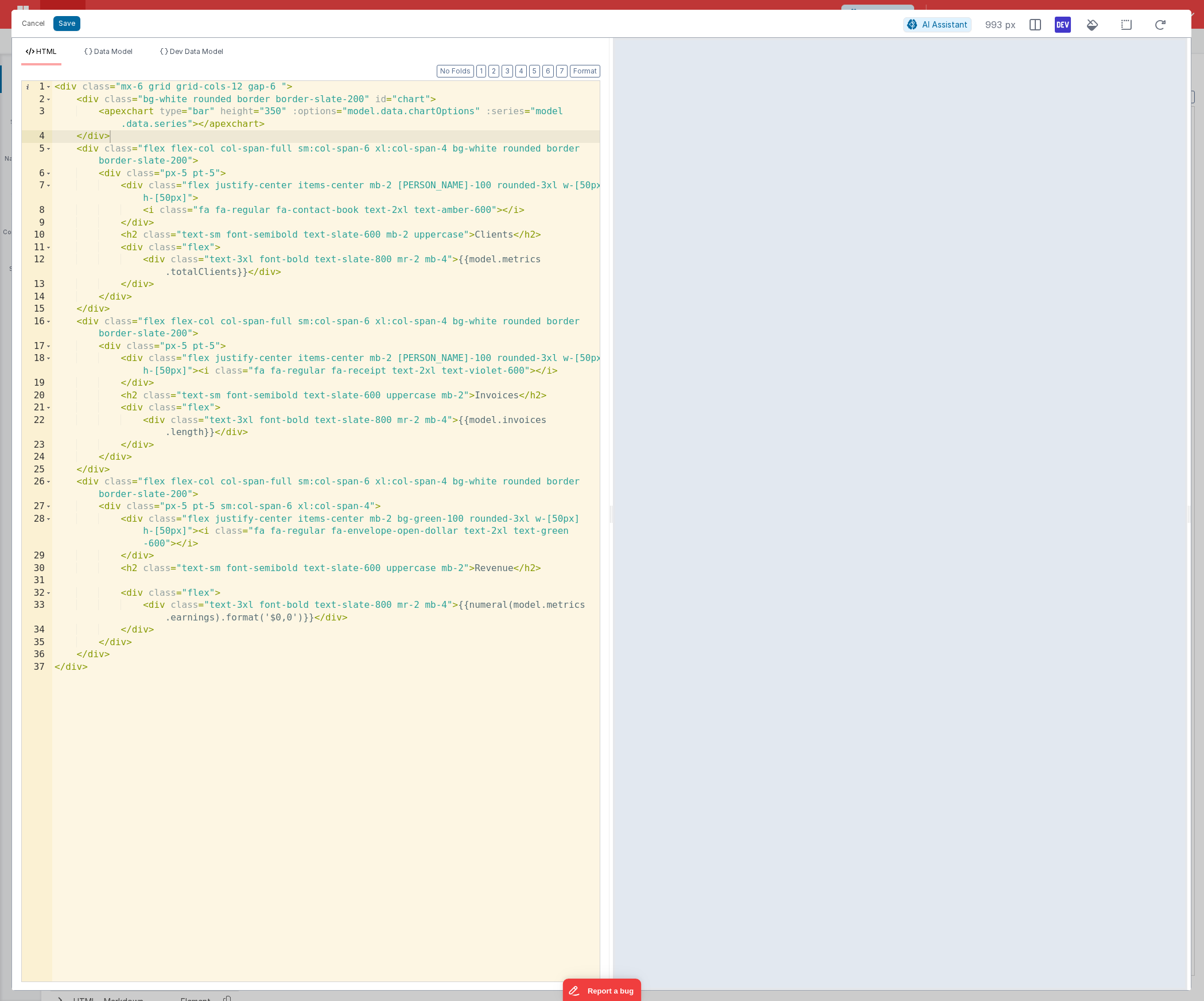
drag, startPoint x: 743, startPoint y: 511, endPoint x: 613, endPoint y: 510, distance: 130.0
click at [613, 510] on html "Cancel Save AI Assistant 993 px HTML Data Model Dev Data Model Format 7 6 5 4 3…" at bounding box center [602, 500] width 1204 height 1001
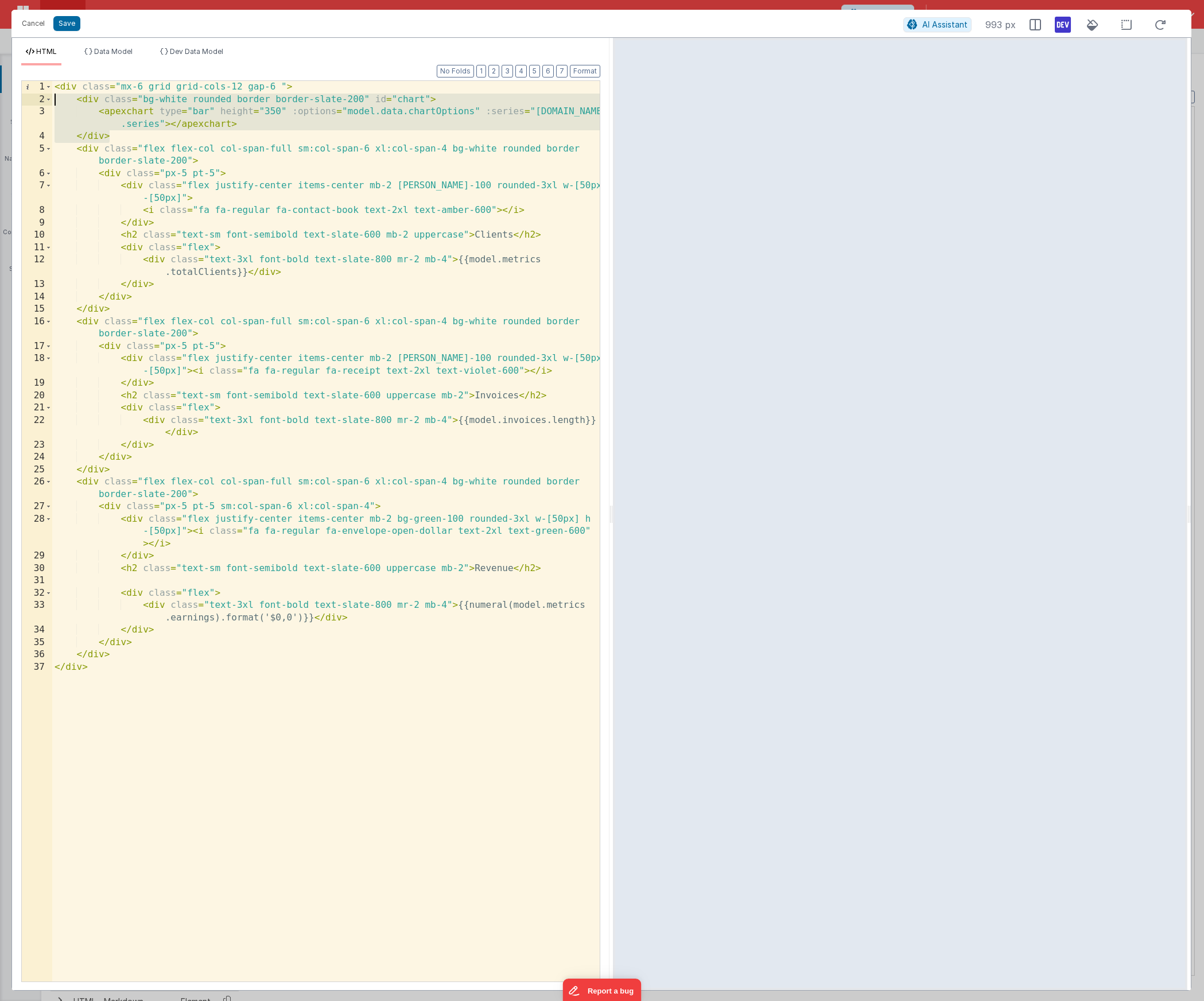
drag, startPoint x: 117, startPoint y: 138, endPoint x: 32, endPoint y: 100, distance: 93.1
click at [32, 100] on div "1 2 3 4 5 6 7 8 9 10 11 12 13 14 15 16 17 18 19 20 21 22 23 24 25 26 27 28 29 3…" at bounding box center [310, 531] width 579 height 902
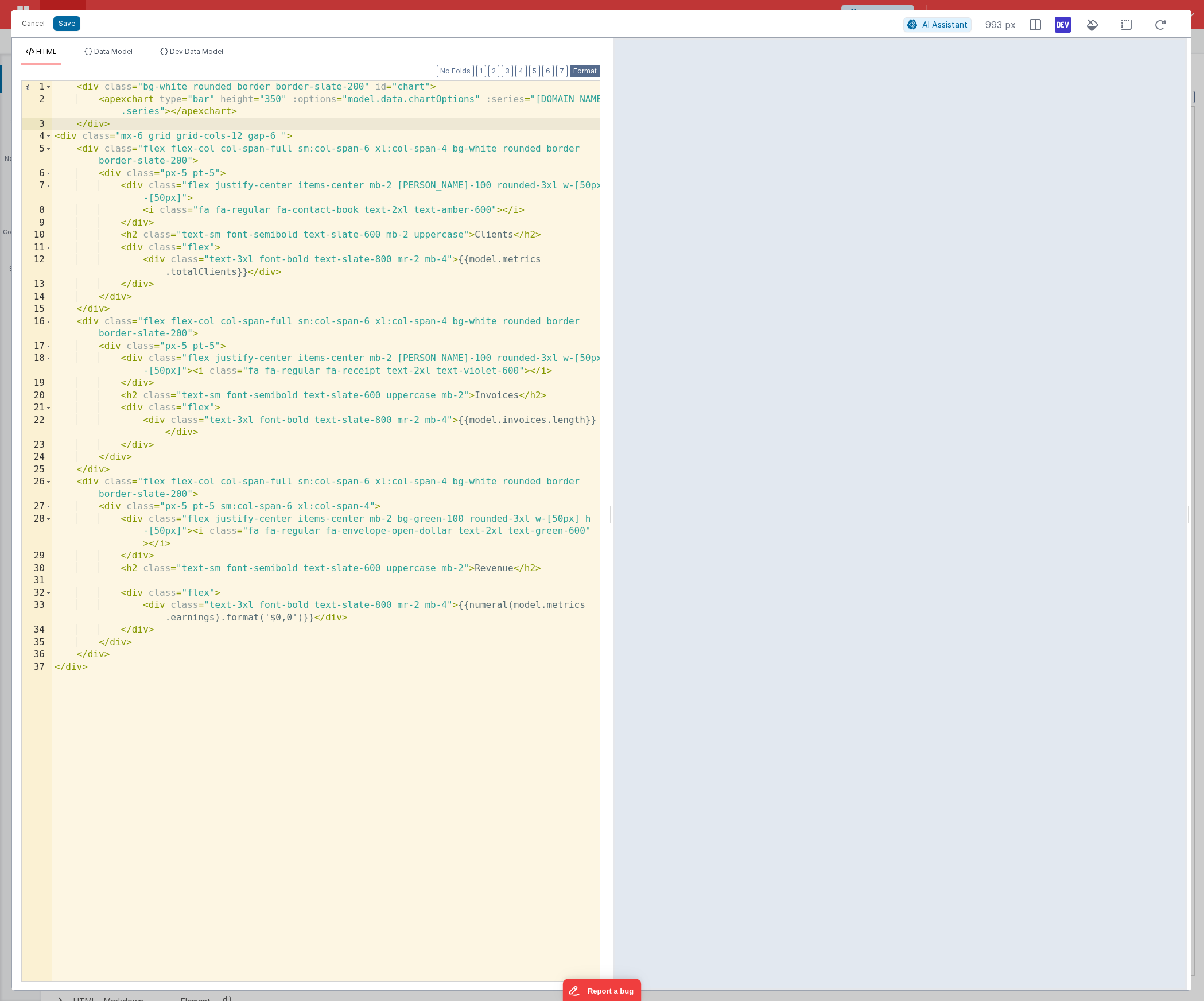
click at [586, 68] on button "Format" at bounding box center [585, 71] width 30 height 13
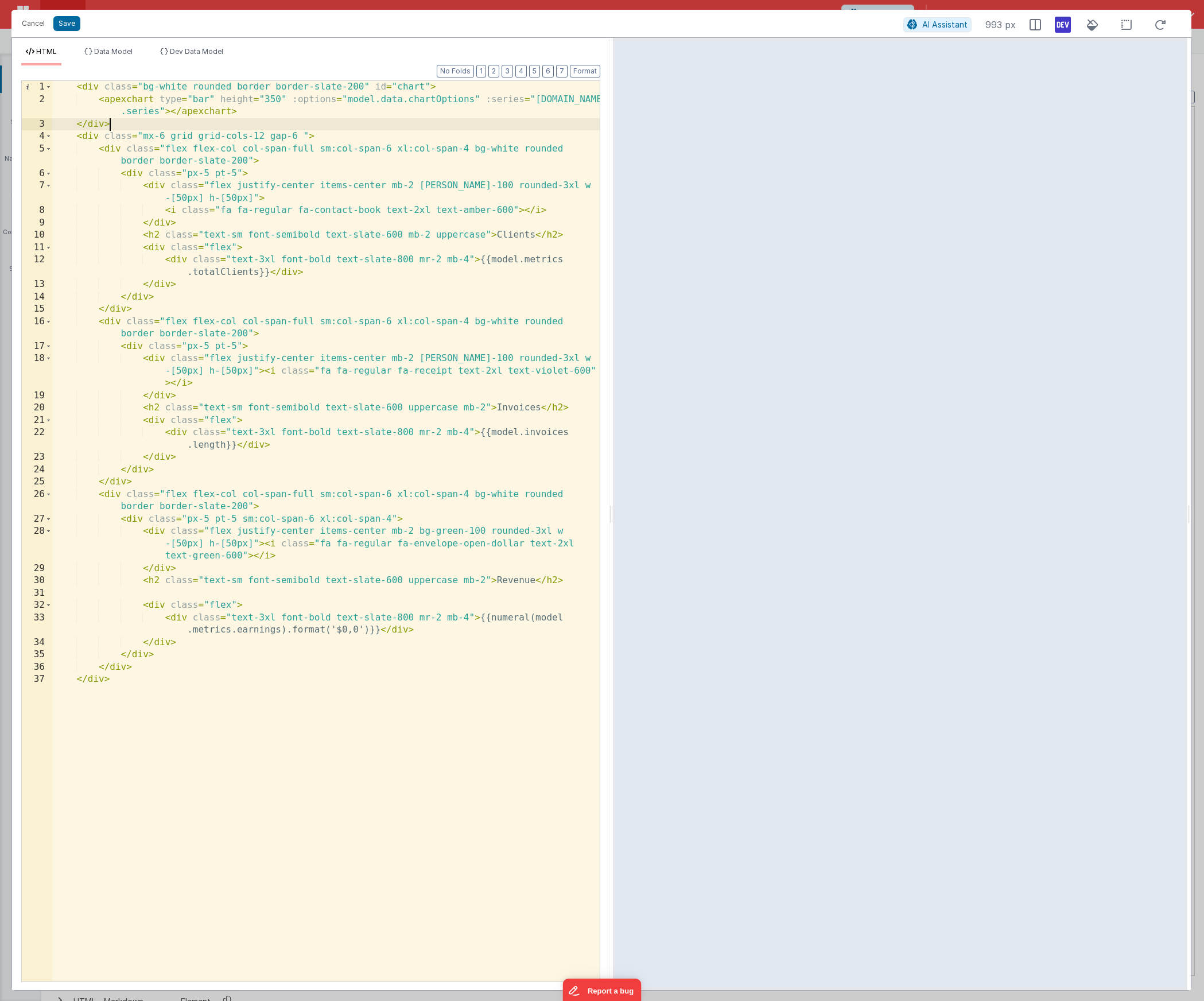
click at [241, 123] on div "< div class = "bg-white rounded border border-slate-200" id = "chart" > < apexc…" at bounding box center [325, 543] width 547 height 925
click at [363, 86] on div "< div class = "bg-white rounded border border-slate-200" id = "chart" > < apexc…" at bounding box center [325, 543] width 547 height 925
drag, startPoint x: 71, startPoint y: 25, endPoint x: 944, endPoint y: 35, distance: 873.1
click at [71, 25] on button "Save" at bounding box center [67, 23] width 27 height 15
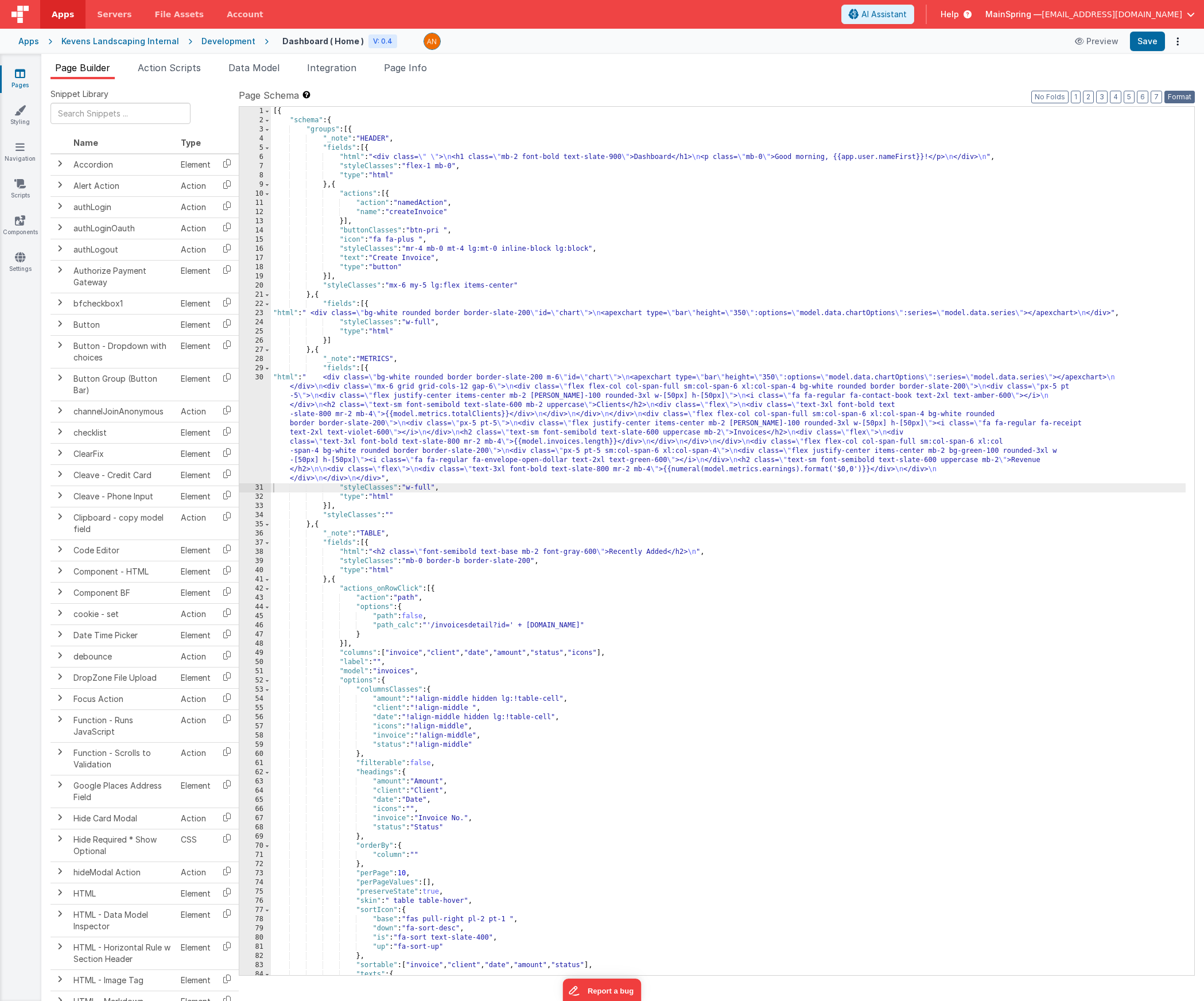
drag, startPoint x: 1189, startPoint y: 93, endPoint x: 1178, endPoint y: 74, distance: 22.0
click at [821, 94] on button "Format" at bounding box center [1179, 96] width 30 height 13
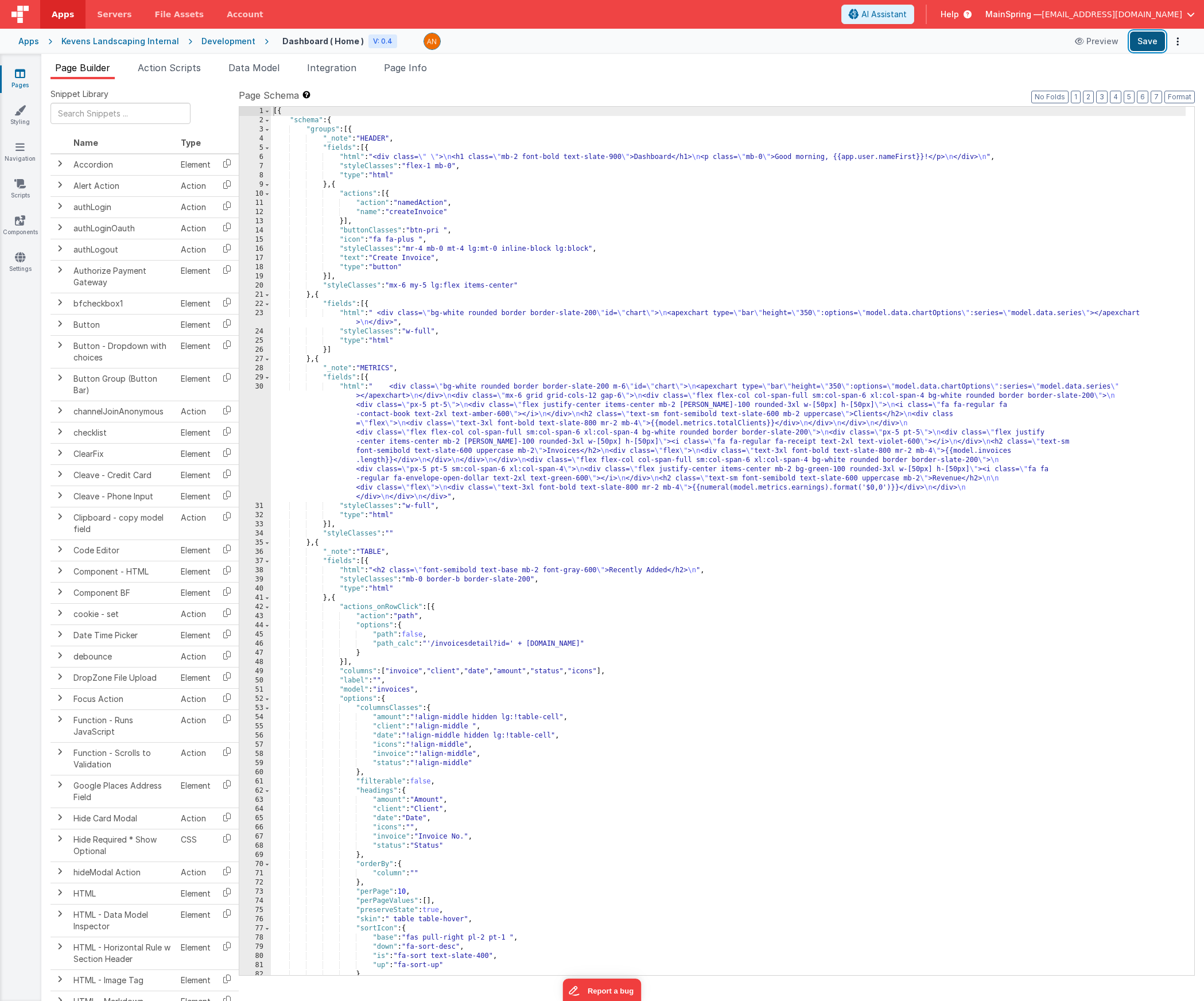
click at [821, 38] on button "Save" at bounding box center [1147, 41] width 35 height 20
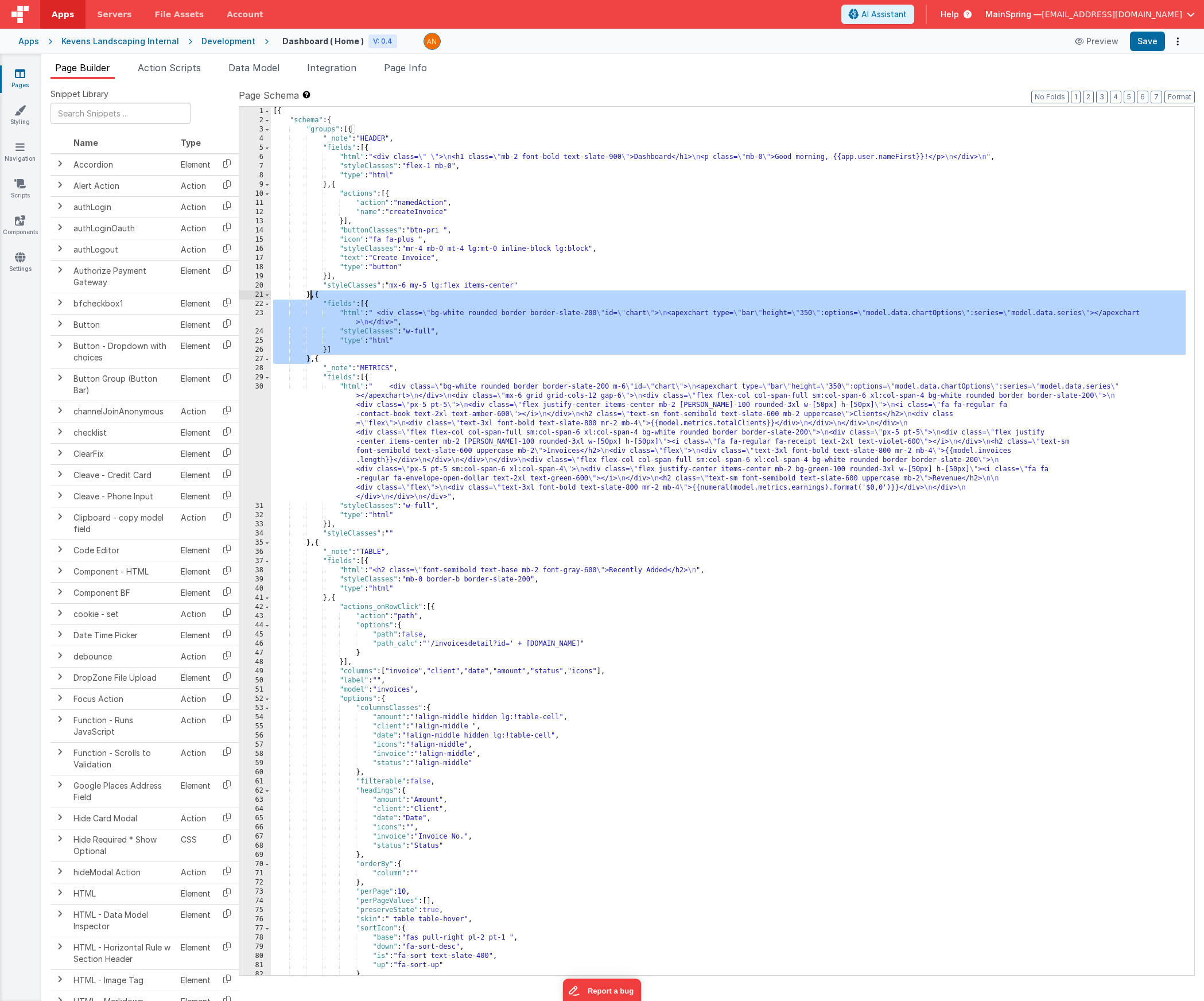
drag, startPoint x: 311, startPoint y: 359, endPoint x: 310, endPoint y: 296, distance: 63.0
click at [310, 296] on div "[{ "schema" : { "groups" : [{ "_note" : "HEADER" , "fields" : [{ "html" : "<div…" at bounding box center [728, 550] width 914 height 887
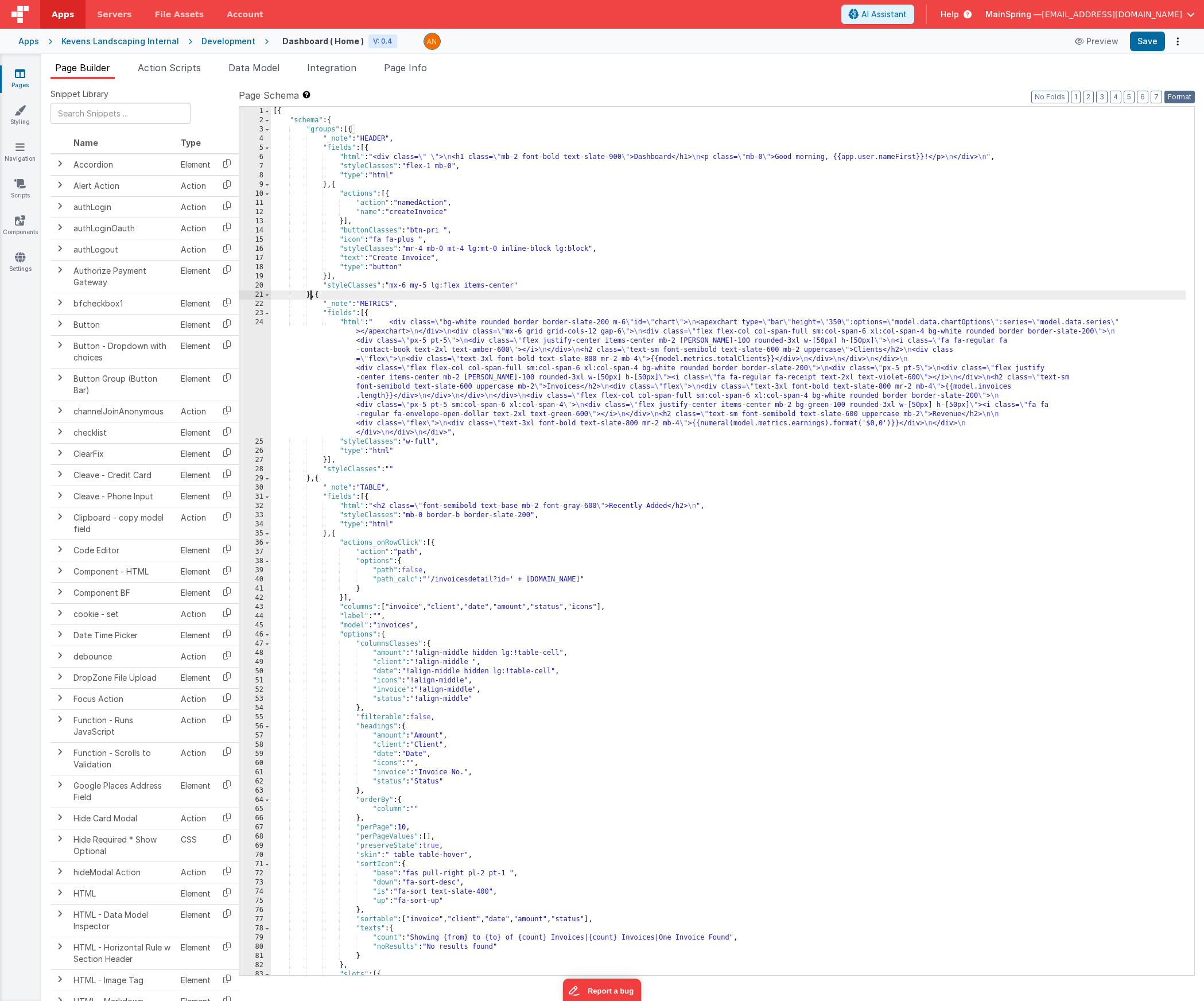
click at [821, 93] on button "Format" at bounding box center [1179, 96] width 30 height 13
click at [821, 47] on button "Save" at bounding box center [1147, 41] width 35 height 20
